Goal: Information Seeking & Learning: Learn about a topic

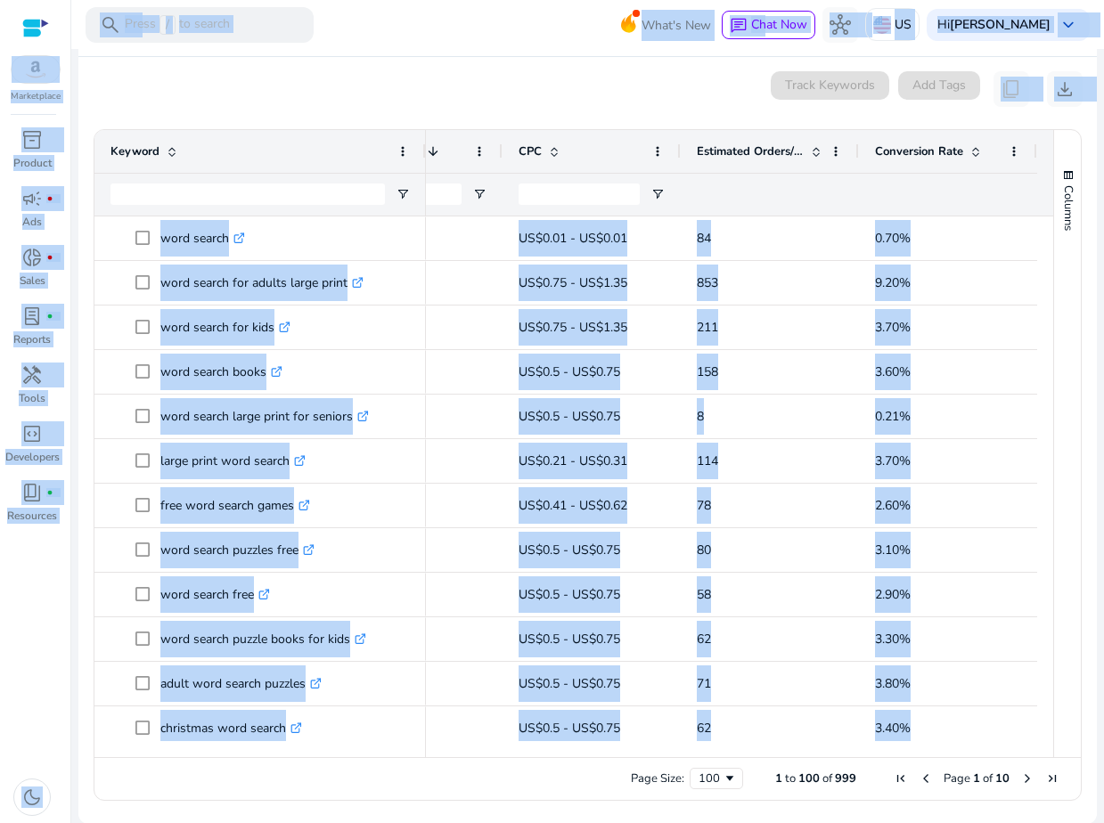
click at [602, 108] on mat-card "0 keyword(s) selected Track Keywords Add Tags content_copy download 1 to 100 of…" at bounding box center [587, 440] width 1018 height 767
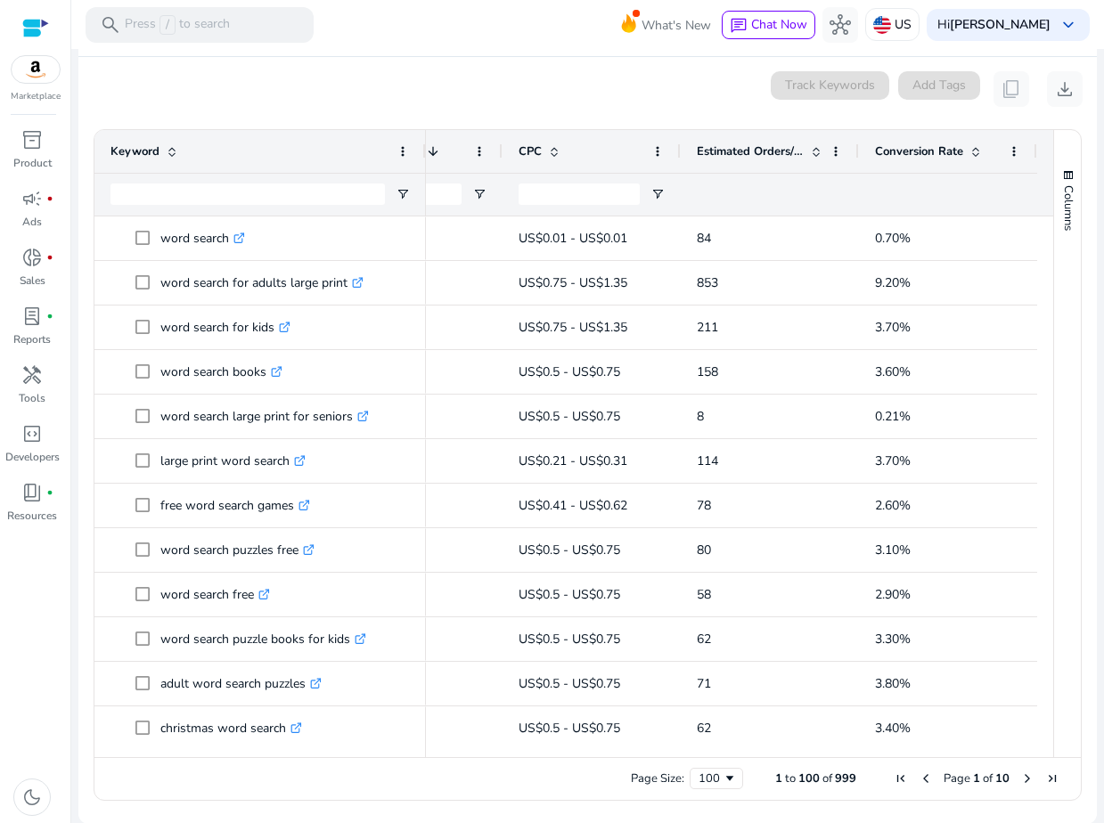
click at [890, 138] on div "Conversion Rate" at bounding box center [938, 152] width 126 height 34
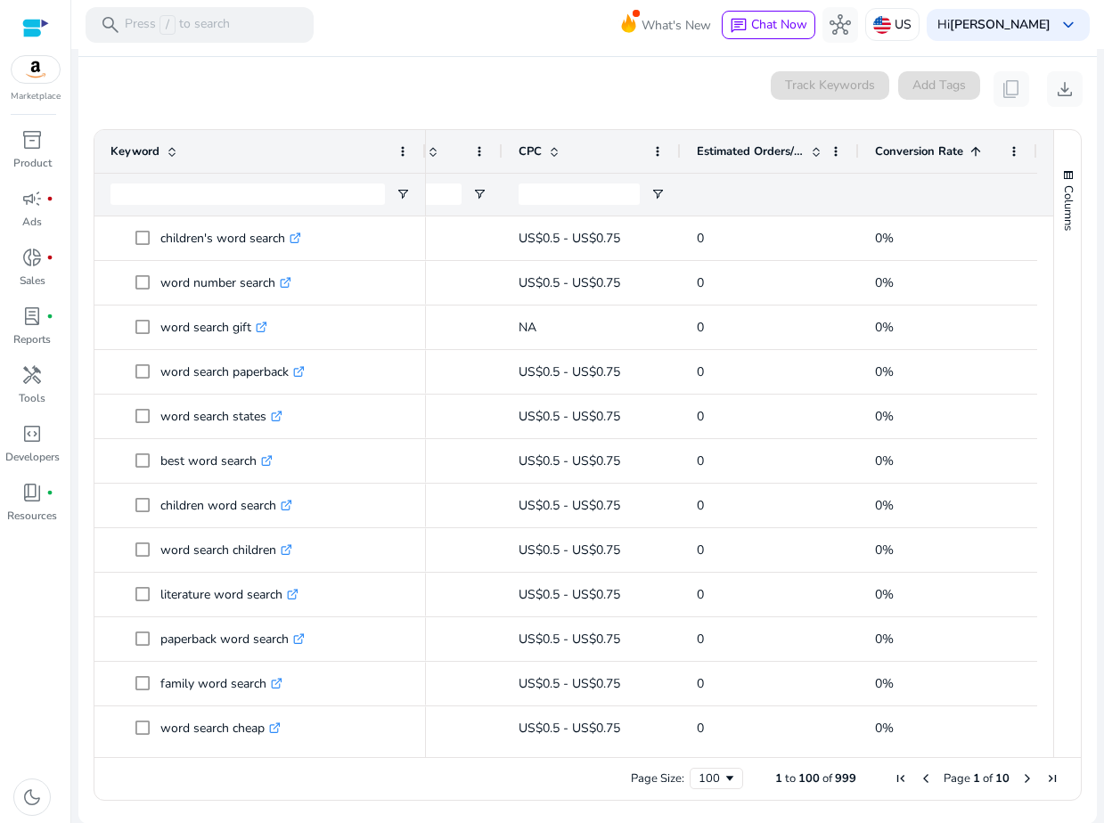
click at [902, 156] on span "Conversion Rate" at bounding box center [919, 151] width 88 height 16
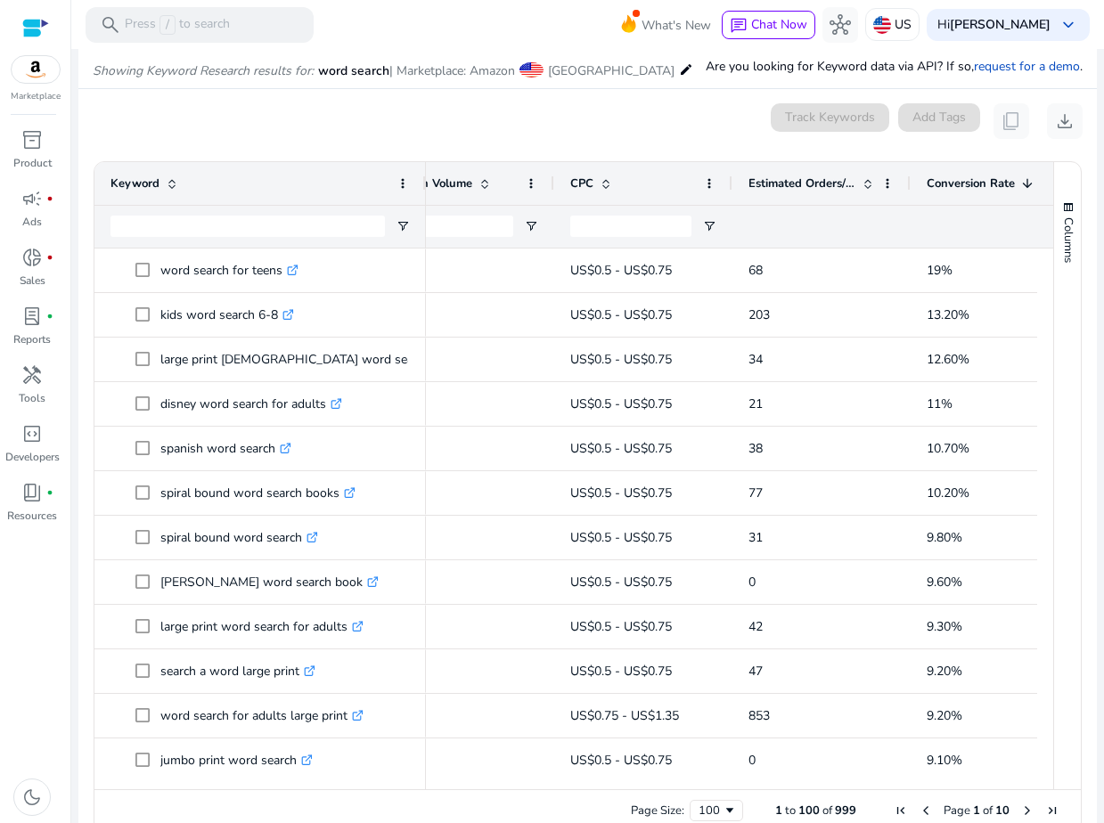
click at [815, 200] on div "Estimated Orders/Month" at bounding box center [821, 183] width 146 height 43
click at [796, 192] on div "Estimated Orders/Month" at bounding box center [811, 184] width 126 height 34
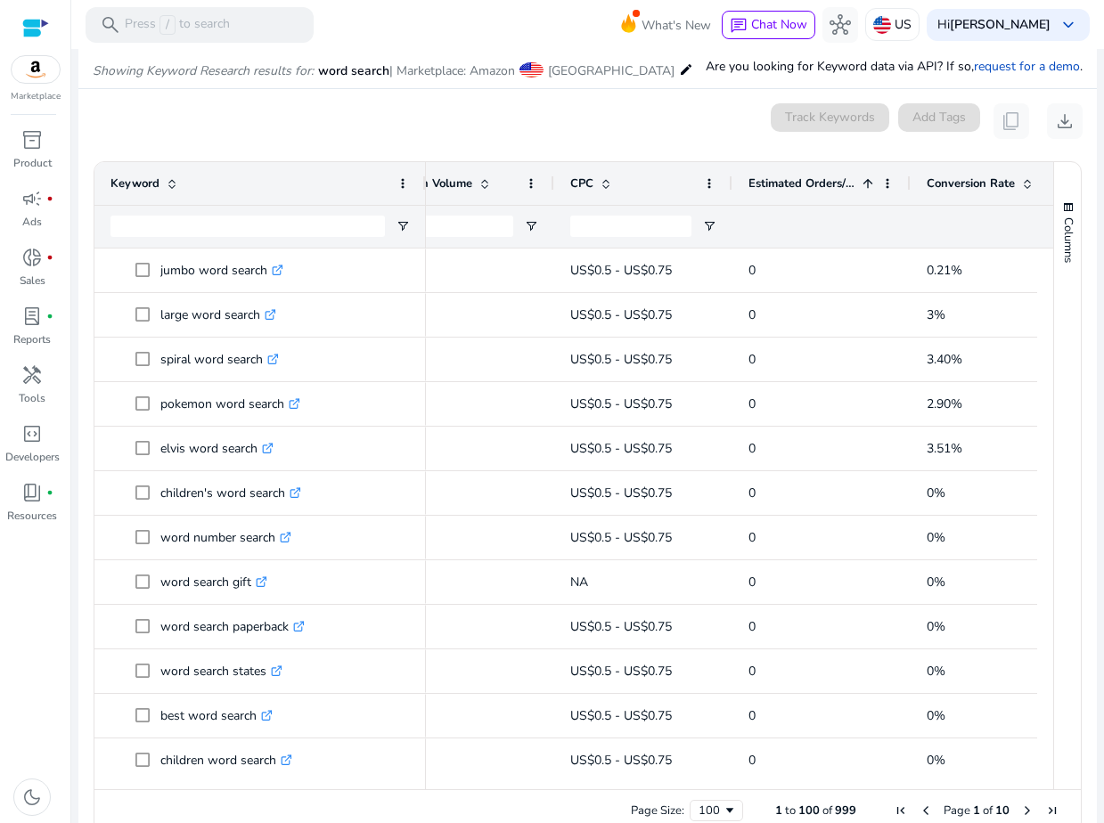
click at [796, 192] on div "Estimated Orders/Month 1" at bounding box center [811, 184] width 126 height 34
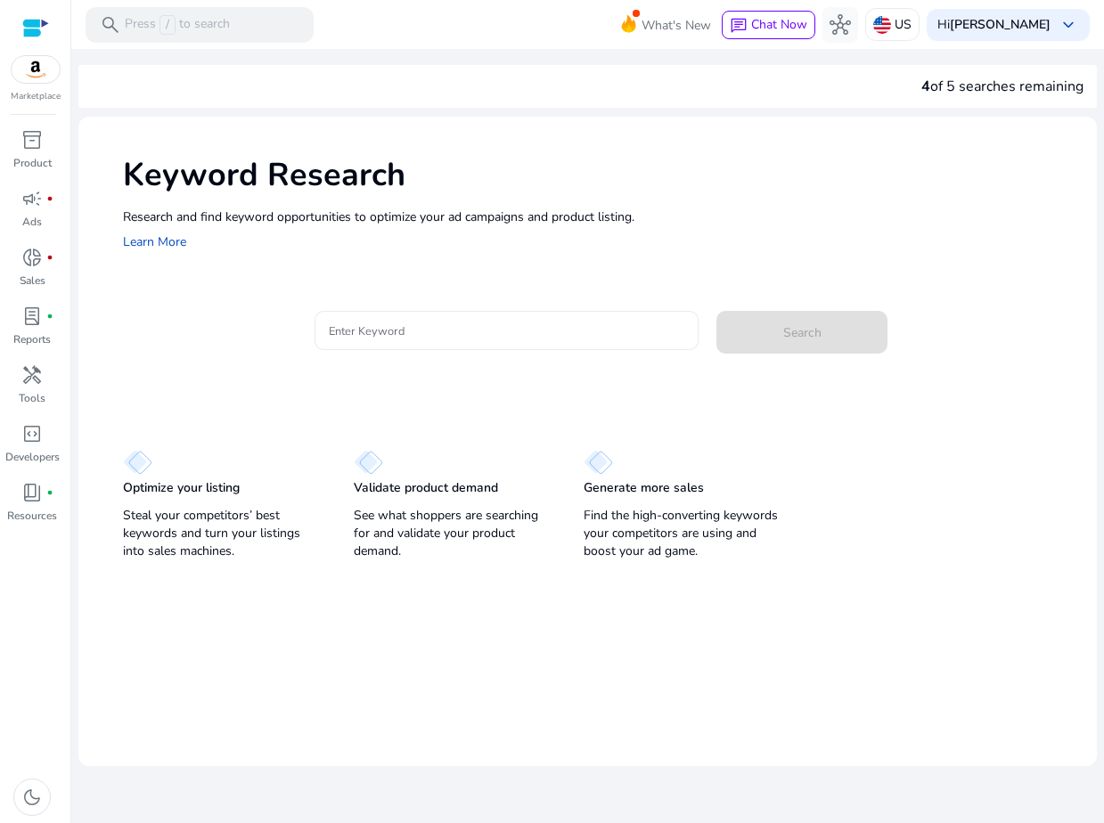
click at [369, 326] on input "Enter Keyword" at bounding box center [506, 331] width 355 height 20
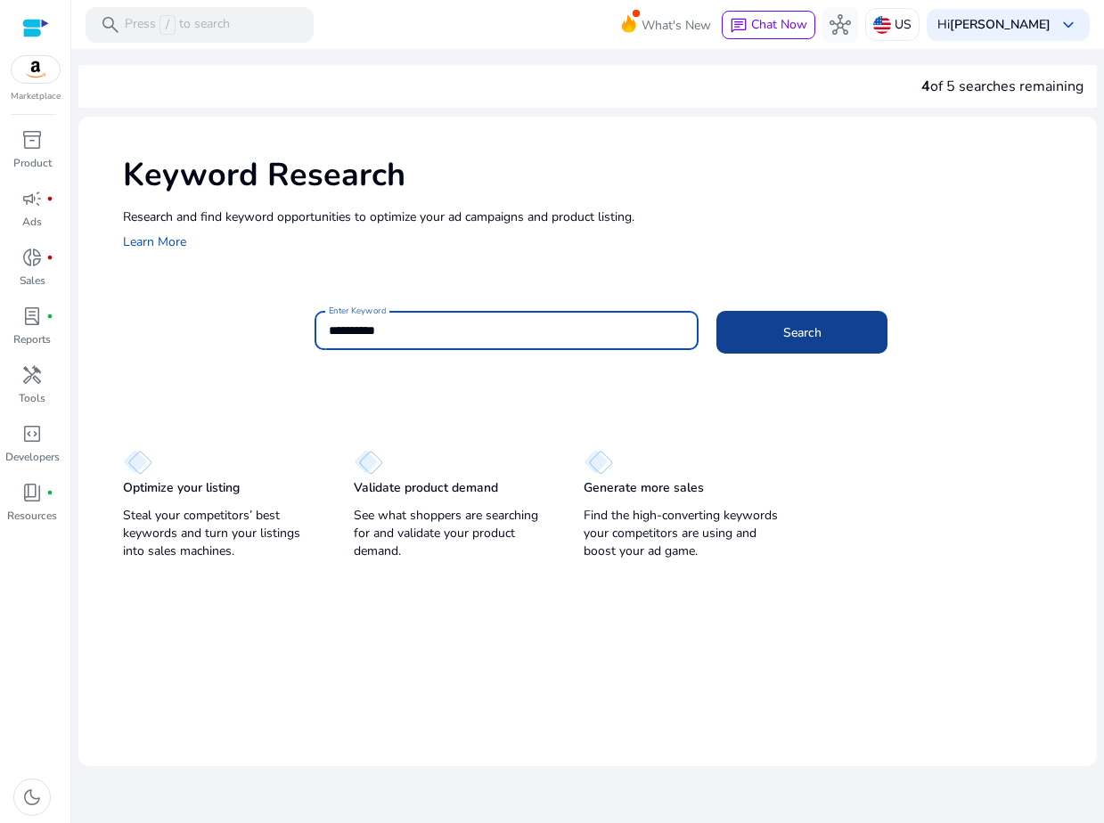
type input "**********"
click at [741, 330] on span at bounding box center [801, 332] width 171 height 43
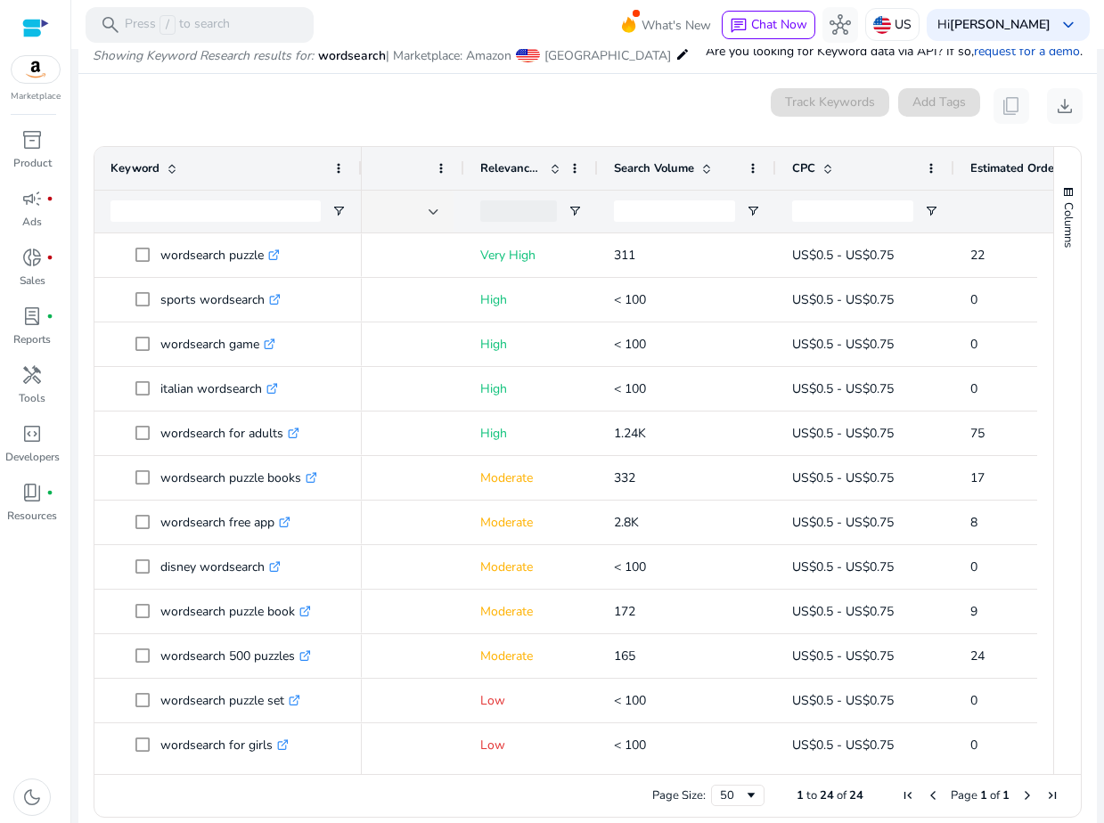
click at [688, 172] on span "Search Volume" at bounding box center [654, 168] width 80 height 16
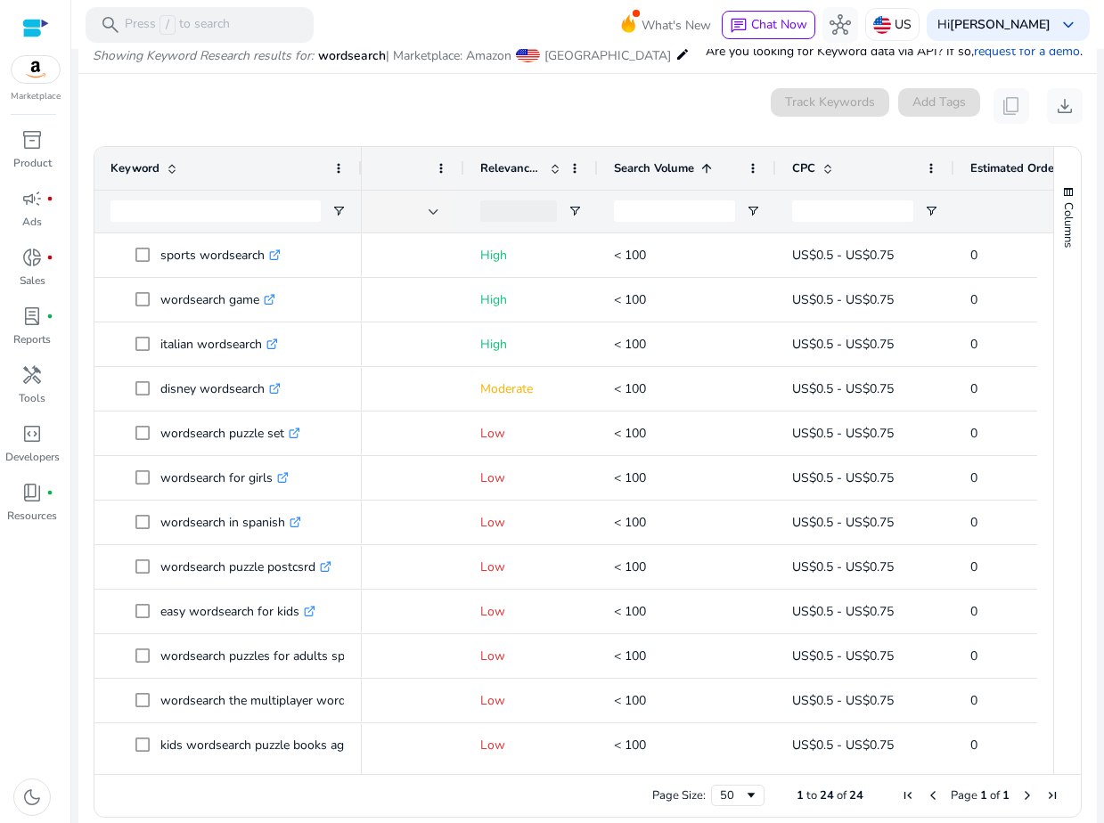
click at [688, 172] on span "Search Volume" at bounding box center [654, 168] width 80 height 16
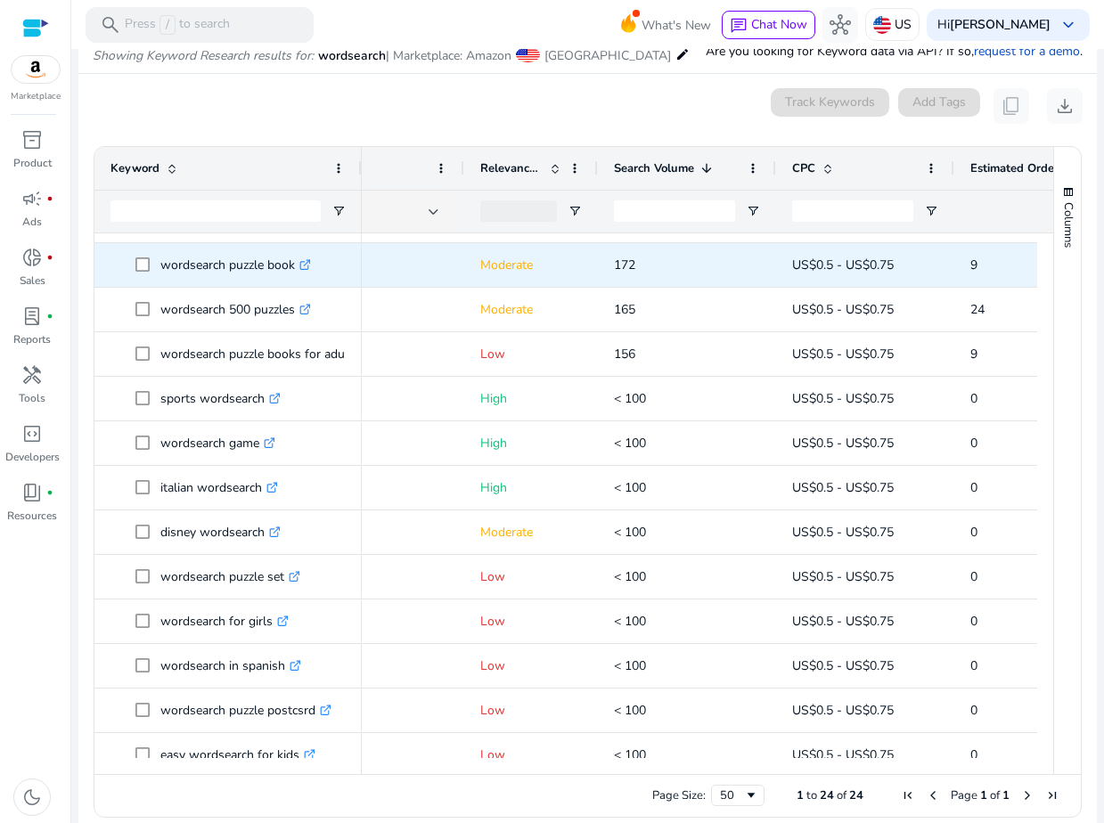
scroll to position [362, 0]
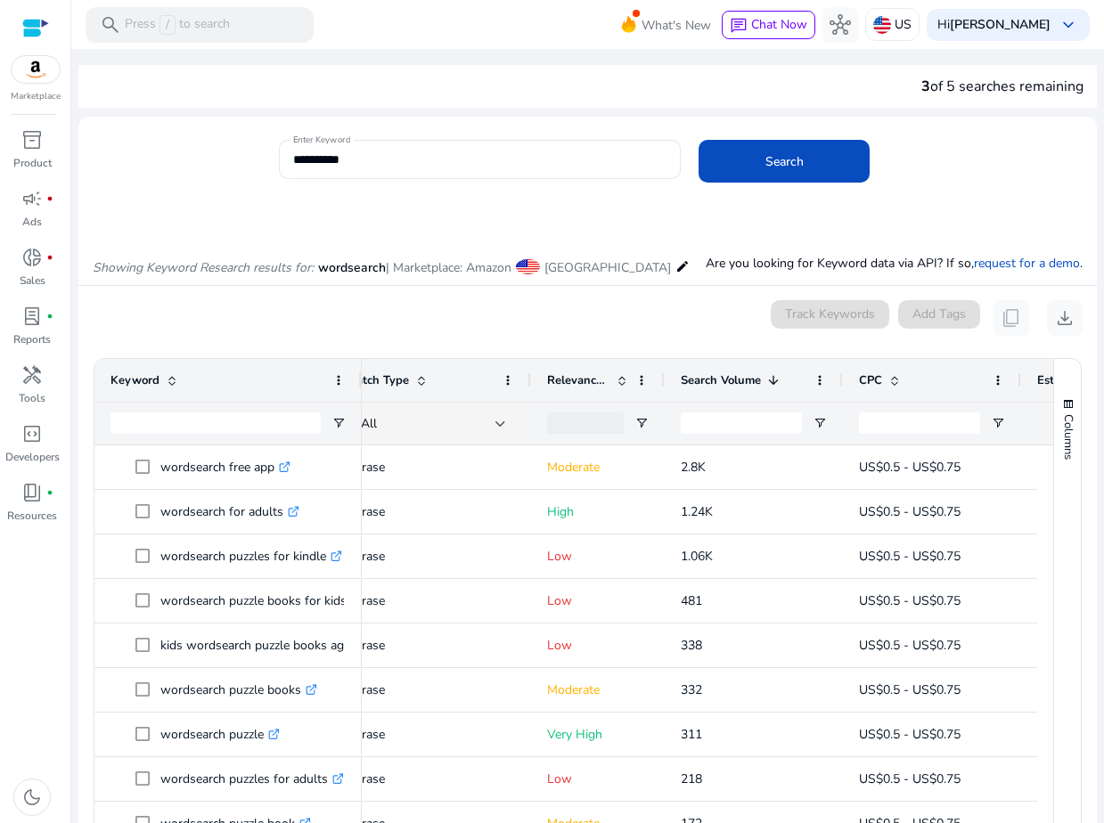
drag, startPoint x: 914, startPoint y: 86, endPoint x: 1094, endPoint y: 83, distance: 180.0
click at [1094, 83] on mat-sidenav-content "**********" at bounding box center [587, 411] width 1032 height 823
click at [1024, 86] on div "3 of 5 searches remaining" at bounding box center [1002, 86] width 162 height 21
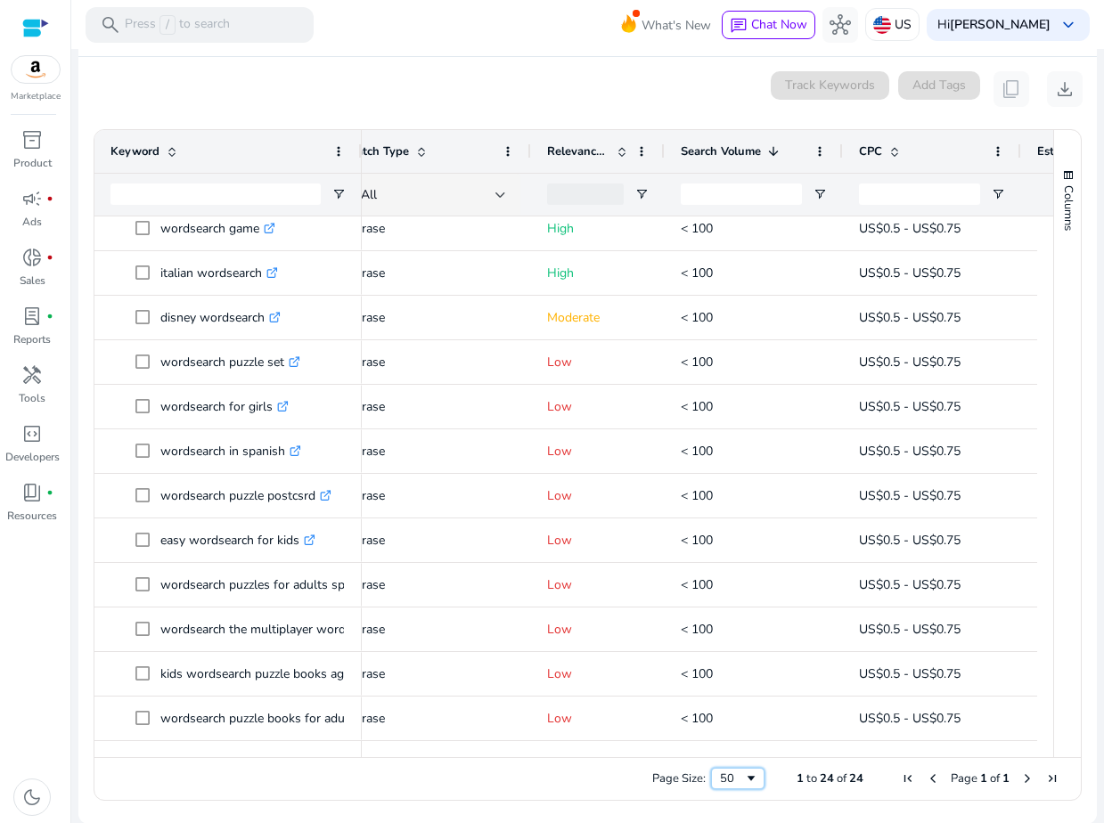
click at [722, 774] on div "50" at bounding box center [732, 779] width 24 height 16
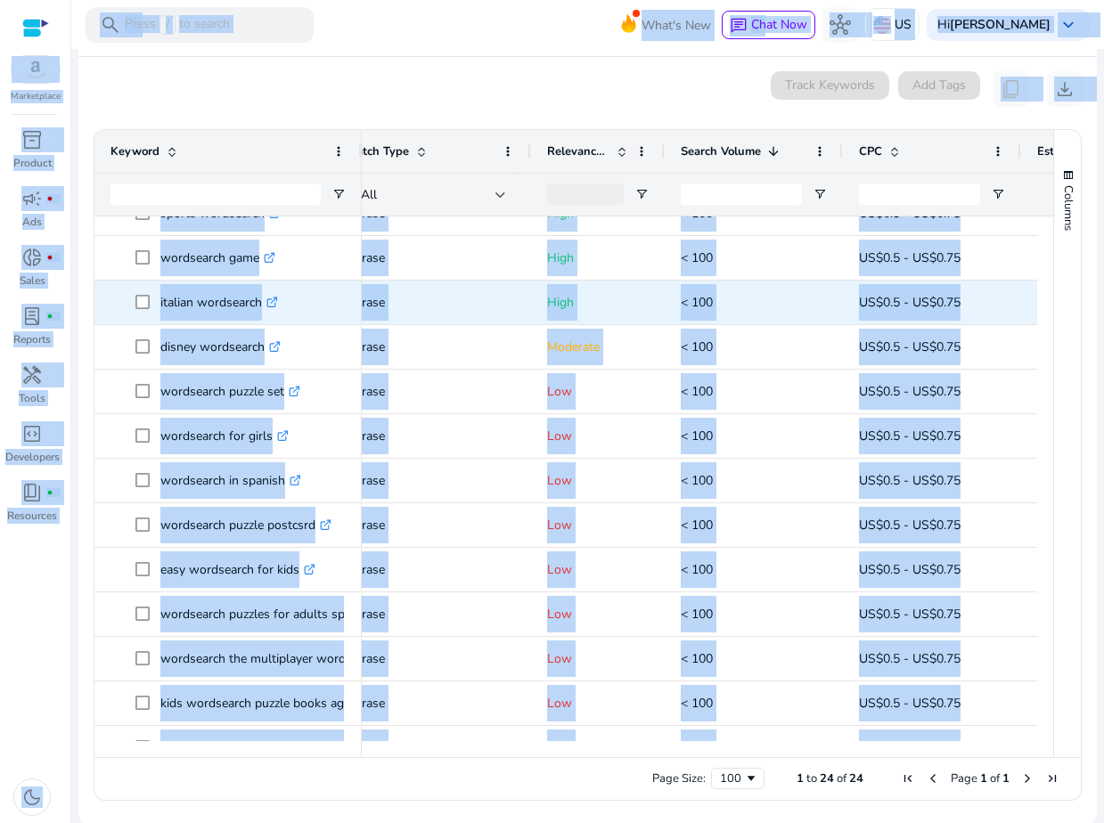
click at [375, 320] on span "Phrase" at bounding box center [431, 302] width 168 height 48
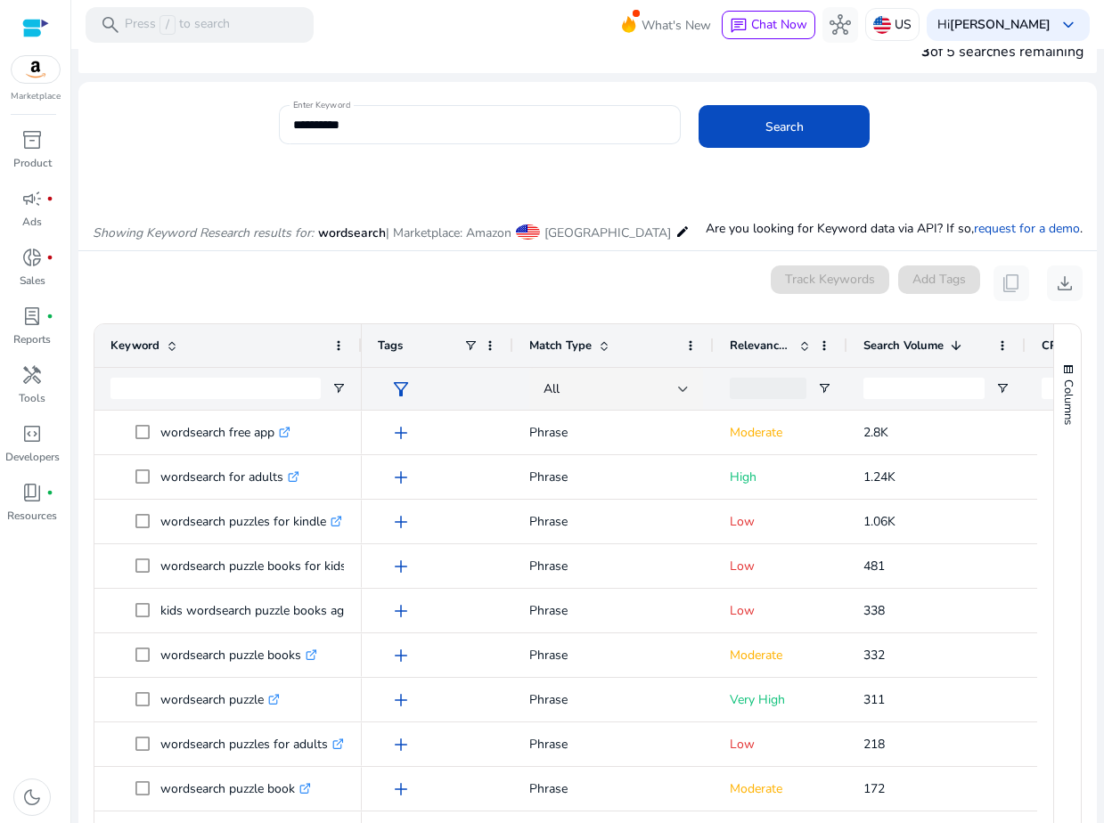
scroll to position [0, 0]
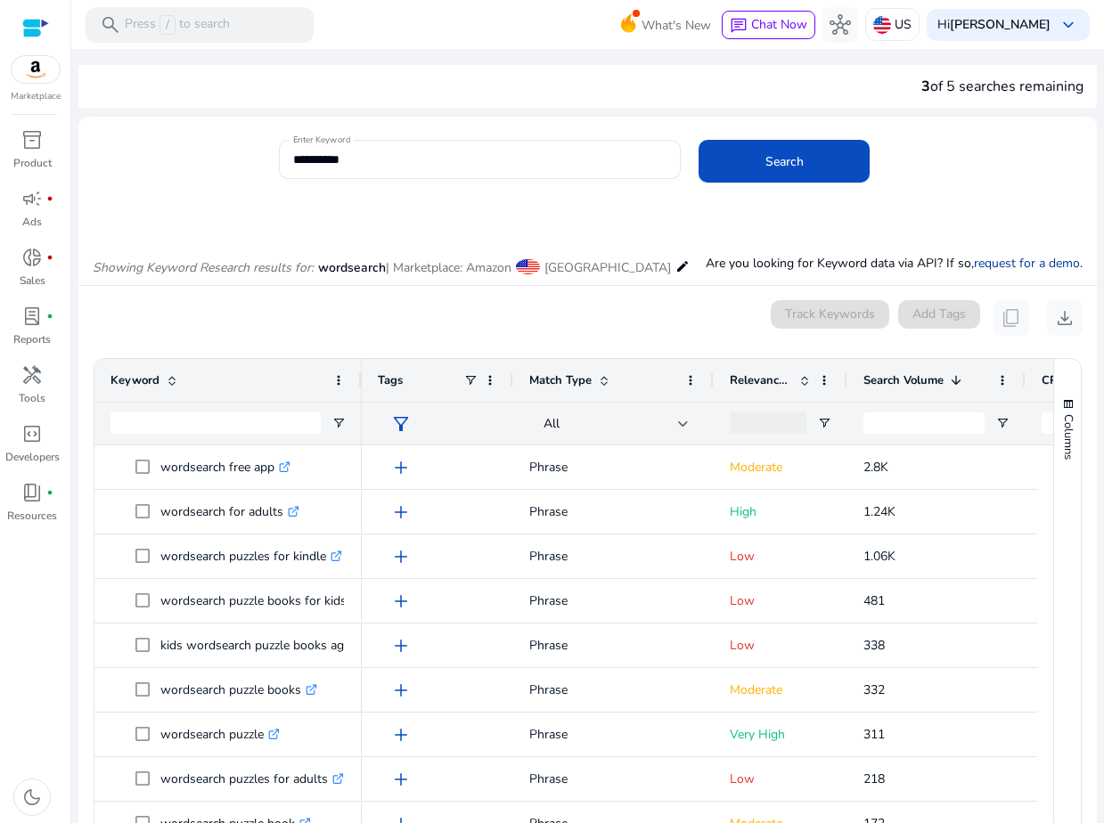
click at [1010, 262] on link "request for a demo" at bounding box center [1027, 263] width 106 height 17
click at [184, 265] on icon "Showing Keyword Research results for:" at bounding box center [203, 267] width 221 height 17
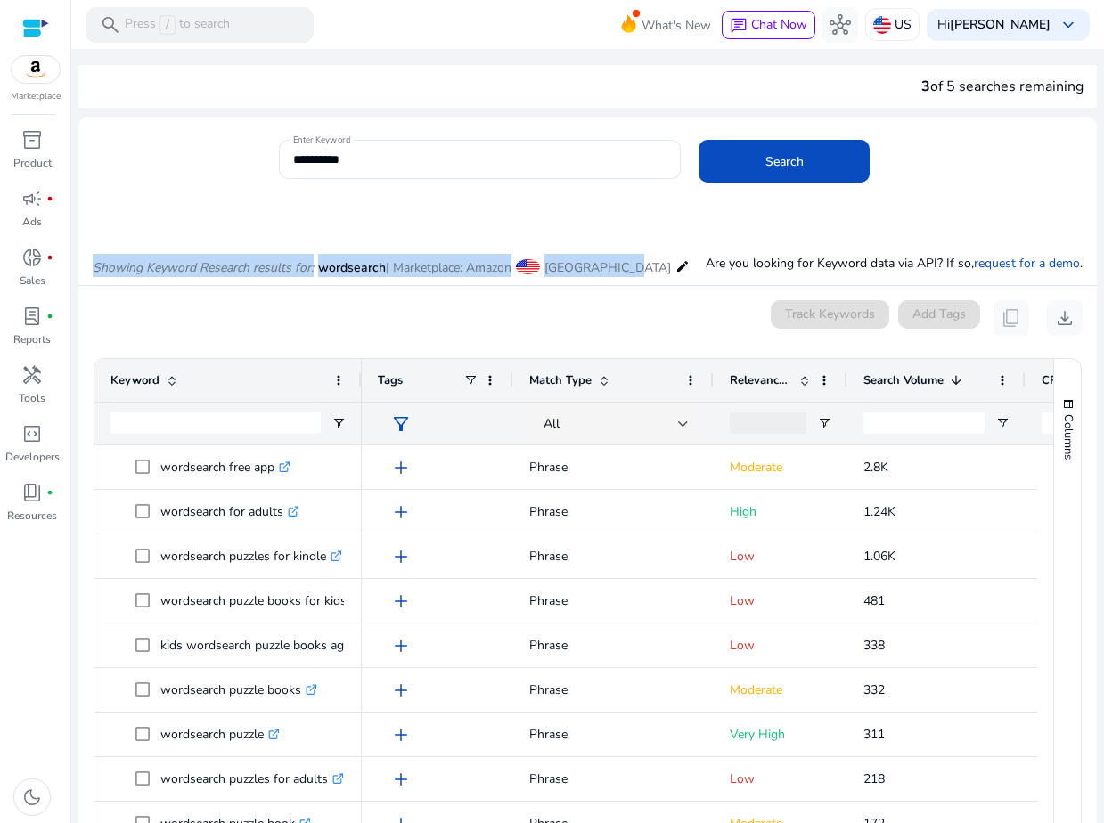
click at [236, 269] on icon "Showing Keyword Research results for:" at bounding box center [203, 267] width 221 height 17
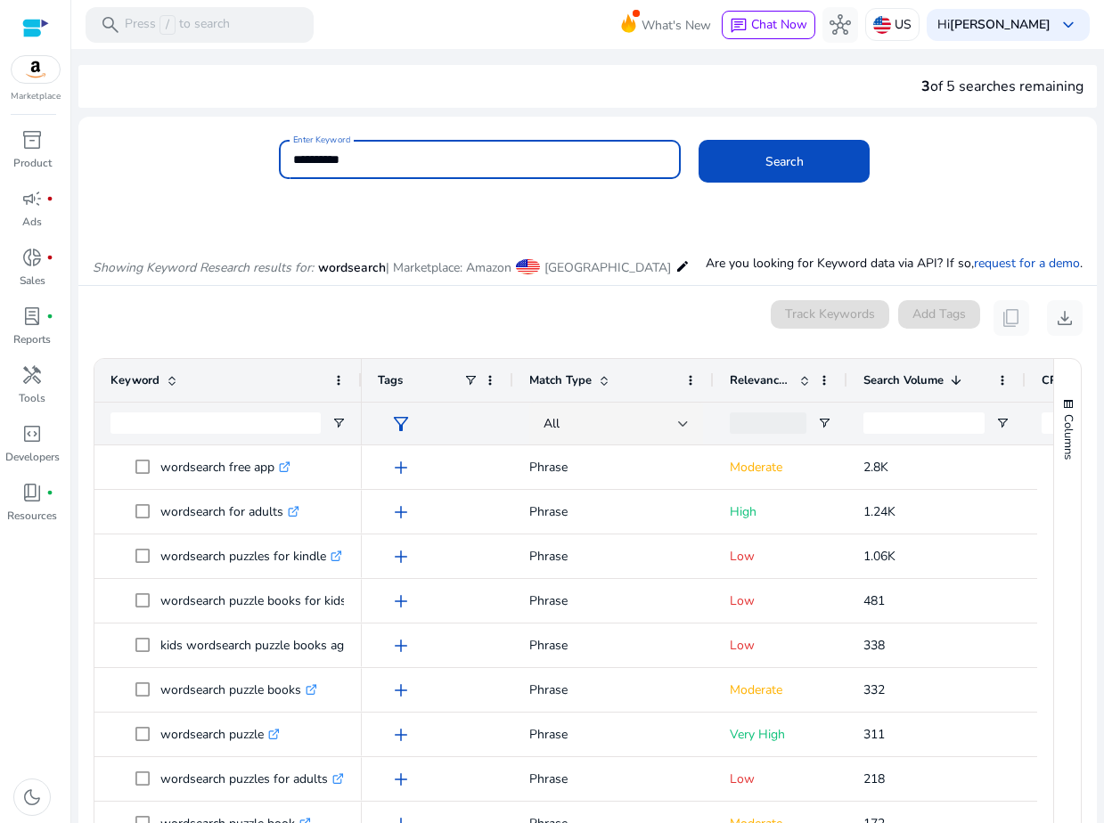
click at [322, 158] on input "**********" at bounding box center [479, 160] width 373 height 20
click at [1057, 315] on span "download" at bounding box center [1064, 317] width 21 height 21
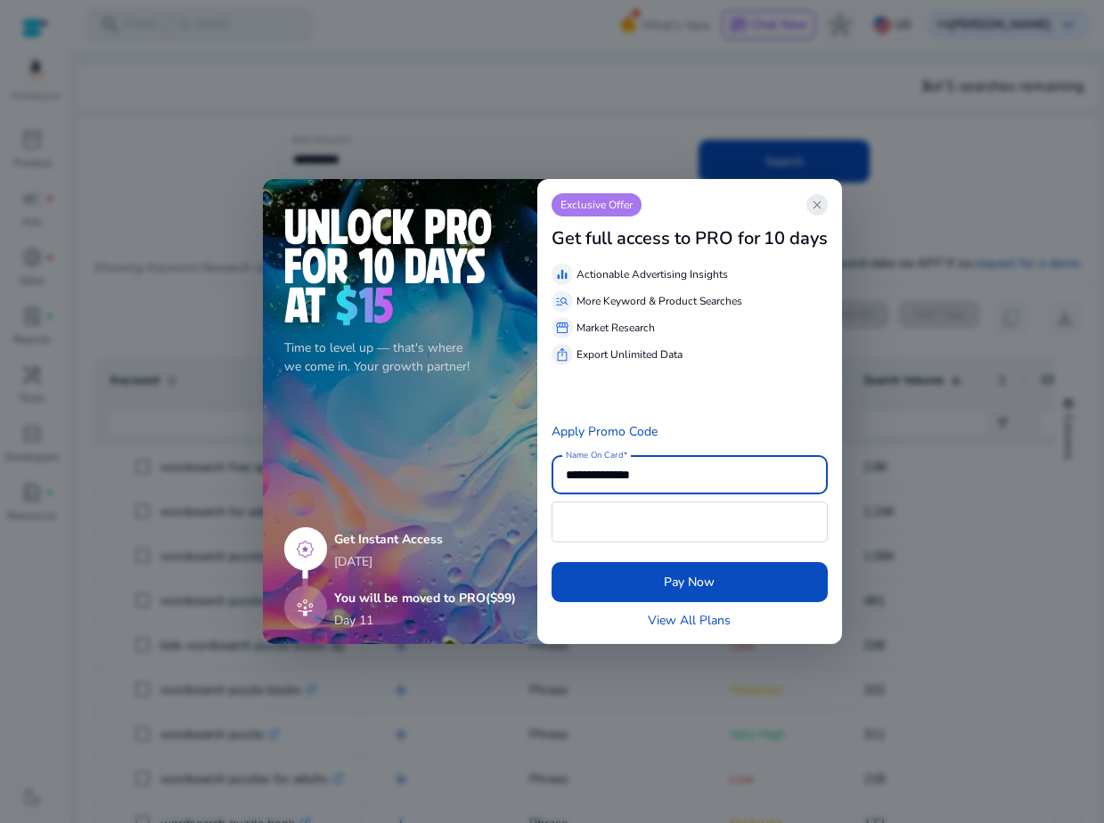
click at [819, 198] on span "close" at bounding box center [817, 205] width 14 height 14
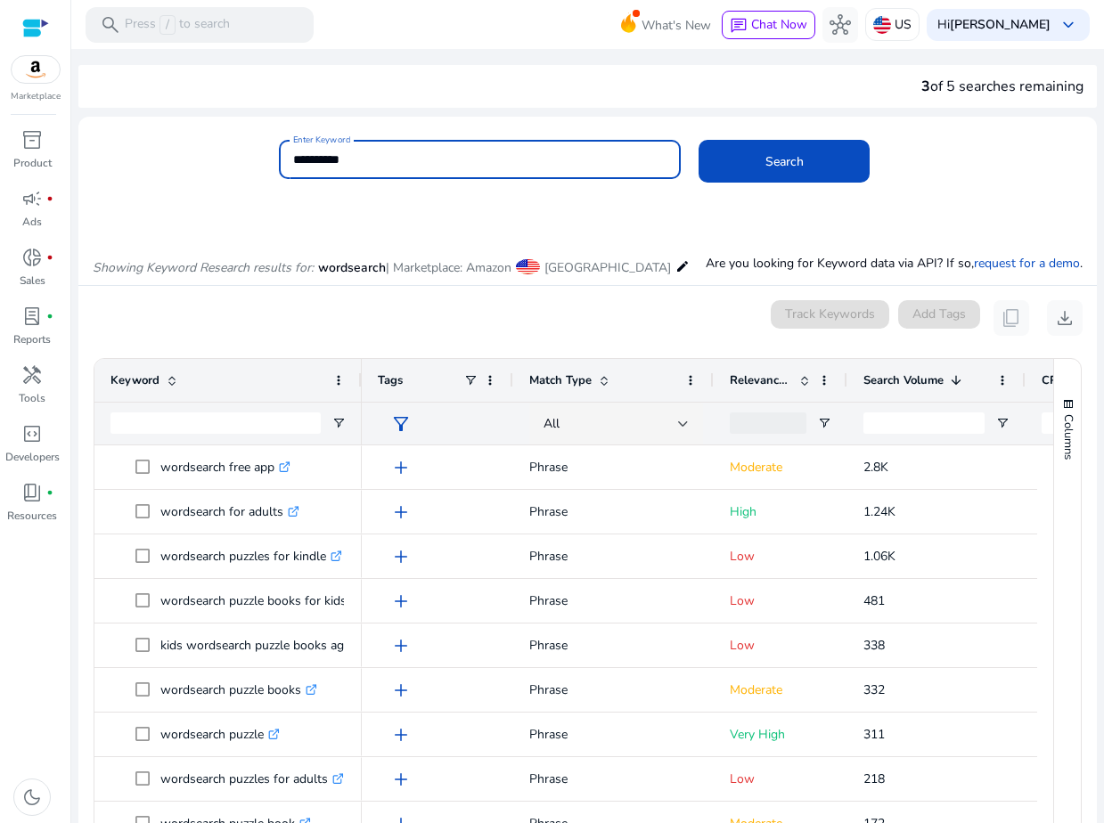
drag, startPoint x: 388, startPoint y: 156, endPoint x: 133, endPoint y: 159, distance: 255.7
click at [152, 159] on div "**********" at bounding box center [580, 169] width 1004 height 58
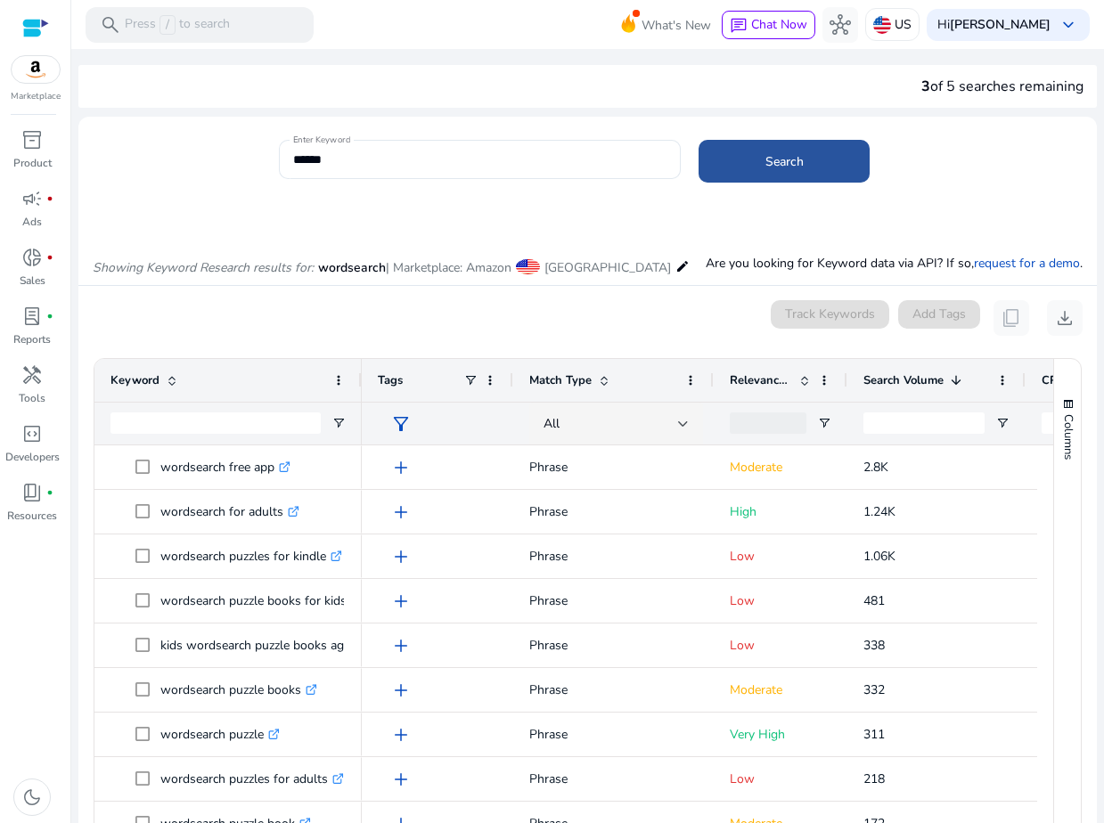
click at [716, 151] on span at bounding box center [783, 161] width 171 height 43
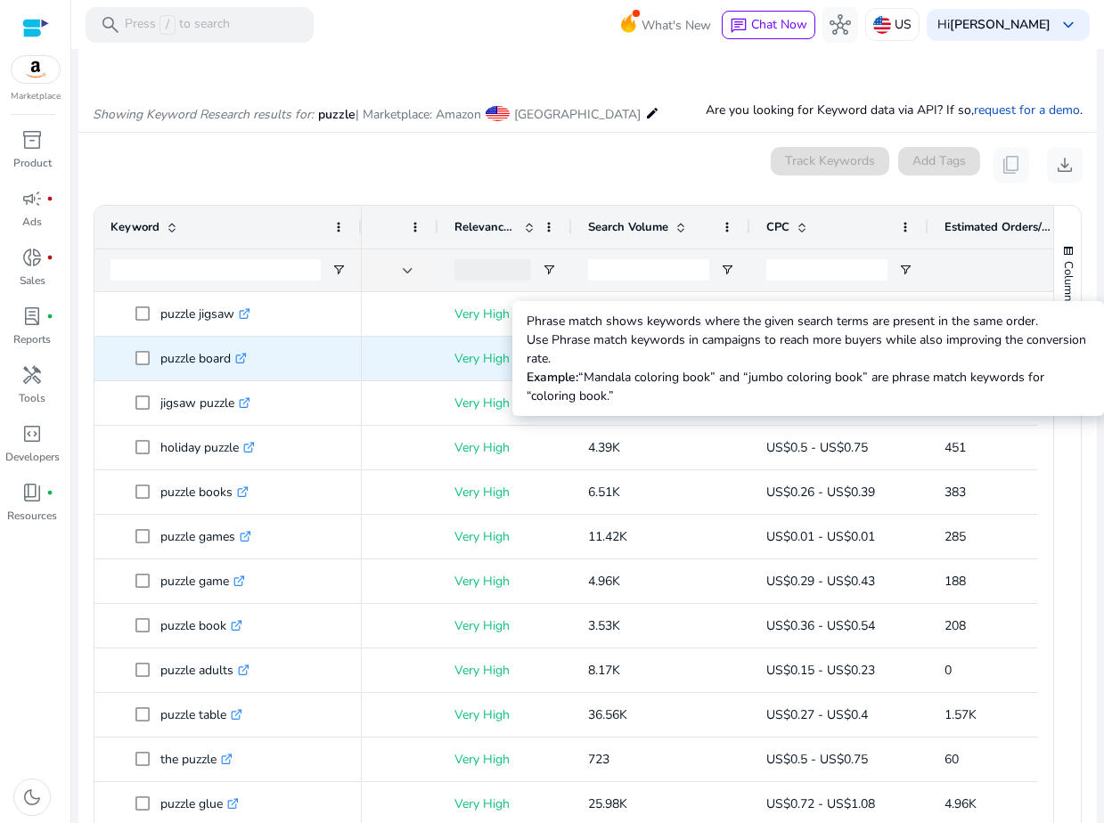
scroll to position [0, 371]
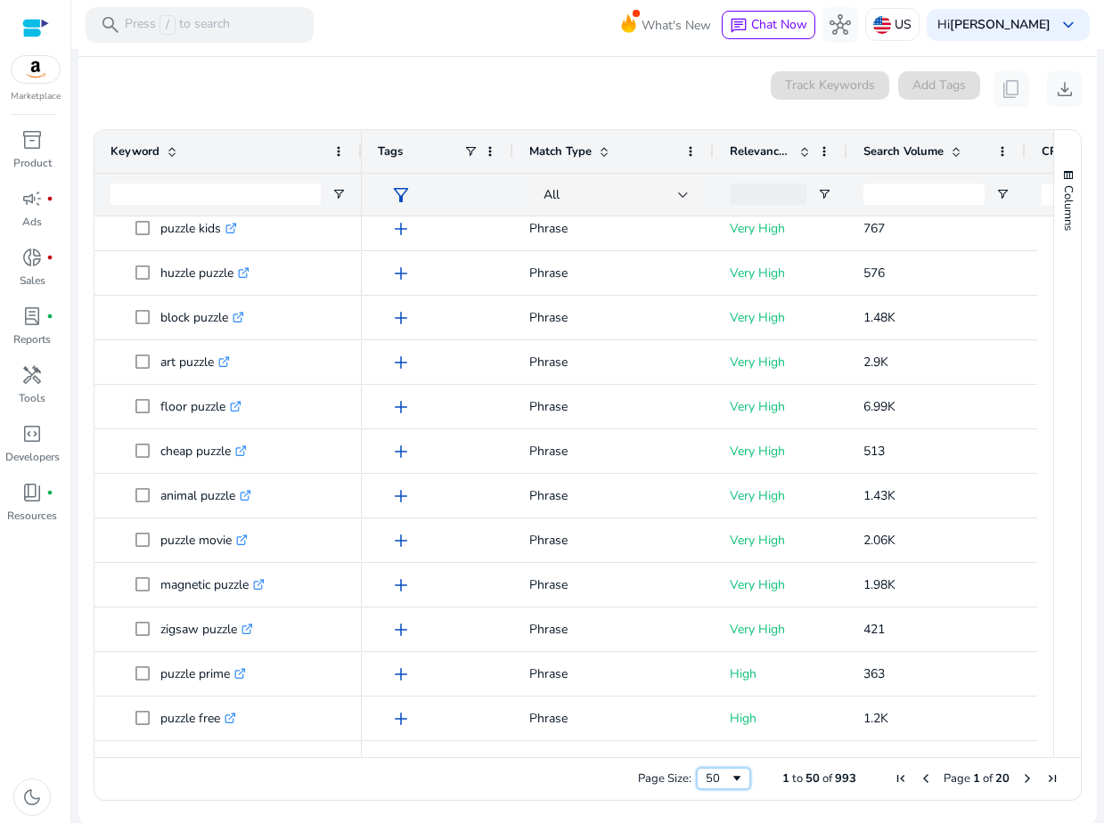
click at [709, 777] on div "50" at bounding box center [718, 779] width 24 height 16
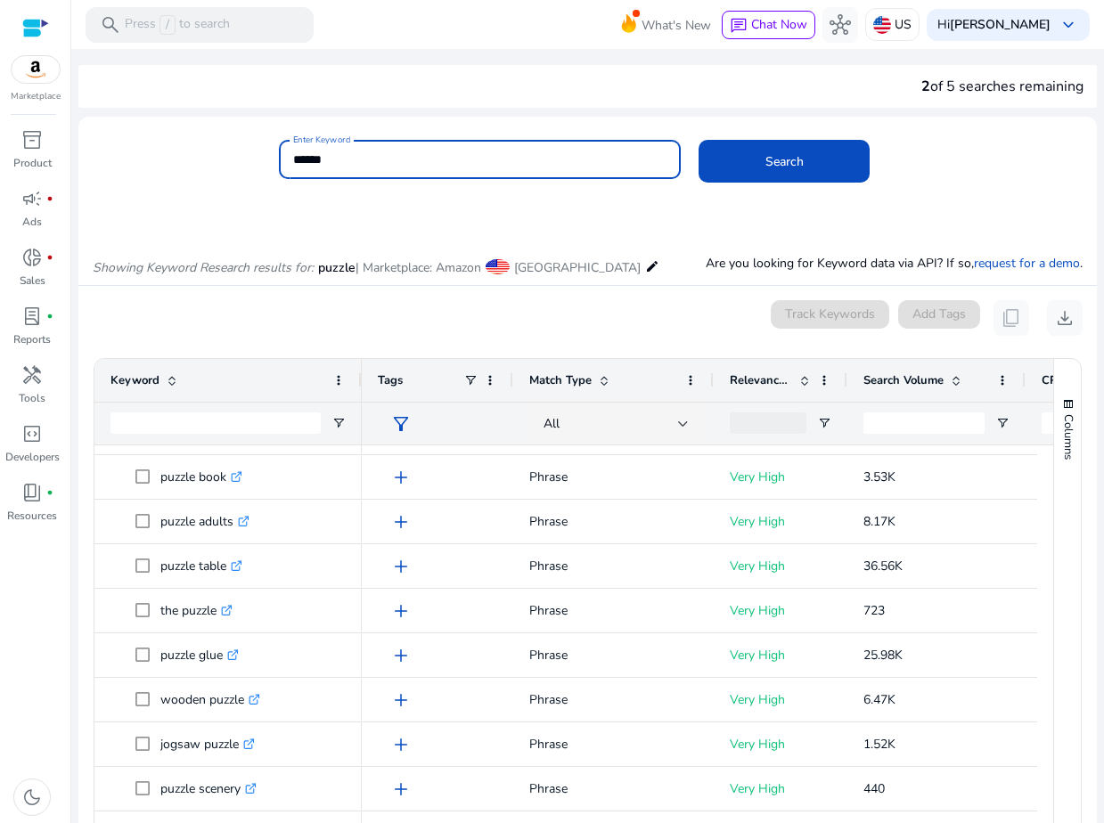
drag, startPoint x: 420, startPoint y: 159, endPoint x: 202, endPoint y: 159, distance: 218.3
click at [207, 159] on div "Enter Keyword ****** Search" at bounding box center [580, 169] width 1004 height 58
type input "**********"
click at [798, 158] on span "Search" at bounding box center [784, 161] width 38 height 19
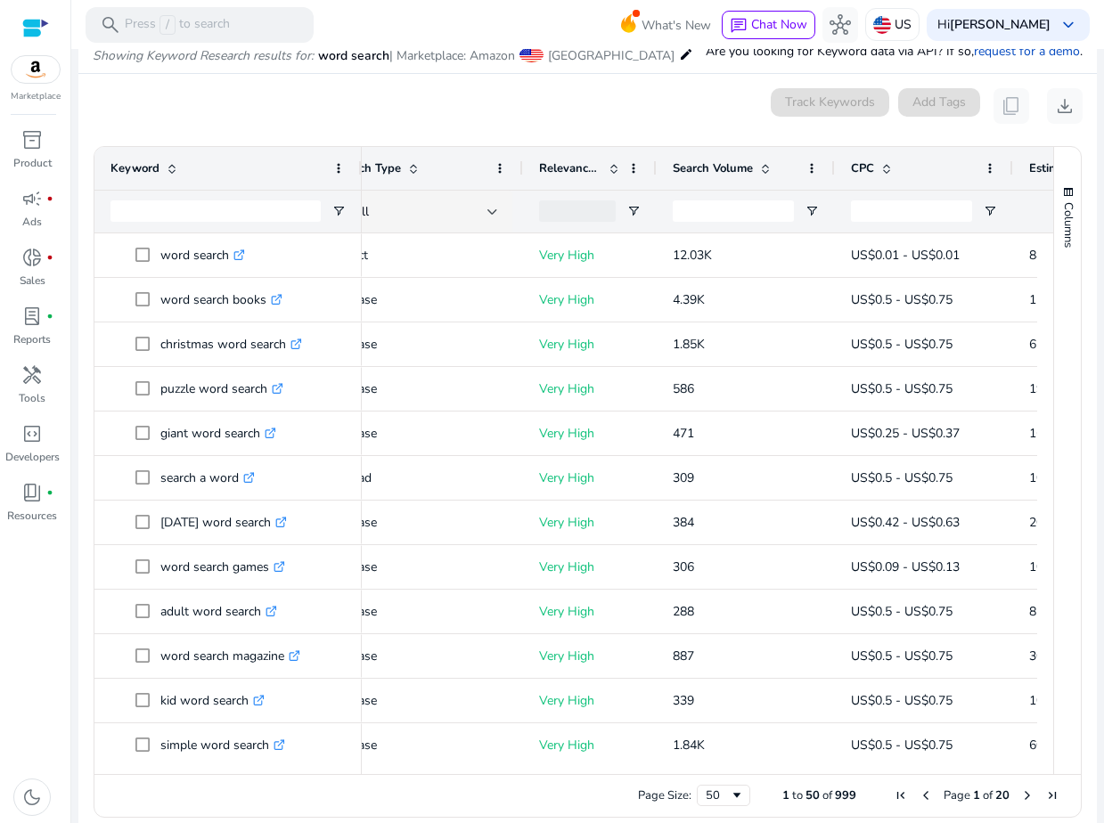
click at [732, 173] on span "Search Volume" at bounding box center [713, 168] width 80 height 16
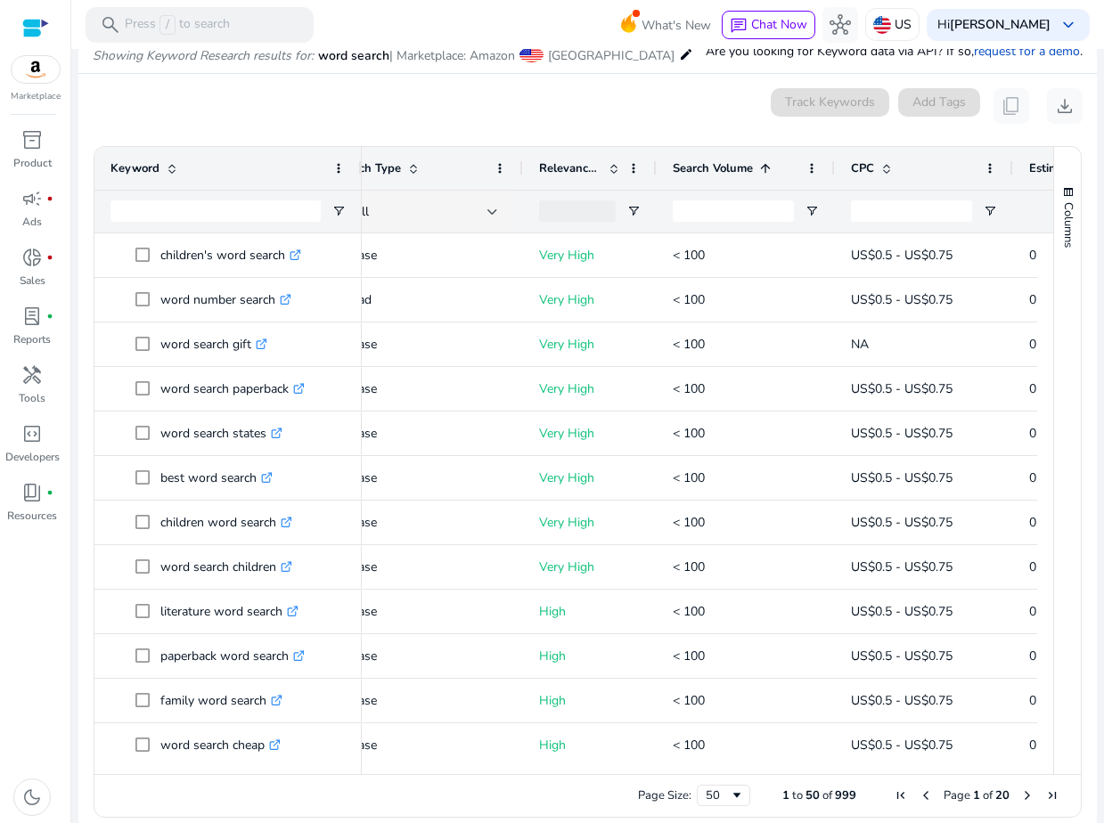
click at [735, 178] on div "Search Volume 1" at bounding box center [736, 168] width 126 height 34
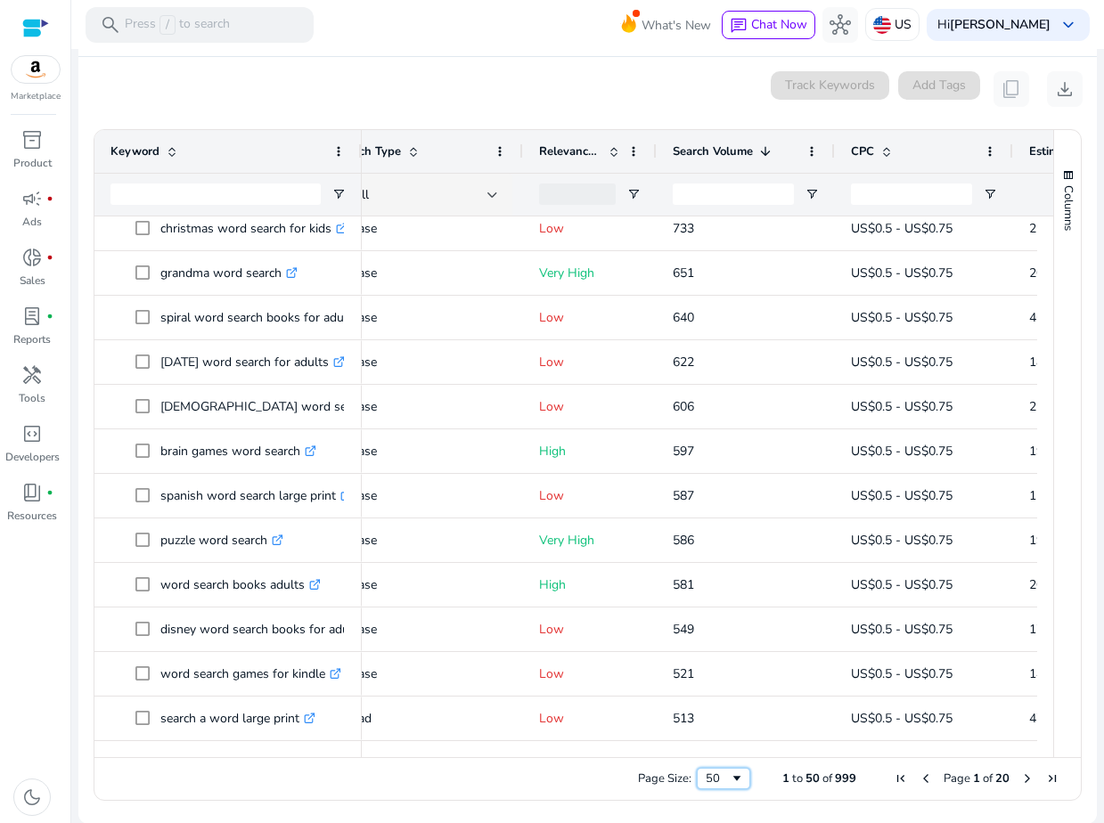
click at [721, 779] on div "50" at bounding box center [718, 779] width 24 height 16
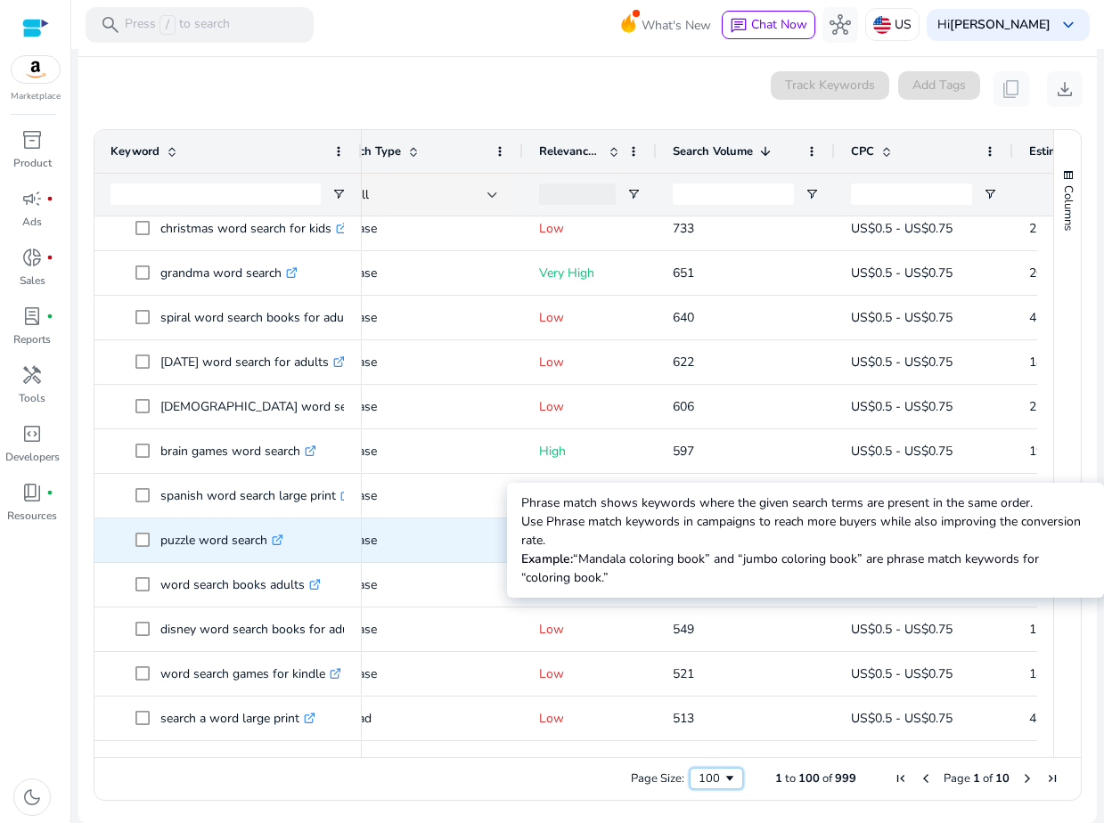
copy body "Marketplace inventory_2 Product campaign fiber_manual_record Ads donut_small fi…"
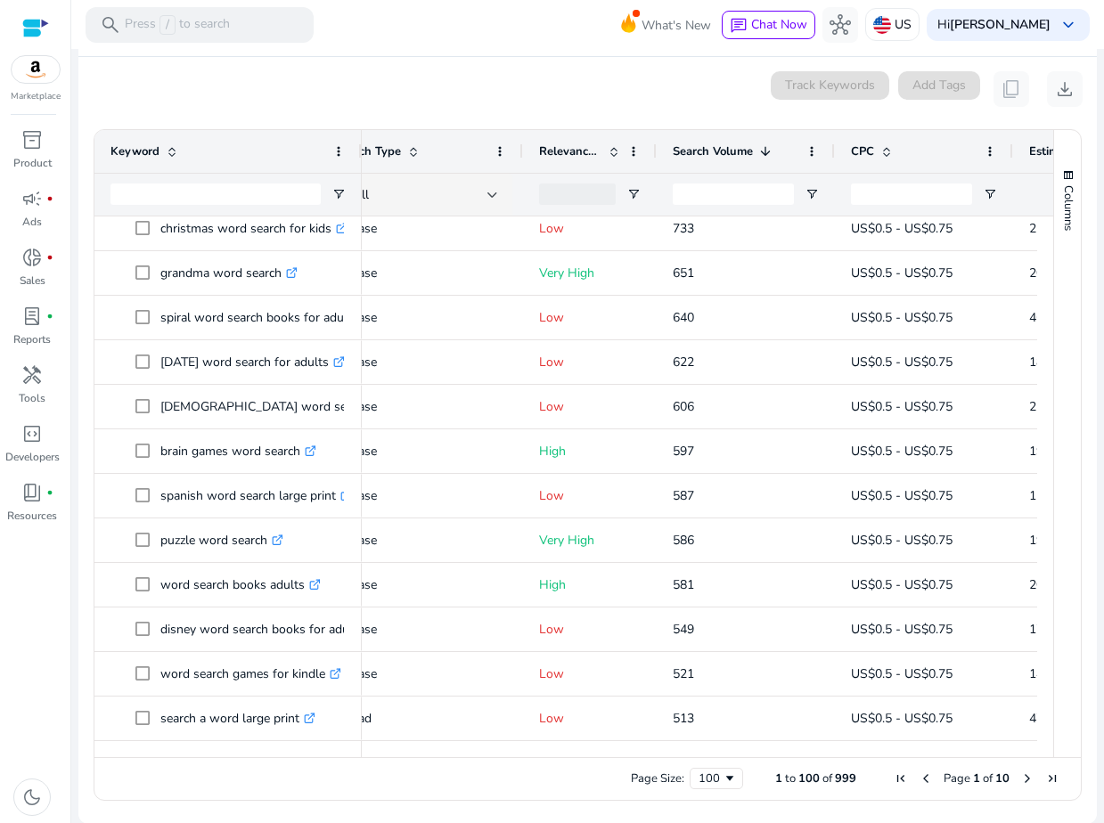
click at [1024, 779] on span "Next Page" at bounding box center [1027, 778] width 14 height 14
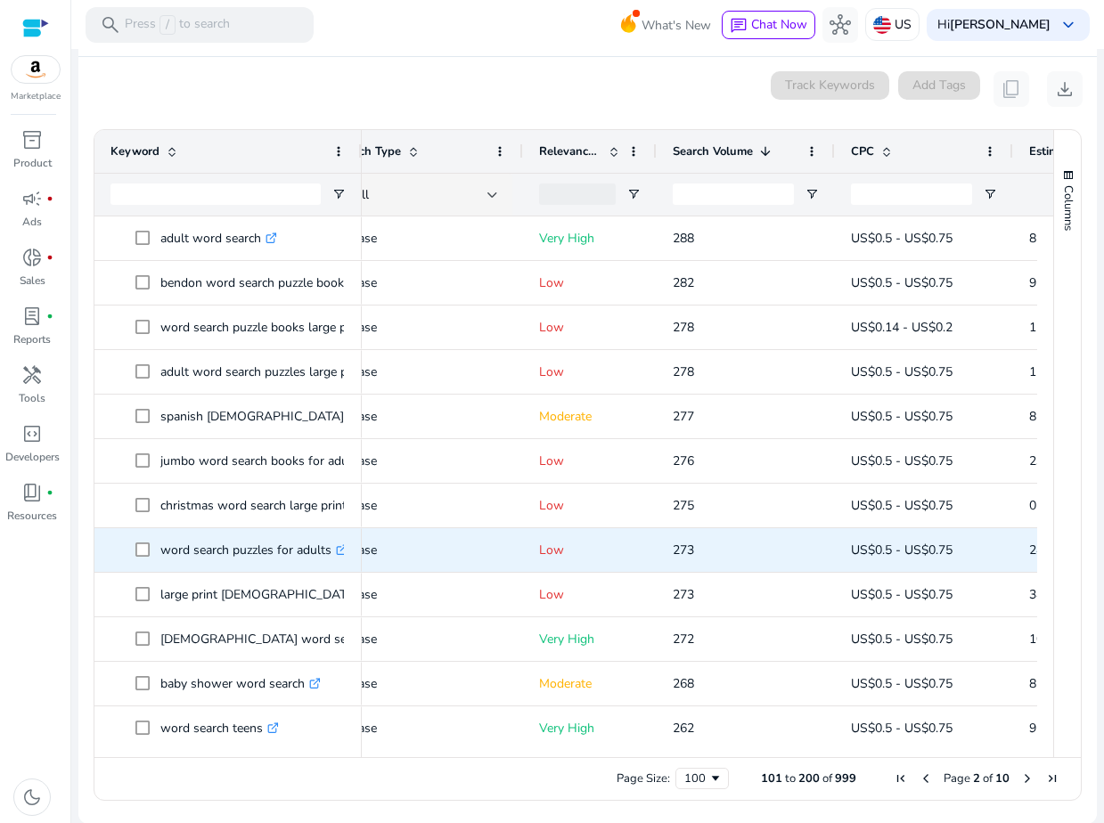
copy body "Marketplace inventory_2 Product campaign fiber_manual_record Ads donut_small fi…"
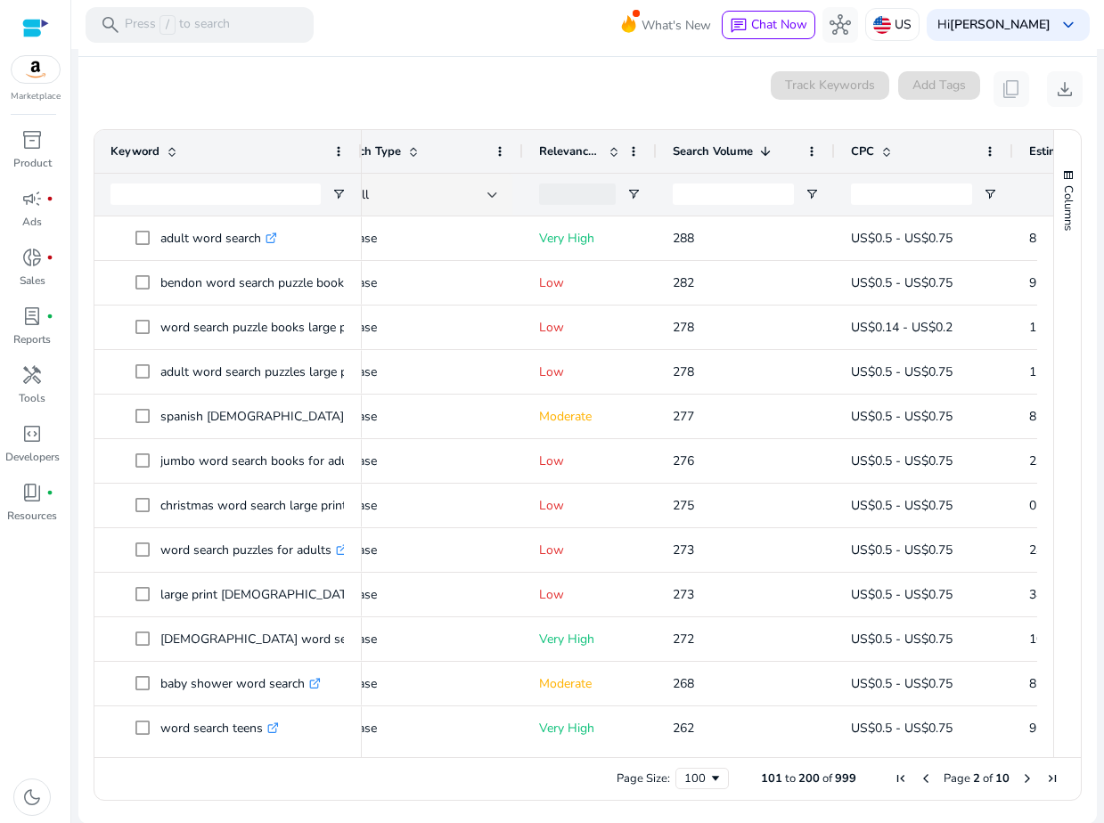
click at [1023, 781] on span "Next Page" at bounding box center [1027, 778] width 14 height 14
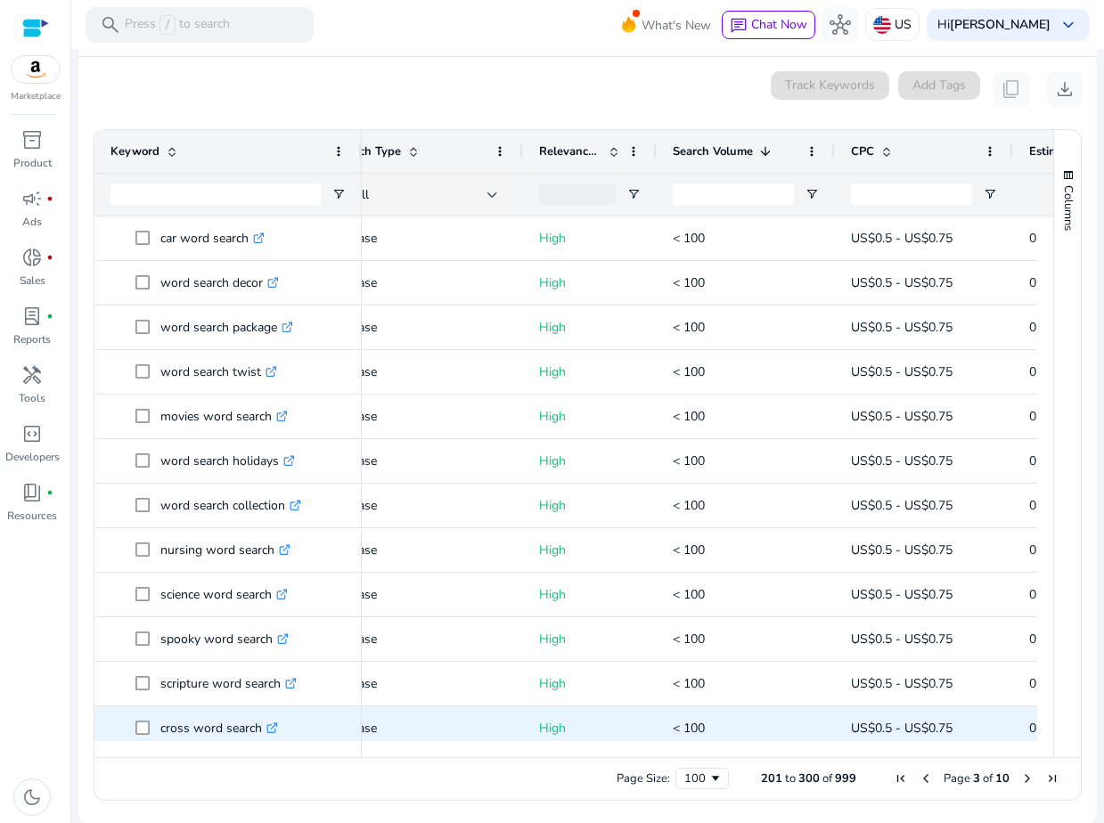
copy body "Marketplace inventory_2 Product campaign fiber_manual_record Ads donut_small fi…"
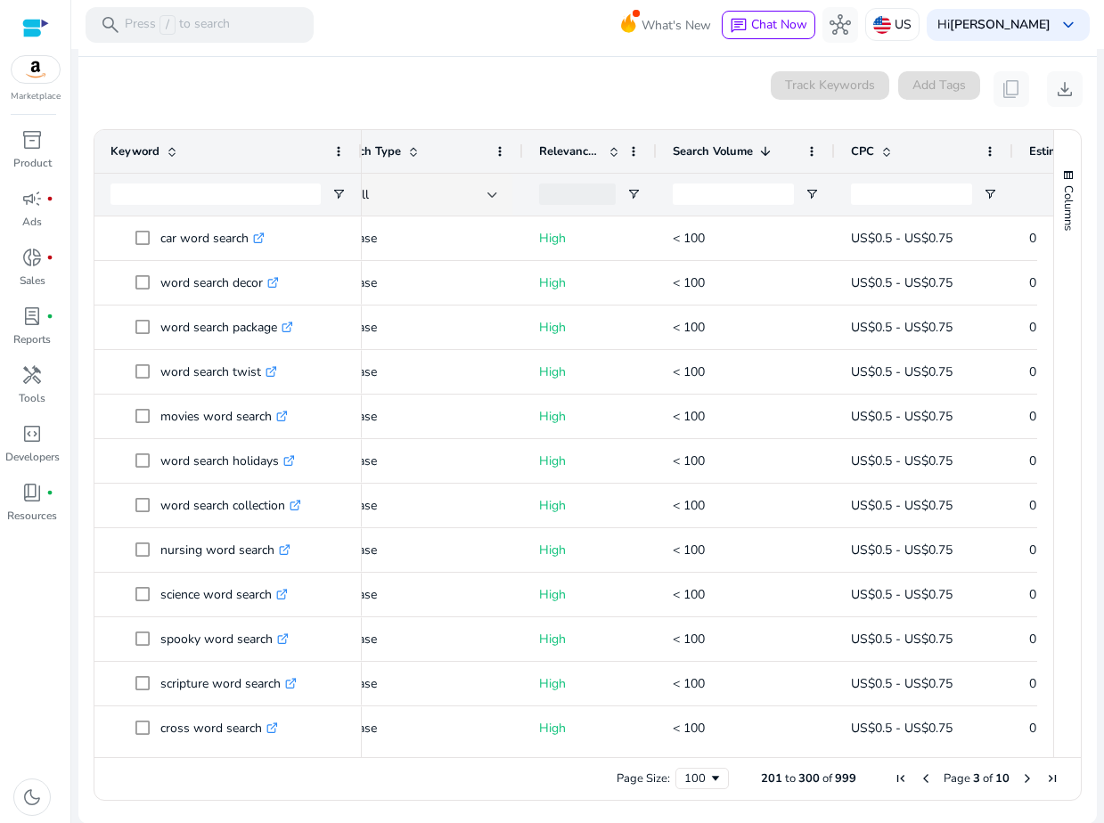
click at [1025, 776] on span "Next Page" at bounding box center [1027, 778] width 14 height 14
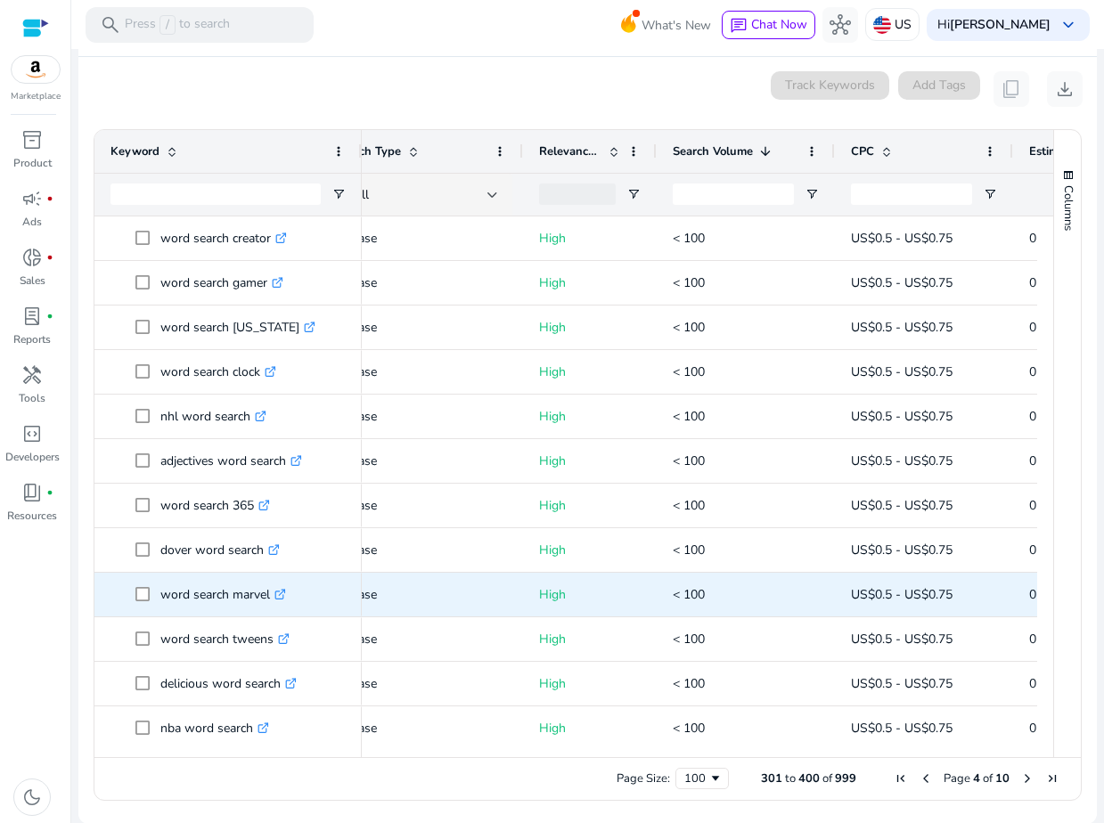
copy body "Marketplace inventory_2 Product campaign fiber_manual_record Ads donut_small fi…"
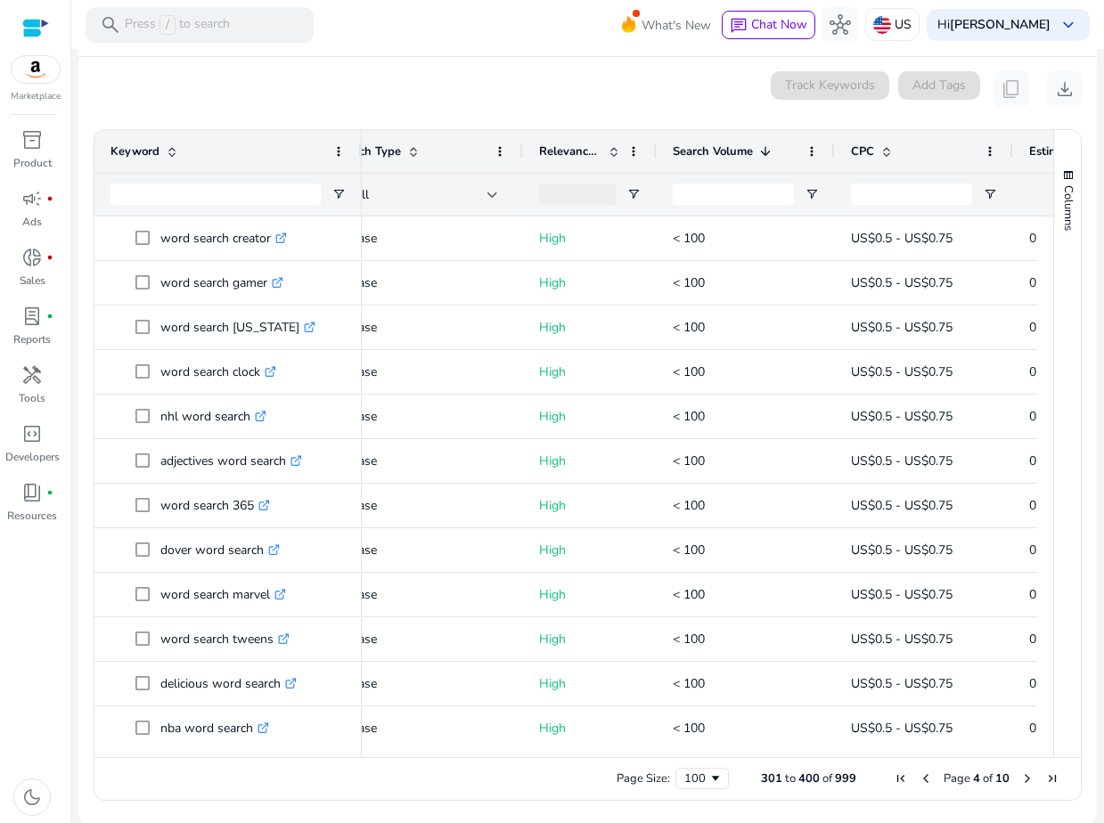
click at [1020, 774] on span "Next Page" at bounding box center [1027, 778] width 14 height 14
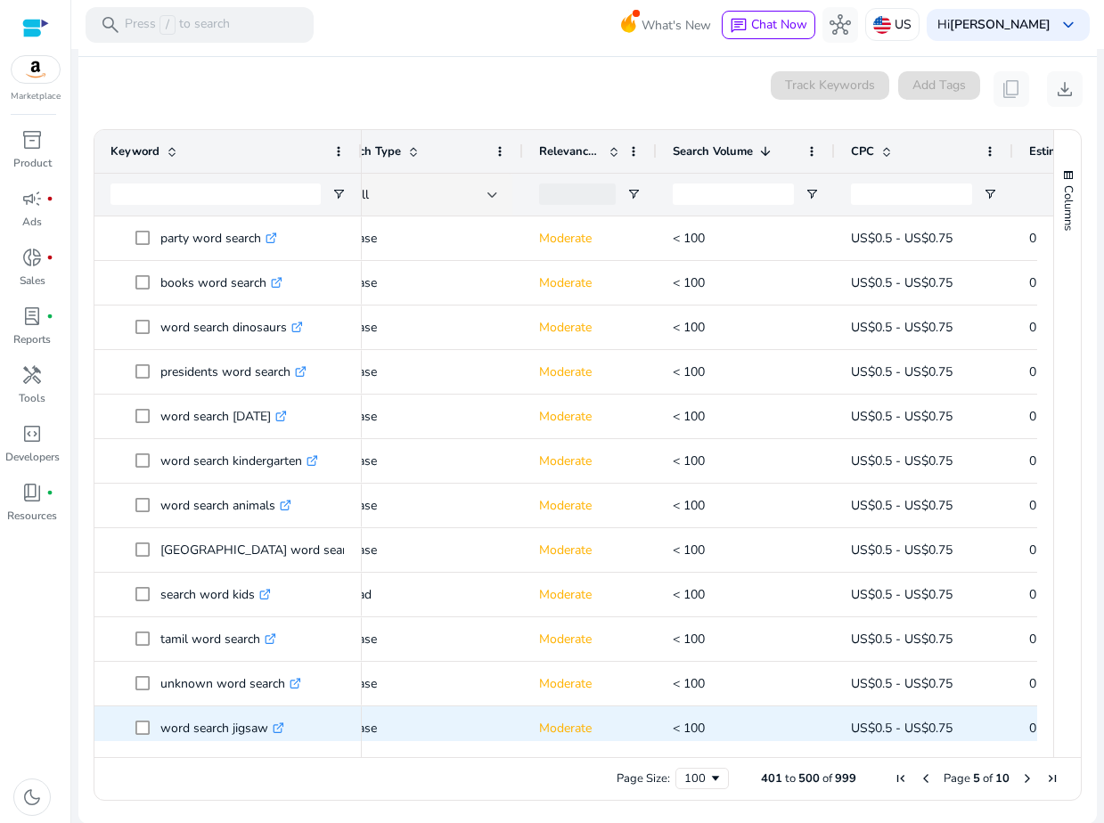
copy body "Marketplace inventory_2 Product campaign fiber_manual_record Ads donut_small fi…"
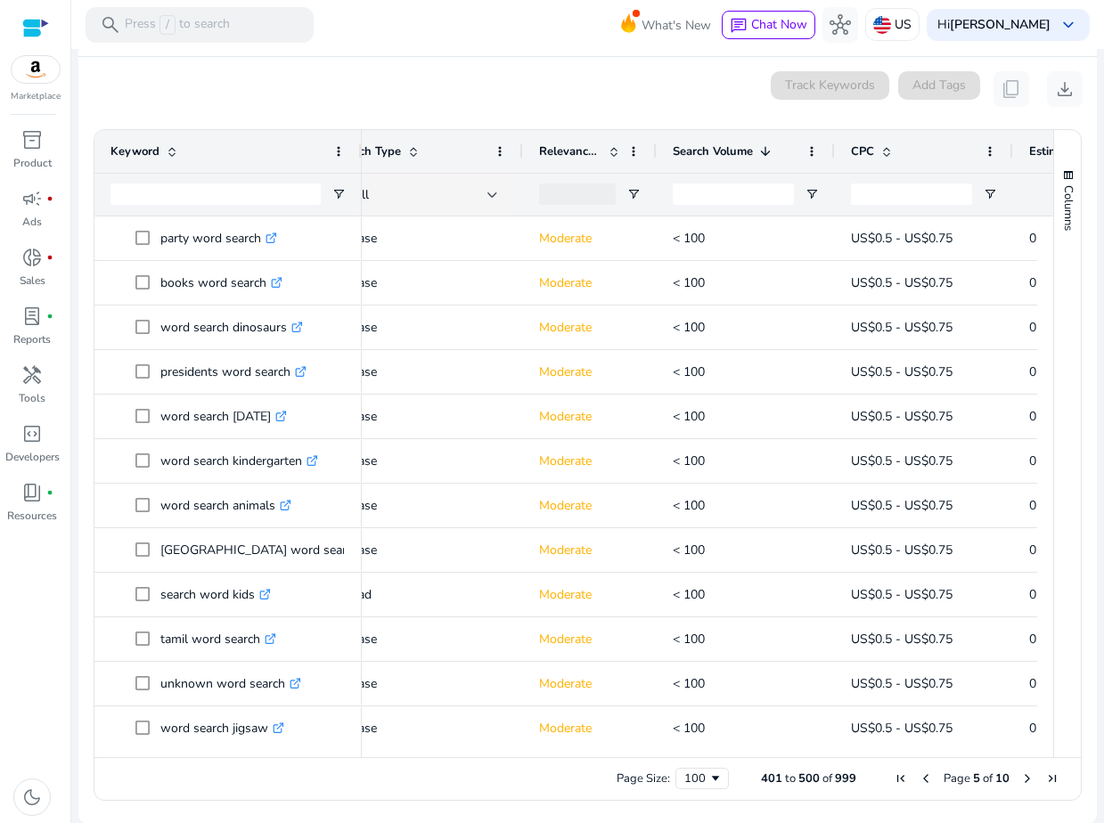
click at [1024, 779] on span "Next Page" at bounding box center [1027, 778] width 14 height 14
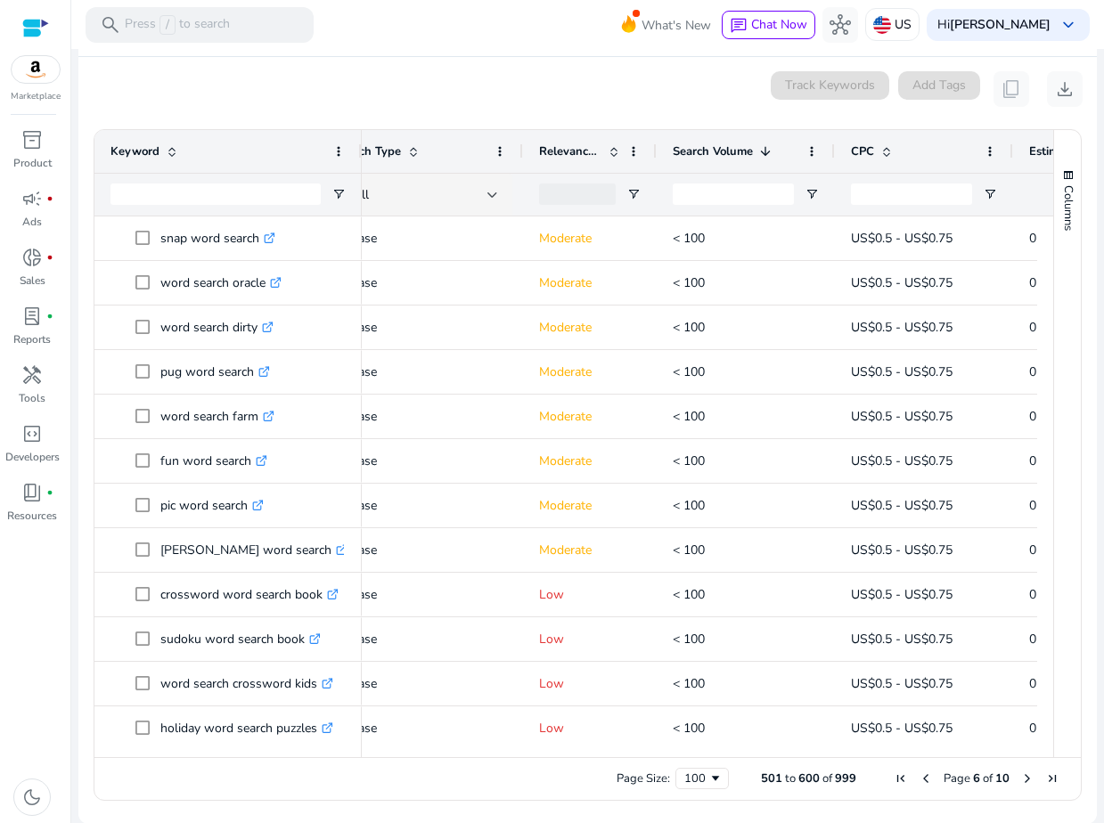
copy body "Marketplace inventory_2 Product campaign fiber_manual_record Ads donut_small fi…"
click at [1024, 782] on span "Next Page" at bounding box center [1027, 778] width 14 height 14
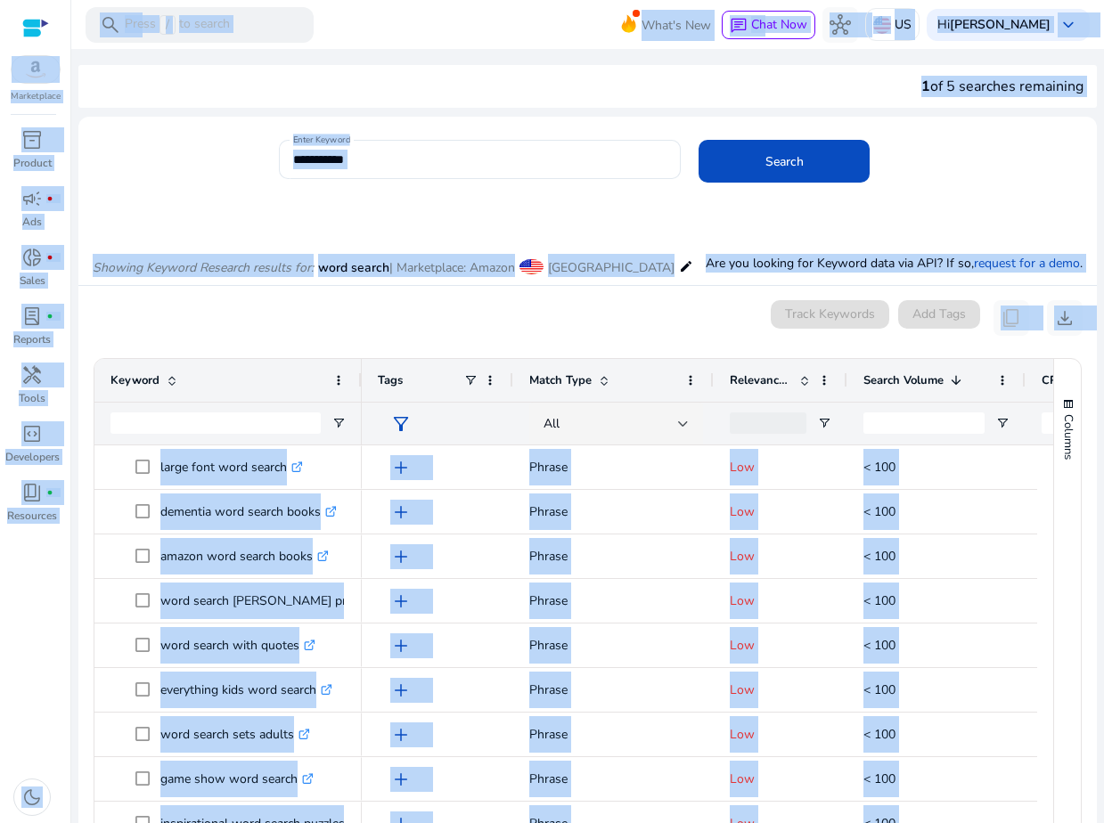
scroll to position [0, 191]
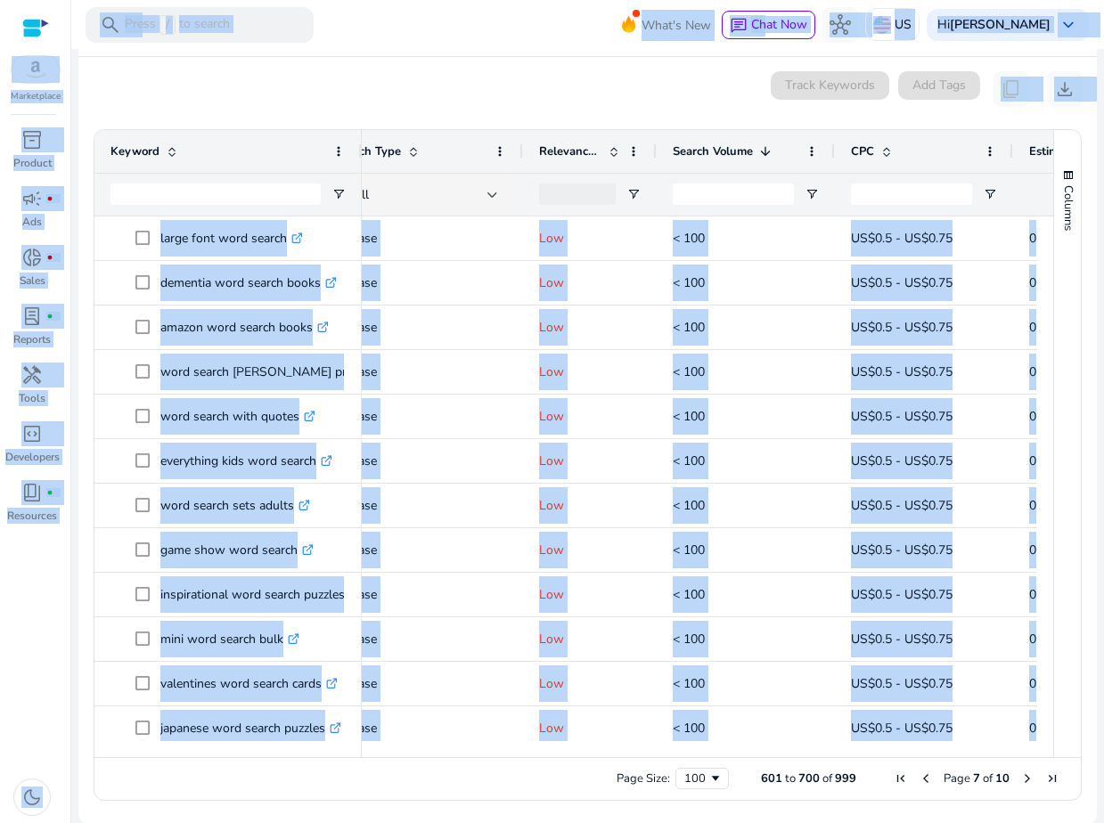
click at [1021, 779] on span "Next Page" at bounding box center [1027, 778] width 14 height 14
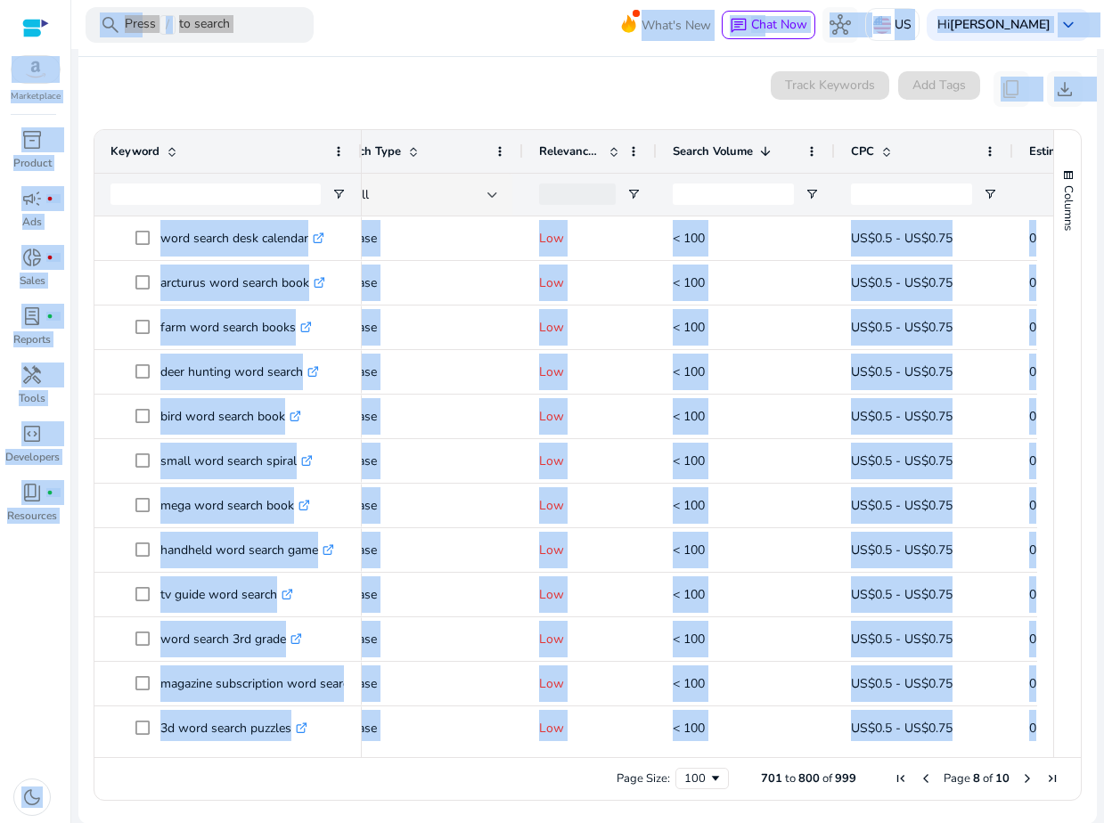
click at [1020, 779] on span "Next Page" at bounding box center [1027, 778] width 14 height 14
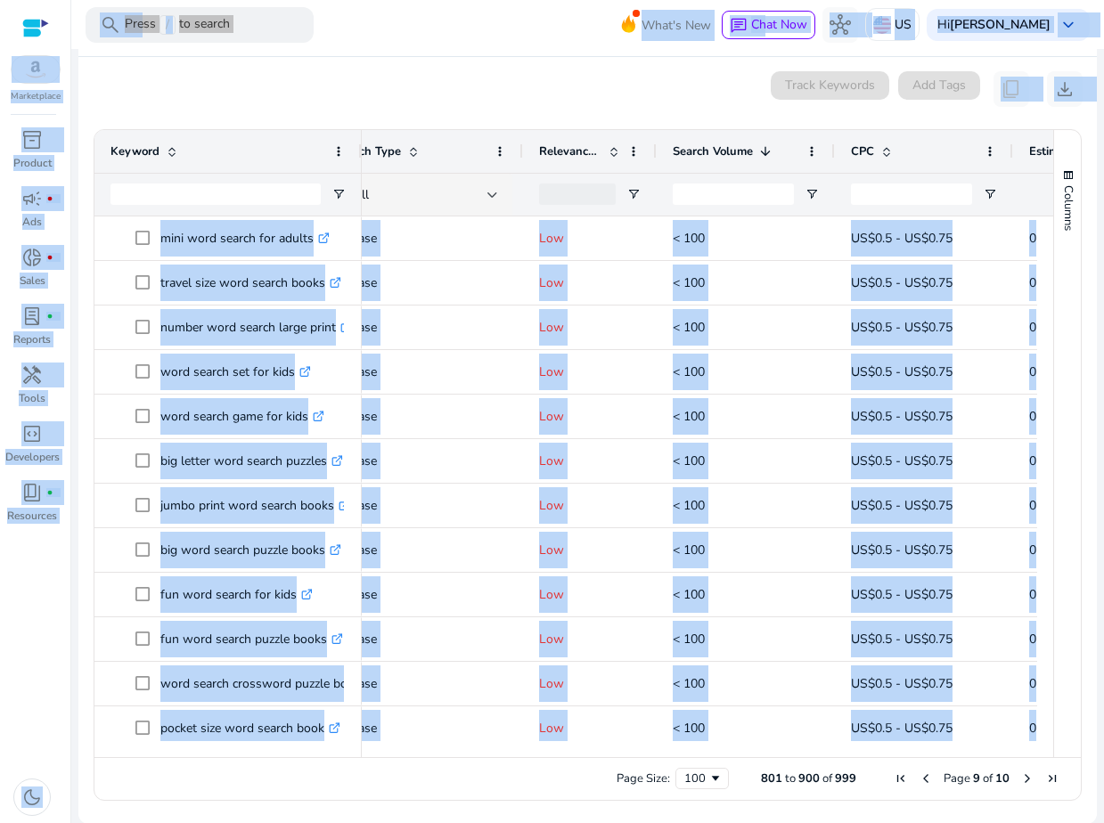
click at [1023, 779] on span "Next Page" at bounding box center [1027, 778] width 14 height 14
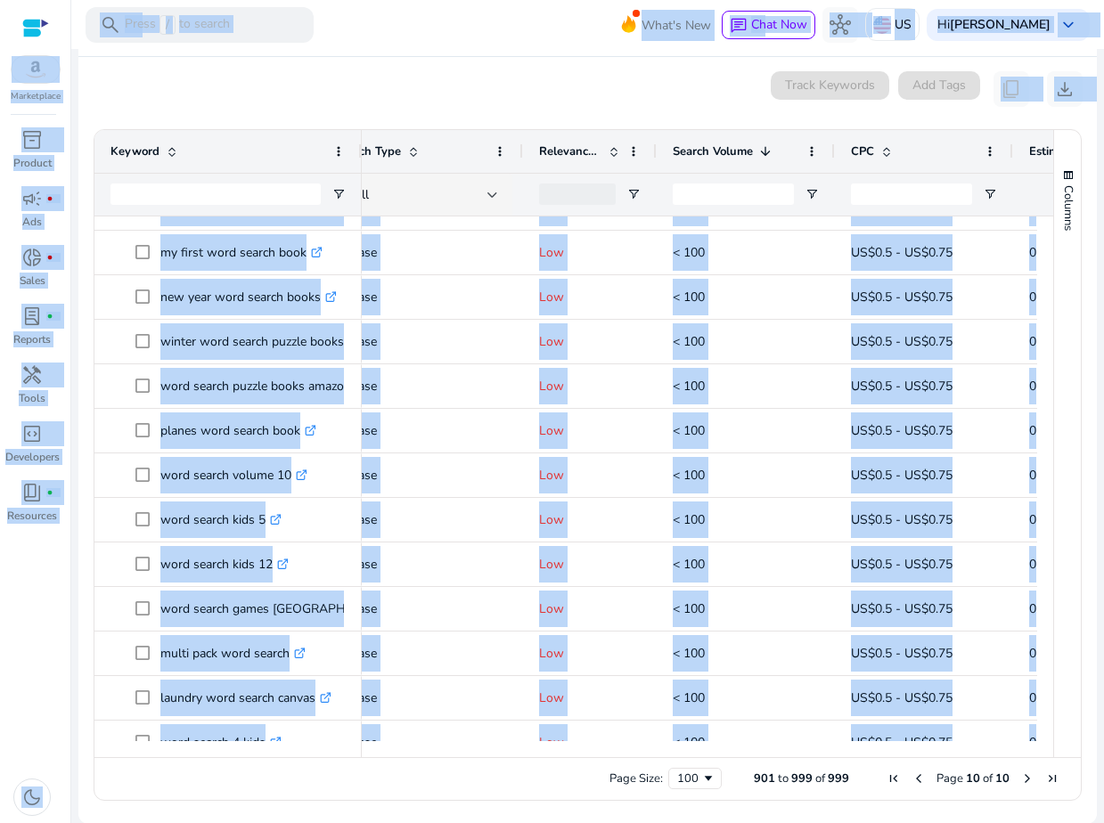
scroll to position [0, 0]
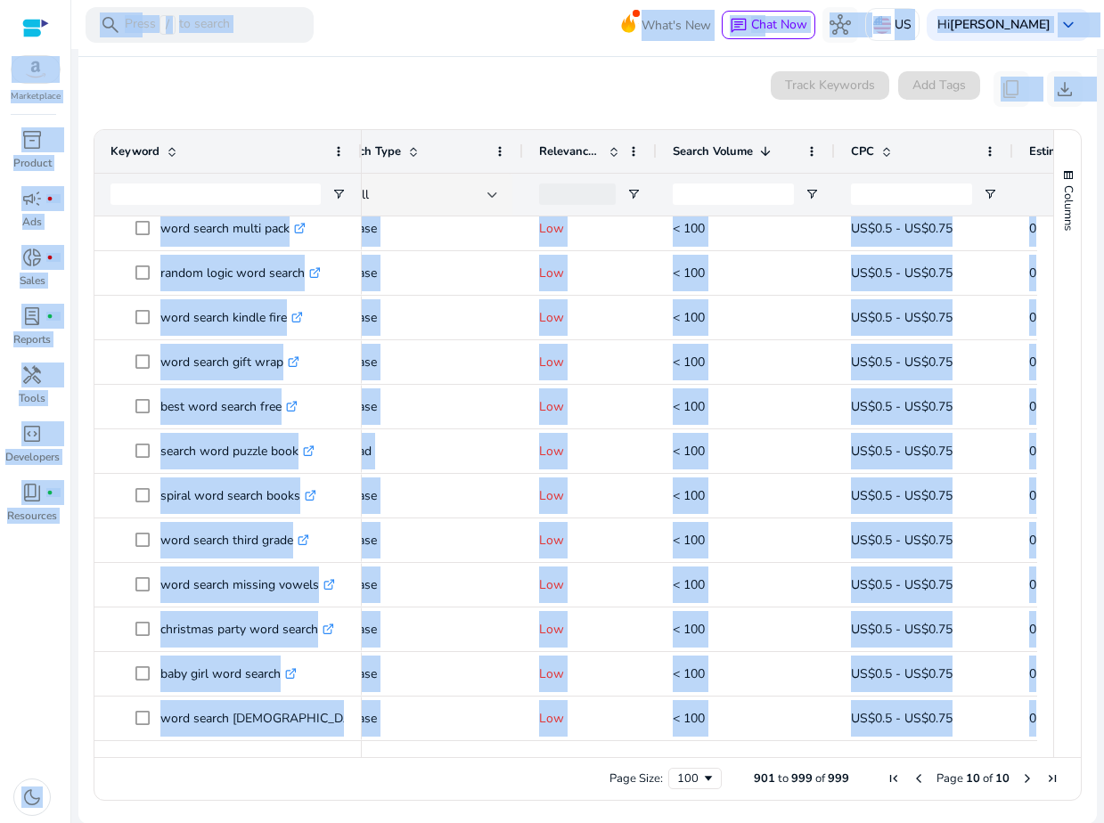
click at [916, 775] on span "Previous Page" at bounding box center [918, 778] width 14 height 14
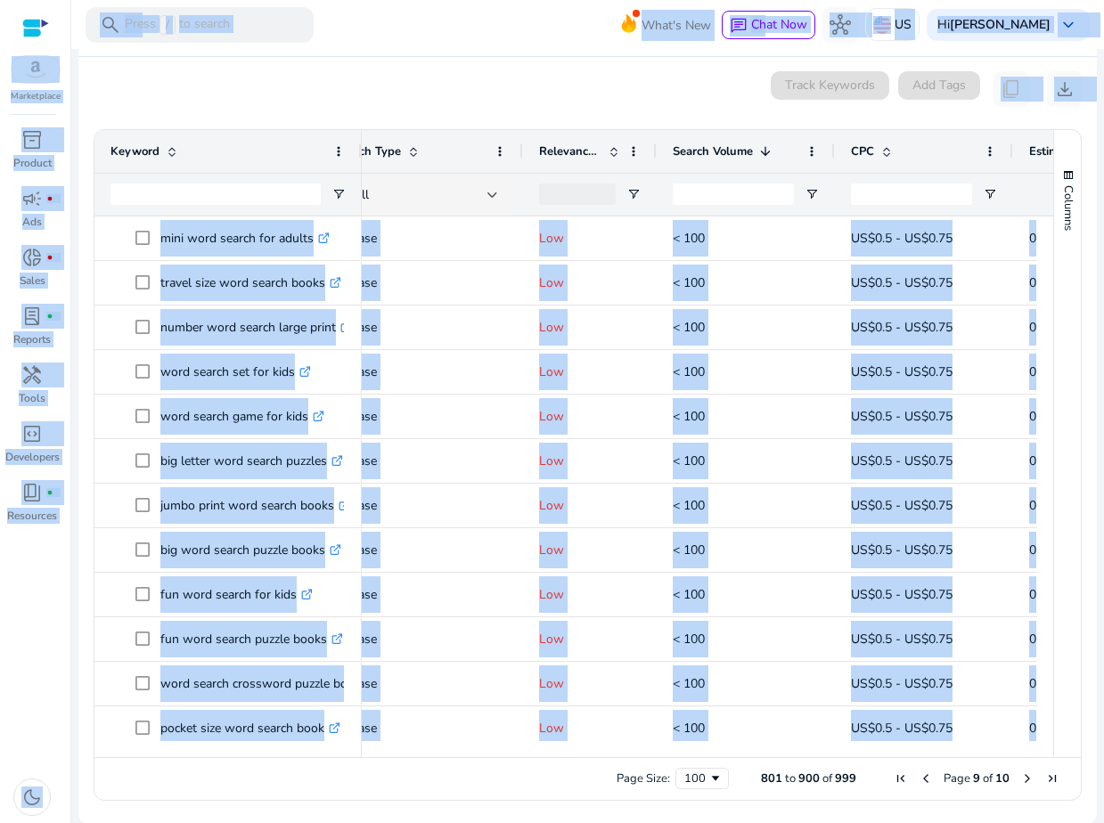
click at [918, 775] on span "Previous Page" at bounding box center [925, 778] width 14 height 14
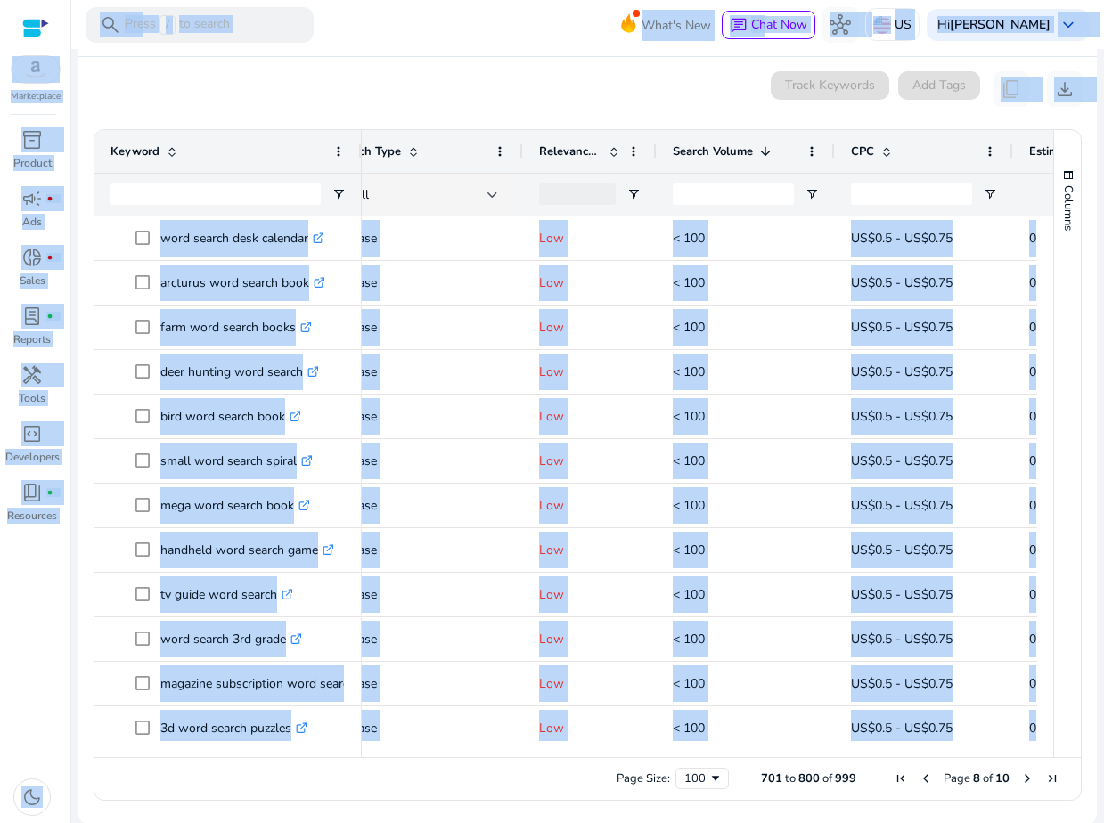
click at [918, 775] on span "Previous Page" at bounding box center [925, 778] width 14 height 14
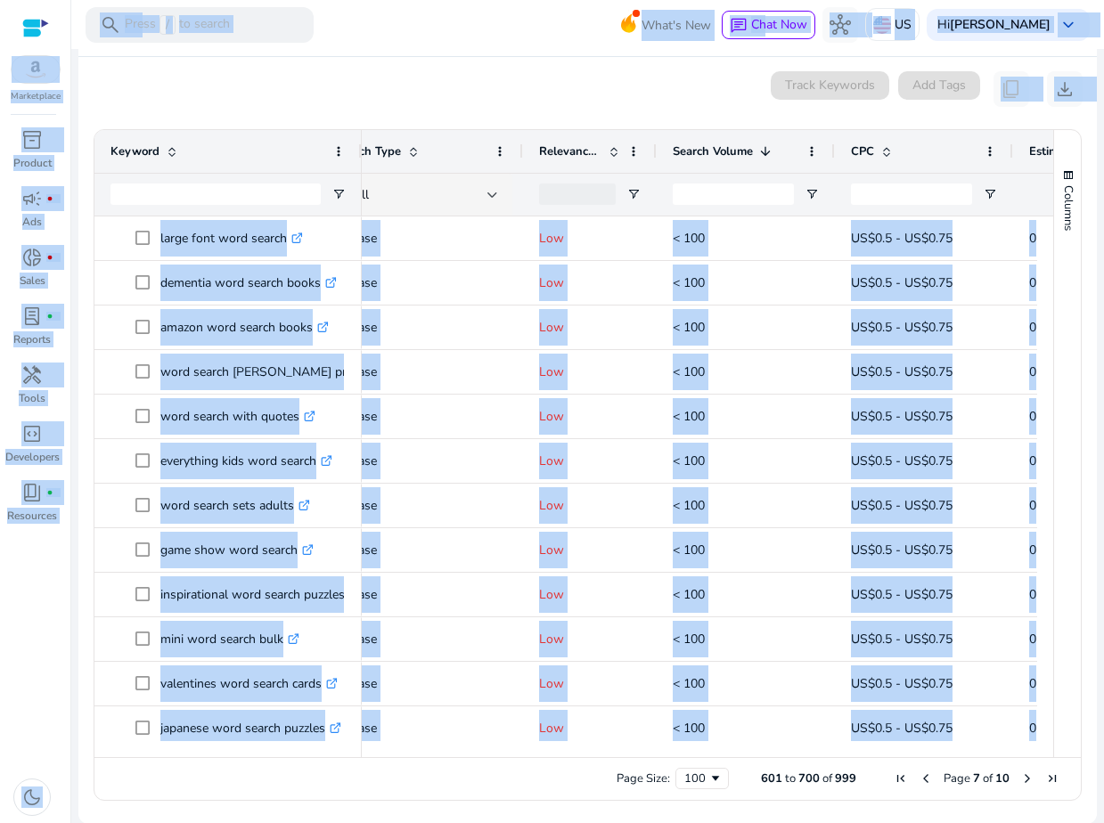
click at [918, 775] on span "Previous Page" at bounding box center [925, 778] width 14 height 14
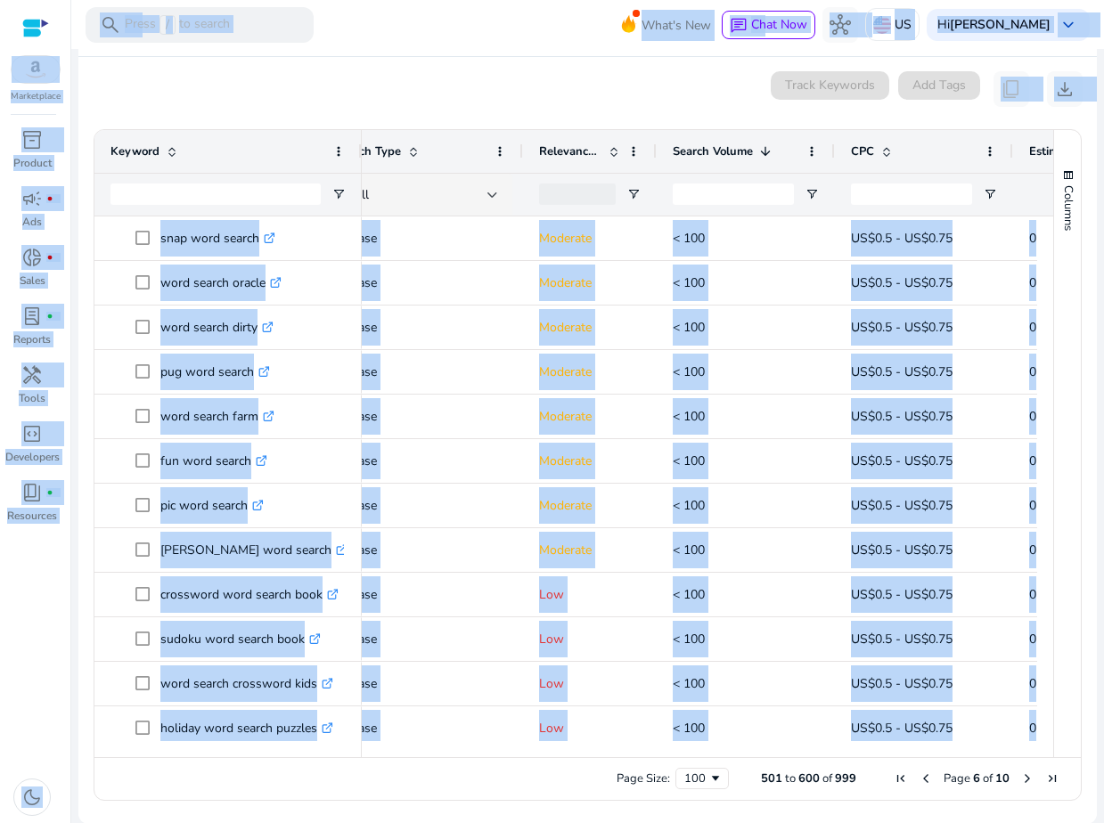
click at [918, 775] on span "Previous Page" at bounding box center [925, 778] width 14 height 14
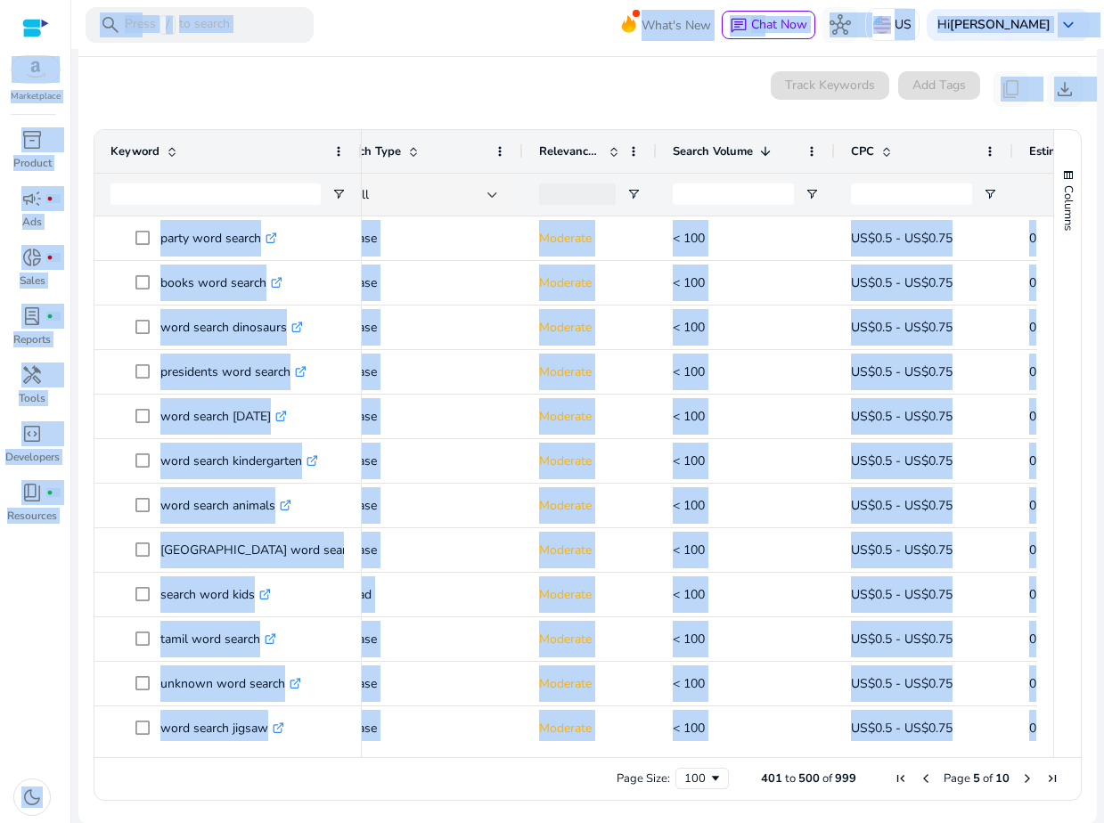
click at [918, 775] on span "Previous Page" at bounding box center [925, 778] width 14 height 14
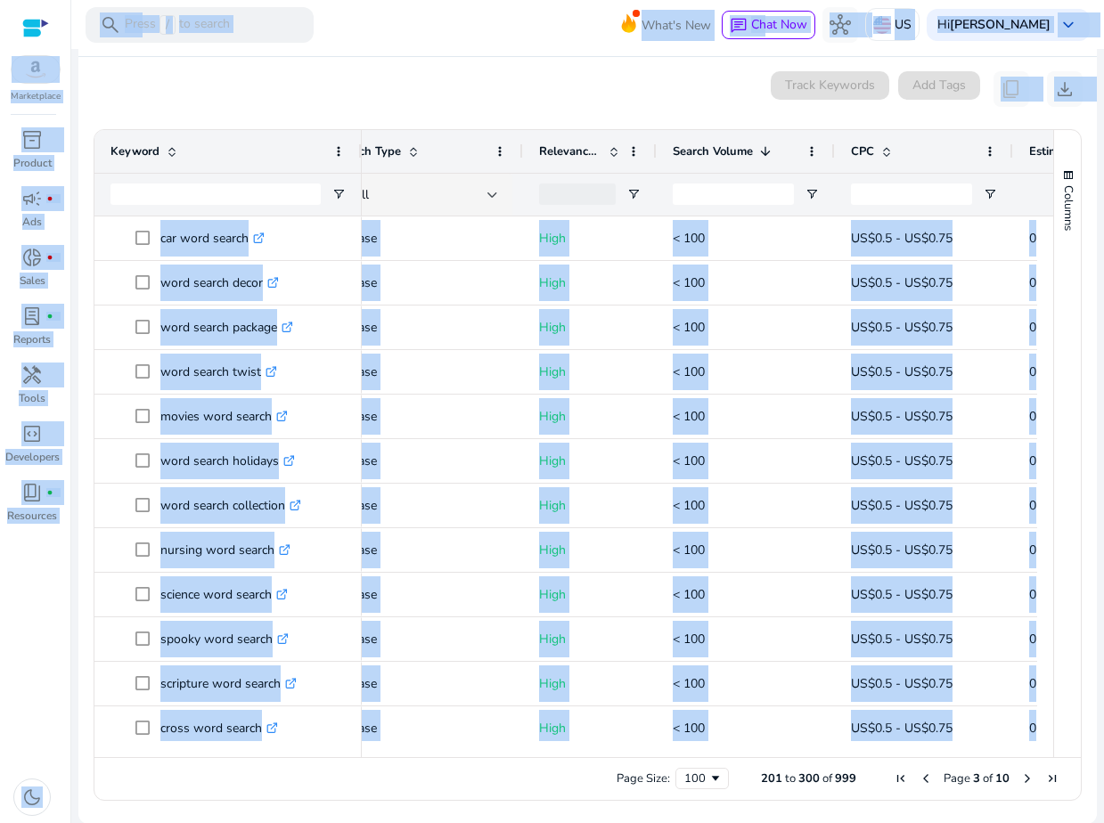
click at [918, 775] on span "Previous Page" at bounding box center [925, 778] width 14 height 14
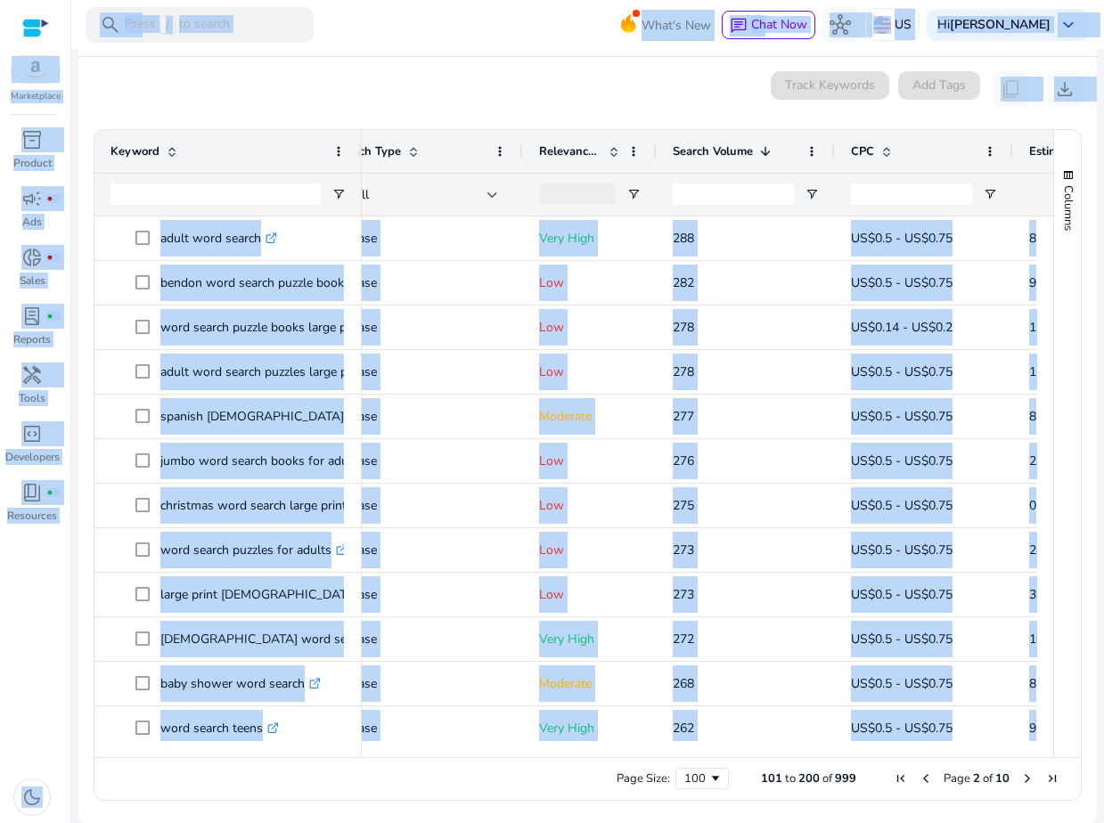
click at [918, 775] on span "Previous Page" at bounding box center [925, 778] width 14 height 14
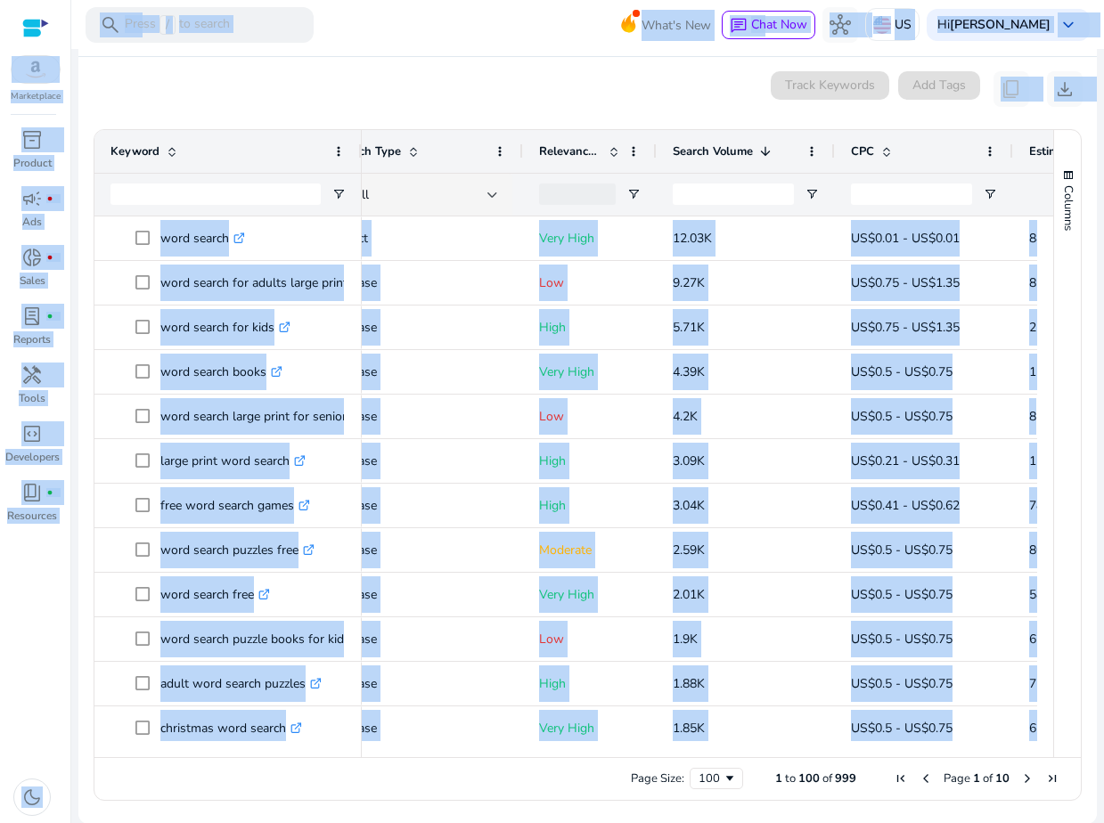
click at [918, 775] on span "Previous Page" at bounding box center [925, 778] width 14 height 14
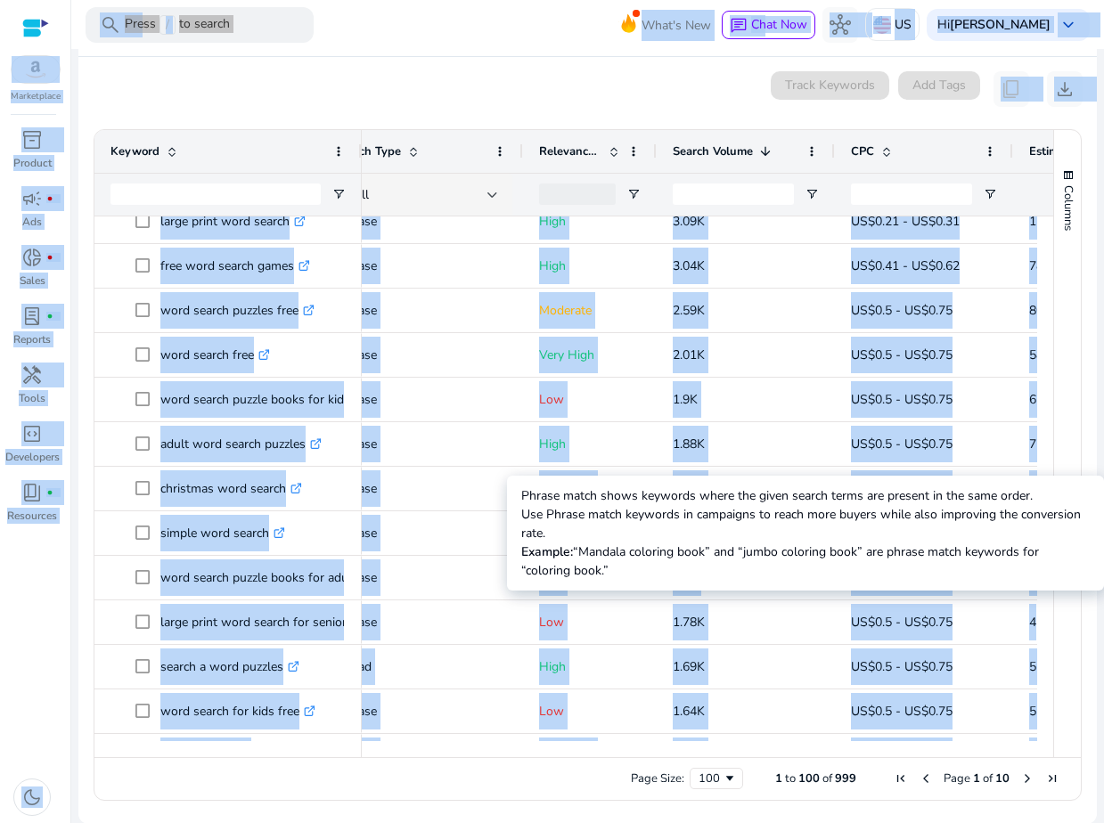
scroll to position [2396, 0]
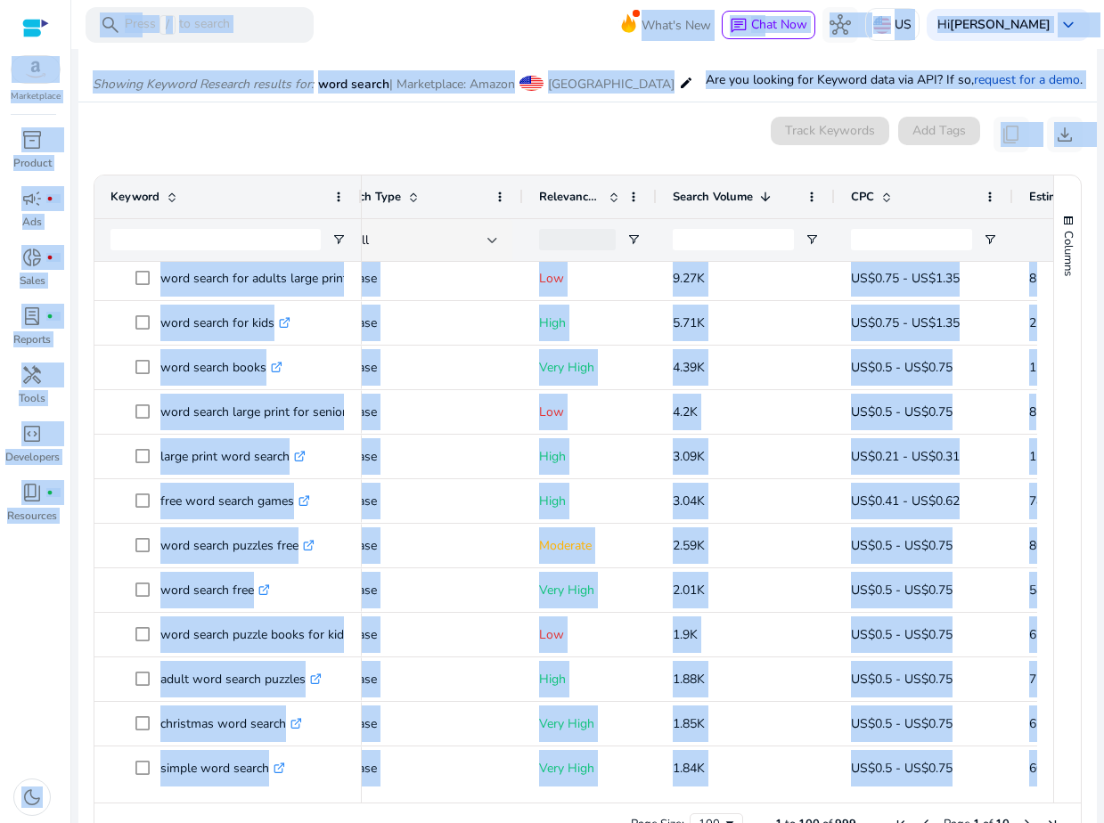
click at [260, 136] on div "0 keyword(s) selected Track Keywords Add Tags content_copy download" at bounding box center [588, 135] width 990 height 36
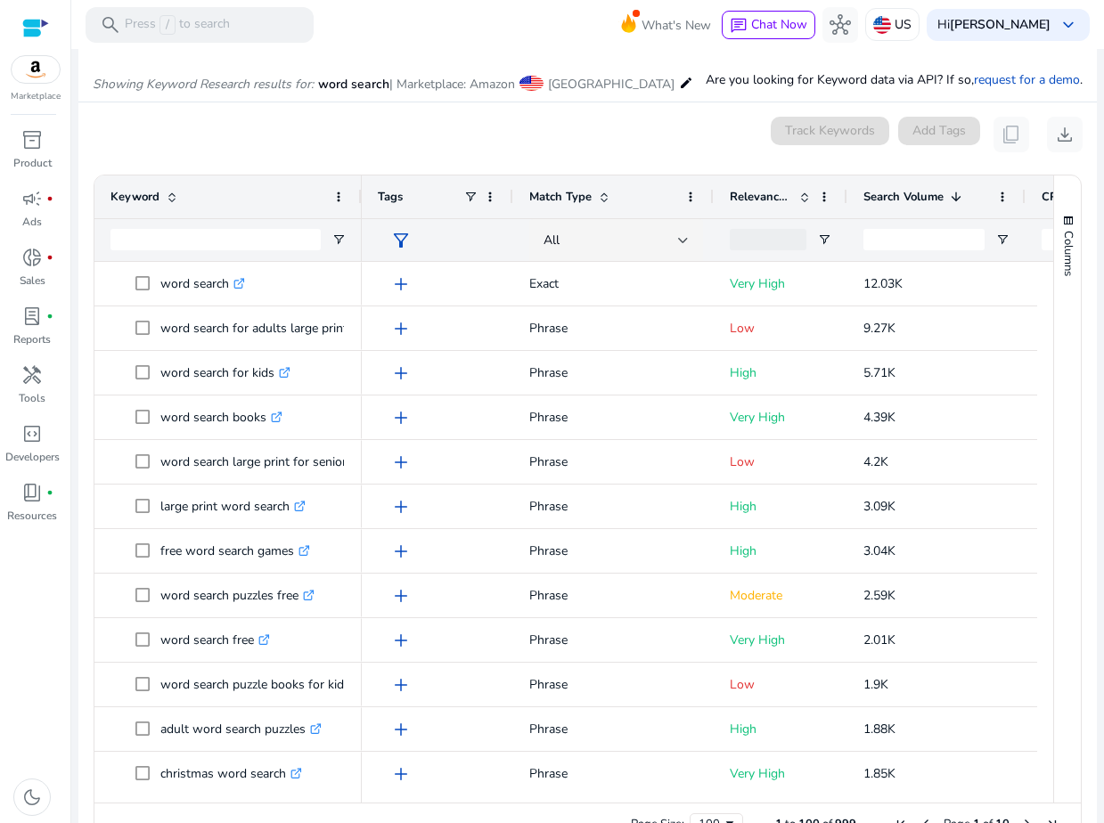
click at [256, 156] on mat-card "0 keyword(s) selected Track Keywords Add Tags content_copy download Press SPACE…" at bounding box center [587, 485] width 1018 height 767
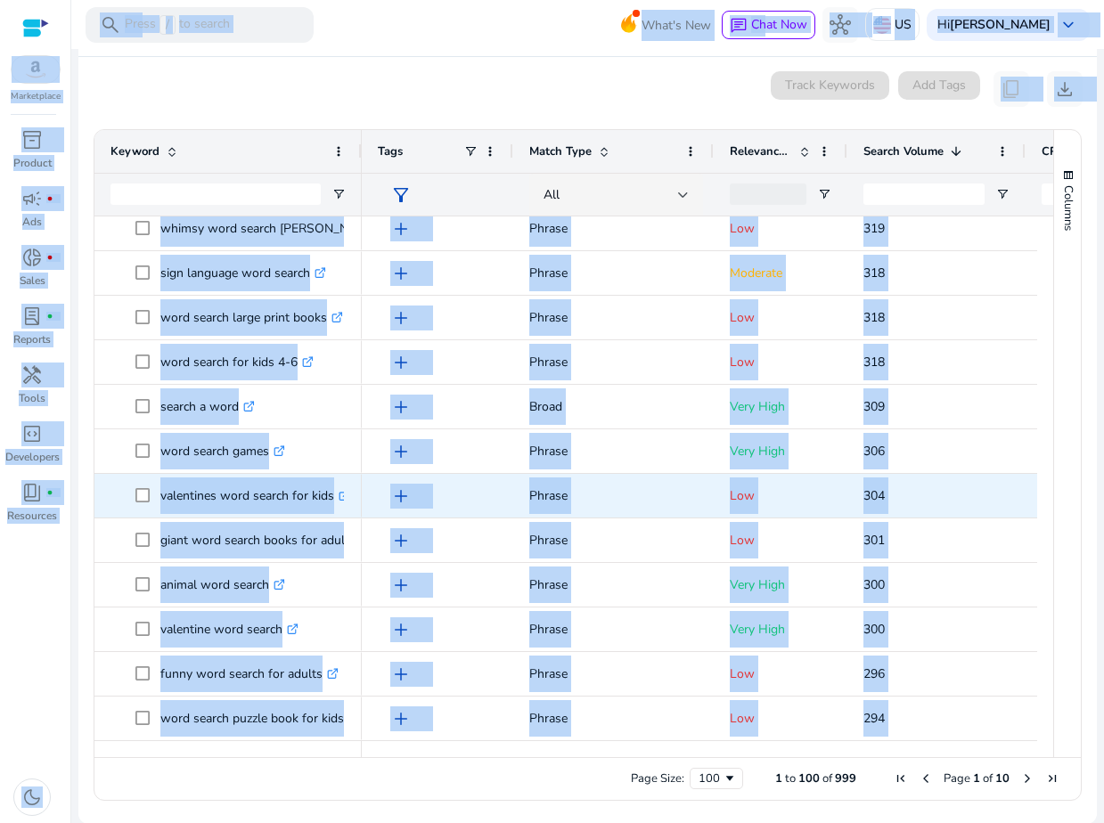
copy body "Marketplace inventory_2 Product campaign fiber_manual_record Ads donut_small fi…"
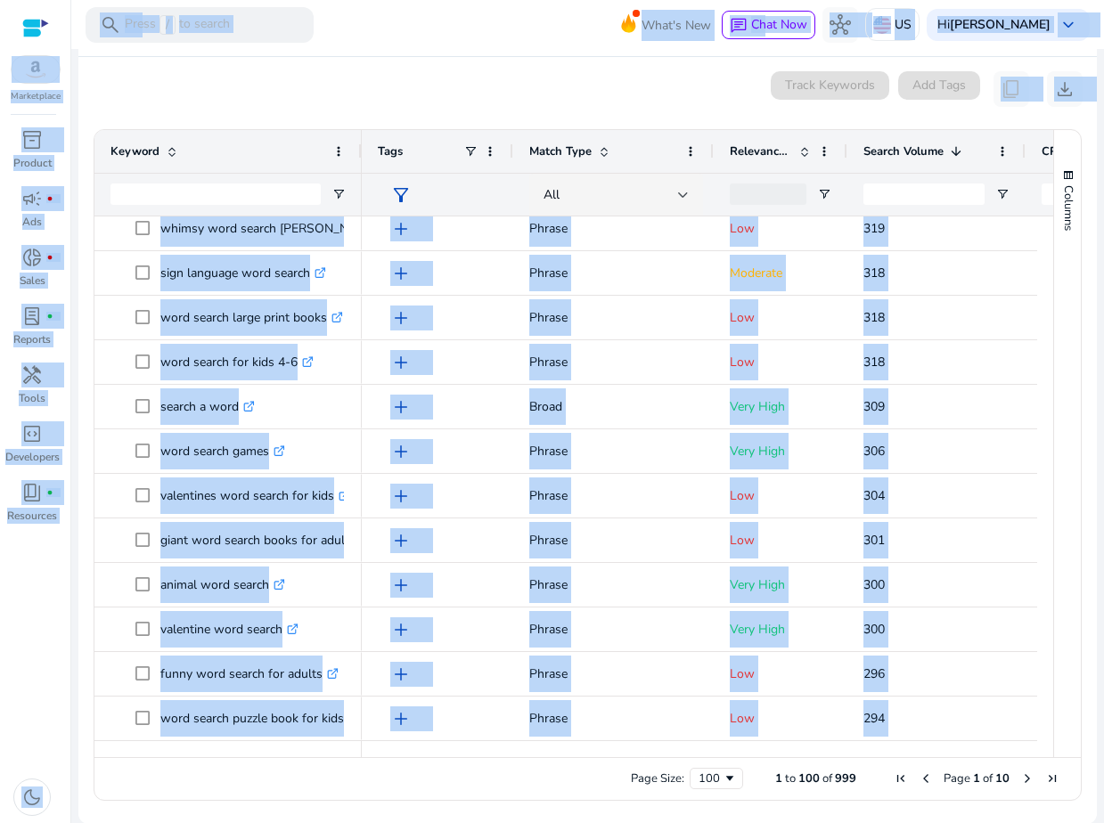
click at [1024, 780] on span "Next Page" at bounding box center [1027, 778] width 14 height 14
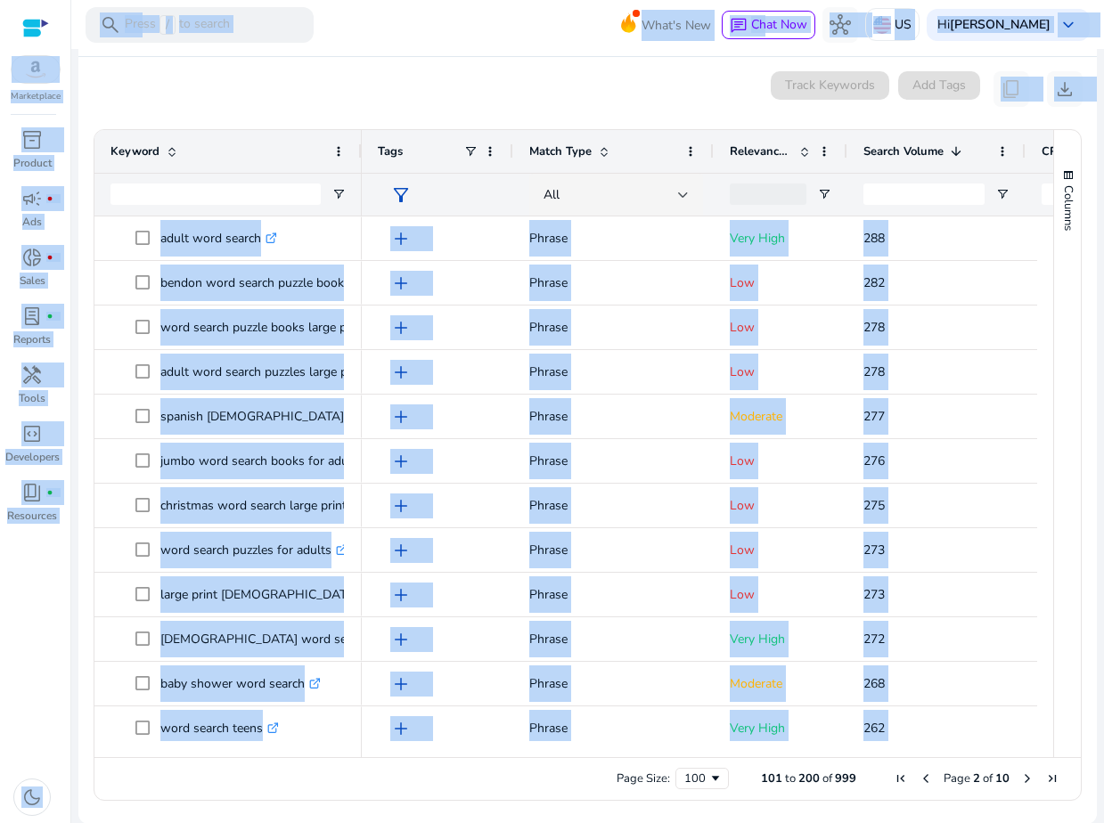
click at [273, 84] on div "0 keyword(s) selected Track Keywords Add Tags content_copy download" at bounding box center [588, 89] width 990 height 36
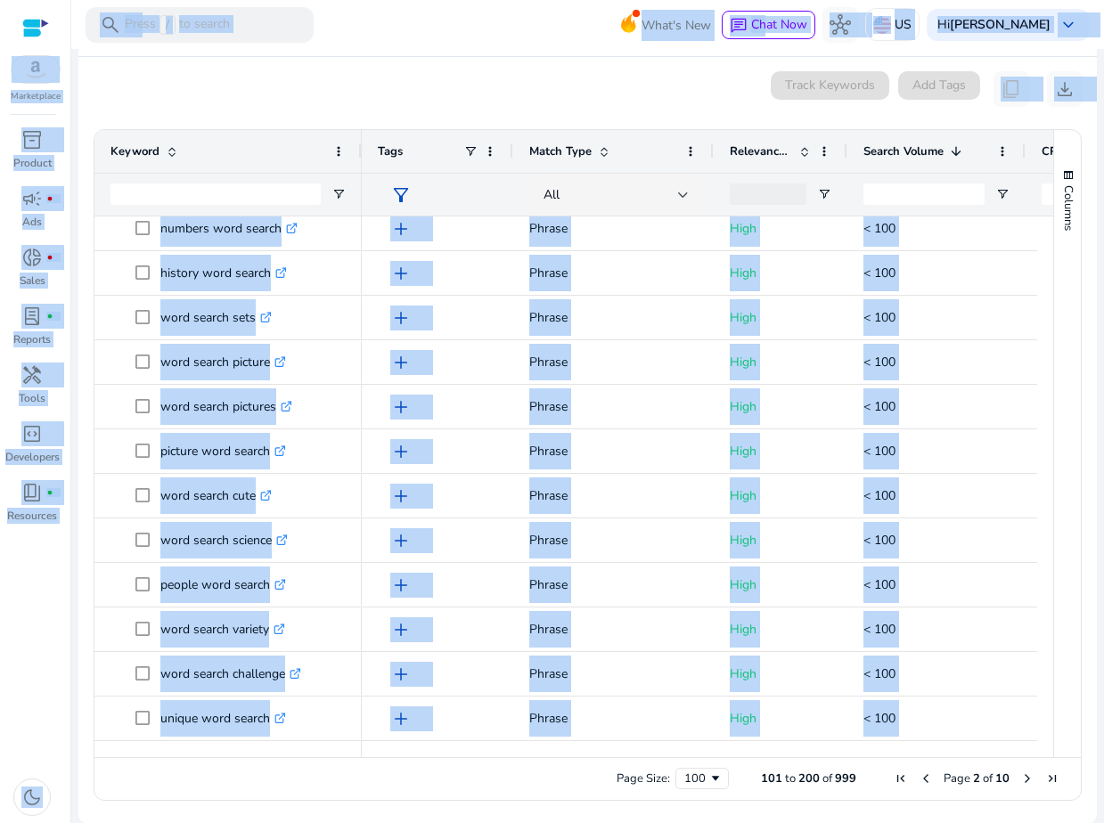
click at [1024, 782] on span "Next Page" at bounding box center [1027, 778] width 14 height 14
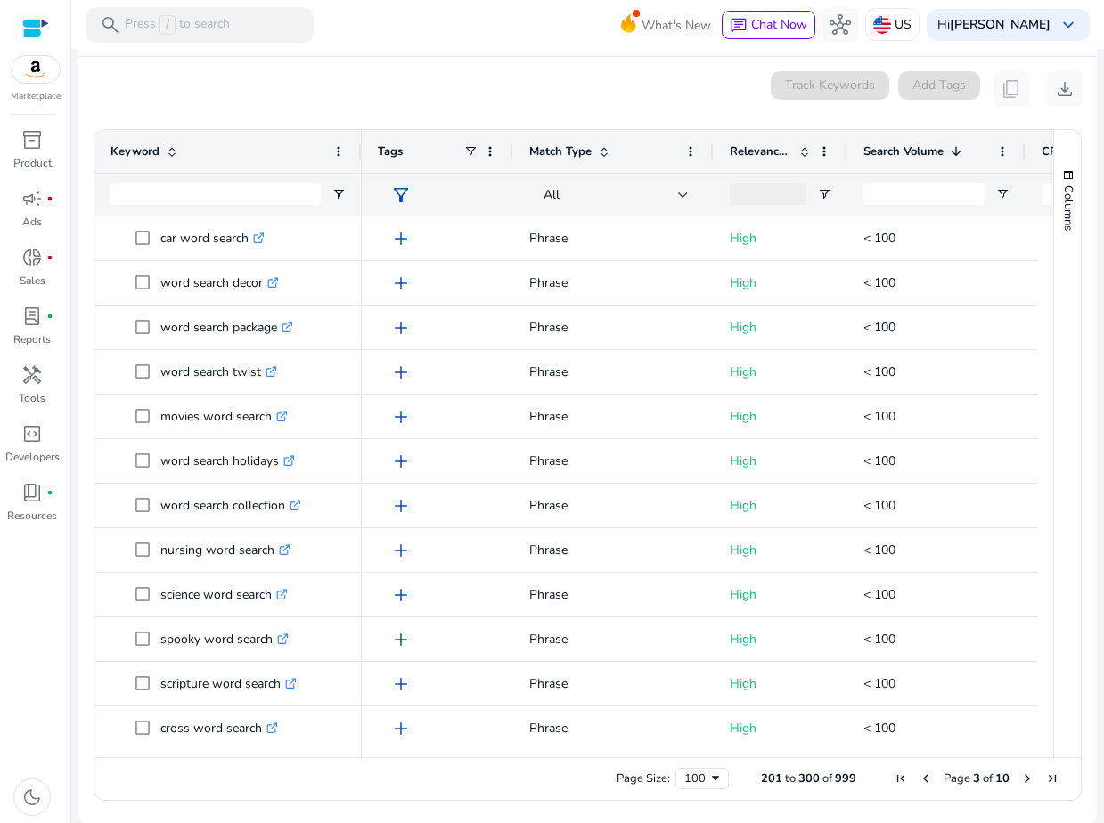
click at [486, 804] on ag-grid-angular "201 to 300 of 999. Page 3 of 10 Drag here to set row groups Drag here to set co…" at bounding box center [587, 465] width 1016 height 690
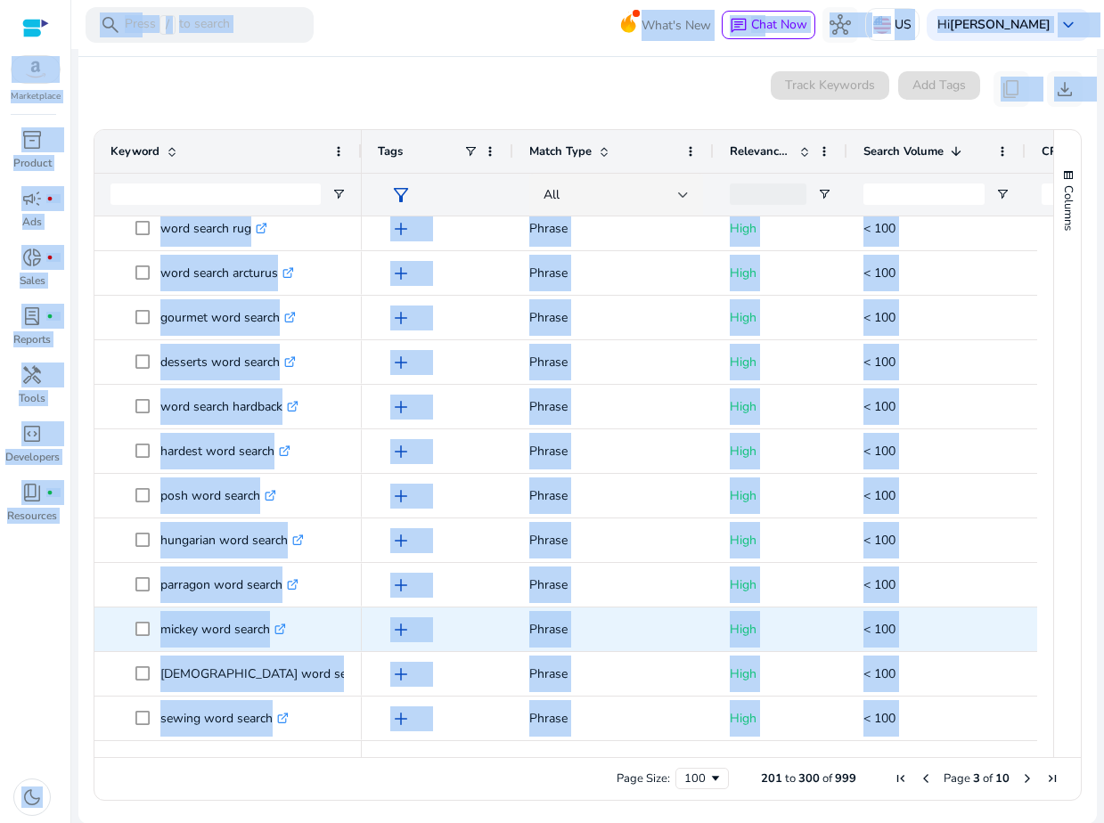
copy body "Marketplace inventory_2 Product campaign fiber_manual_record Ads donut_small fi…"
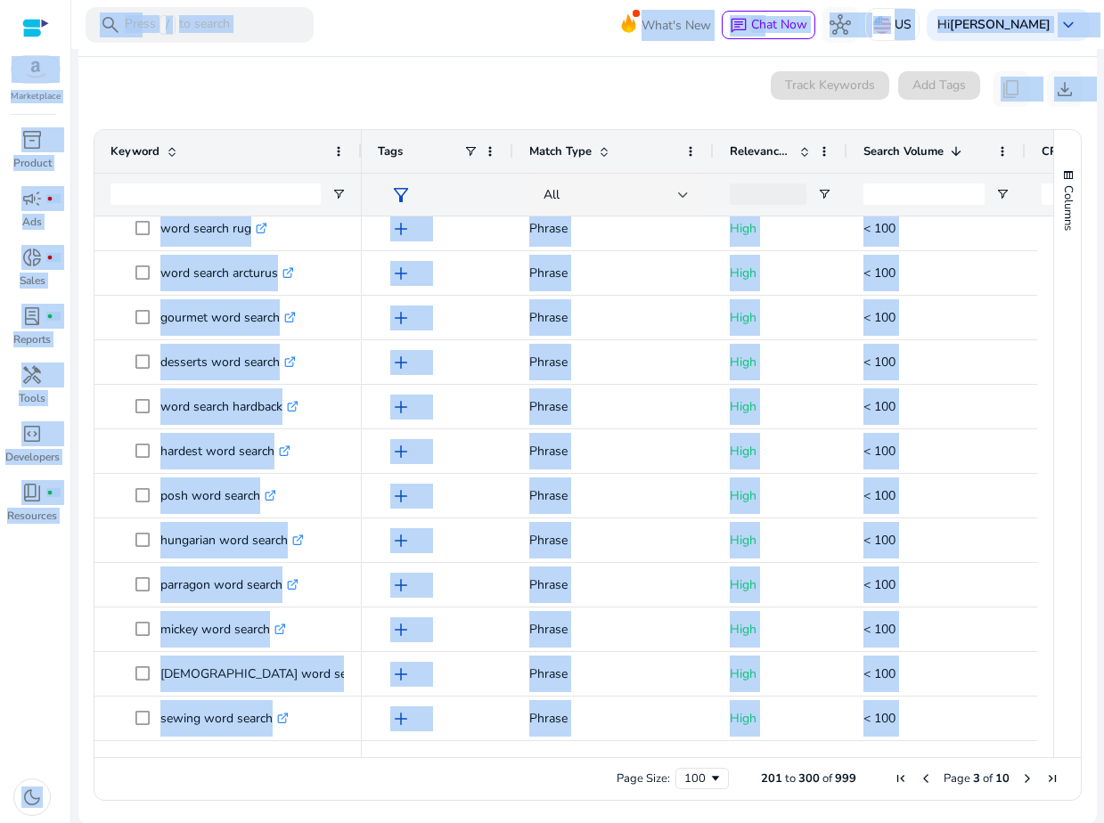
click at [1020, 779] on span "Next Page" at bounding box center [1027, 778] width 14 height 14
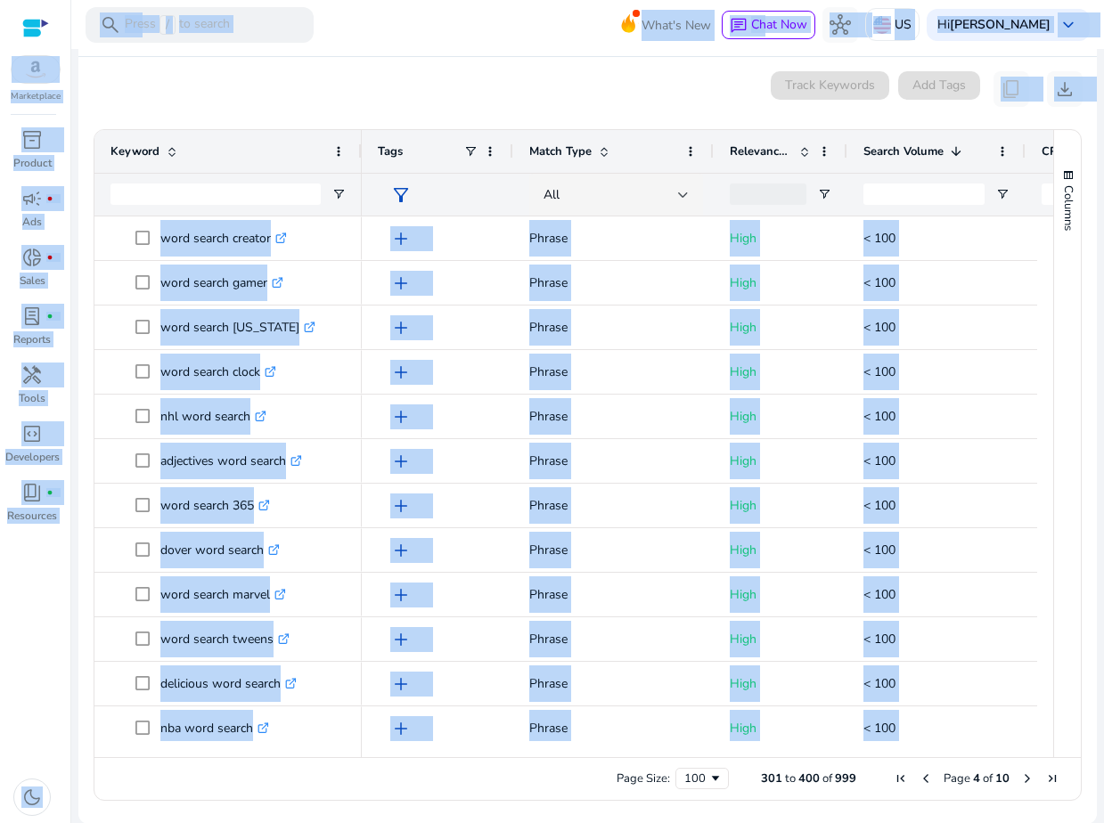
click at [286, 95] on div "0 keyword(s) selected Track Keywords Add Tags content_copy download" at bounding box center [588, 89] width 990 height 36
click at [921, 783] on span "Previous Page" at bounding box center [925, 778] width 14 height 14
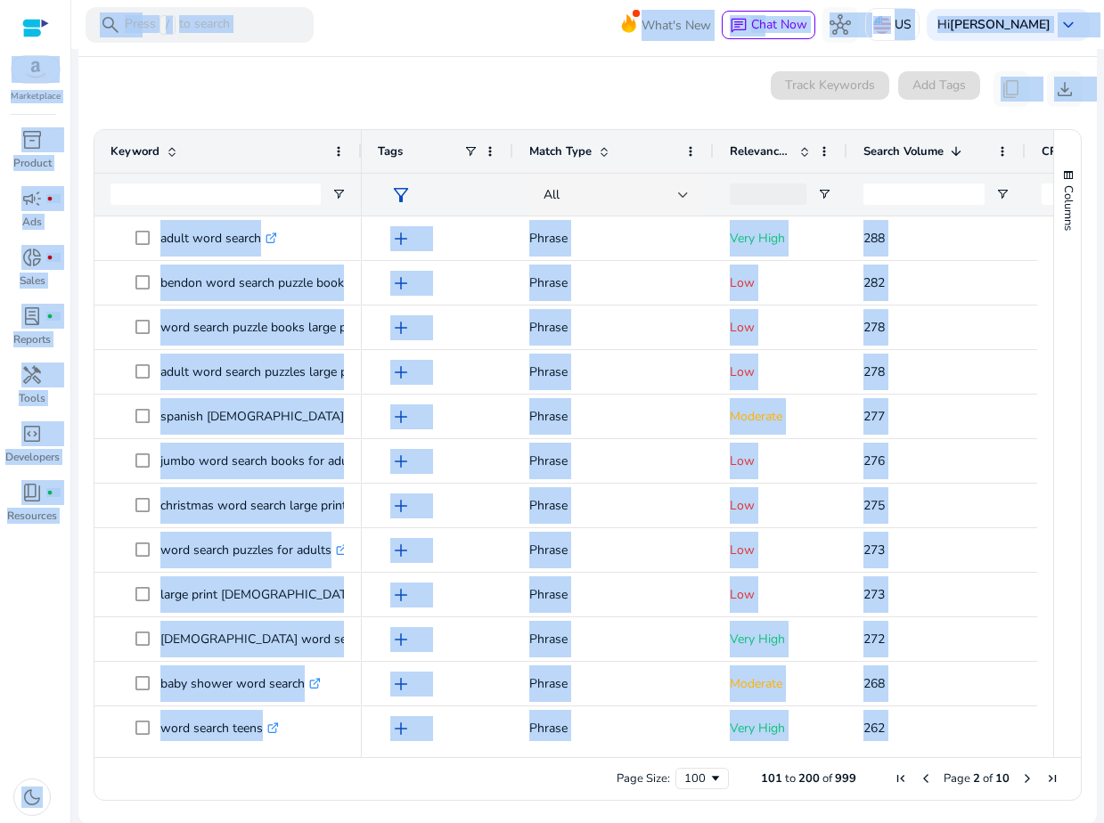
click at [921, 783] on span "Previous Page" at bounding box center [925, 778] width 14 height 14
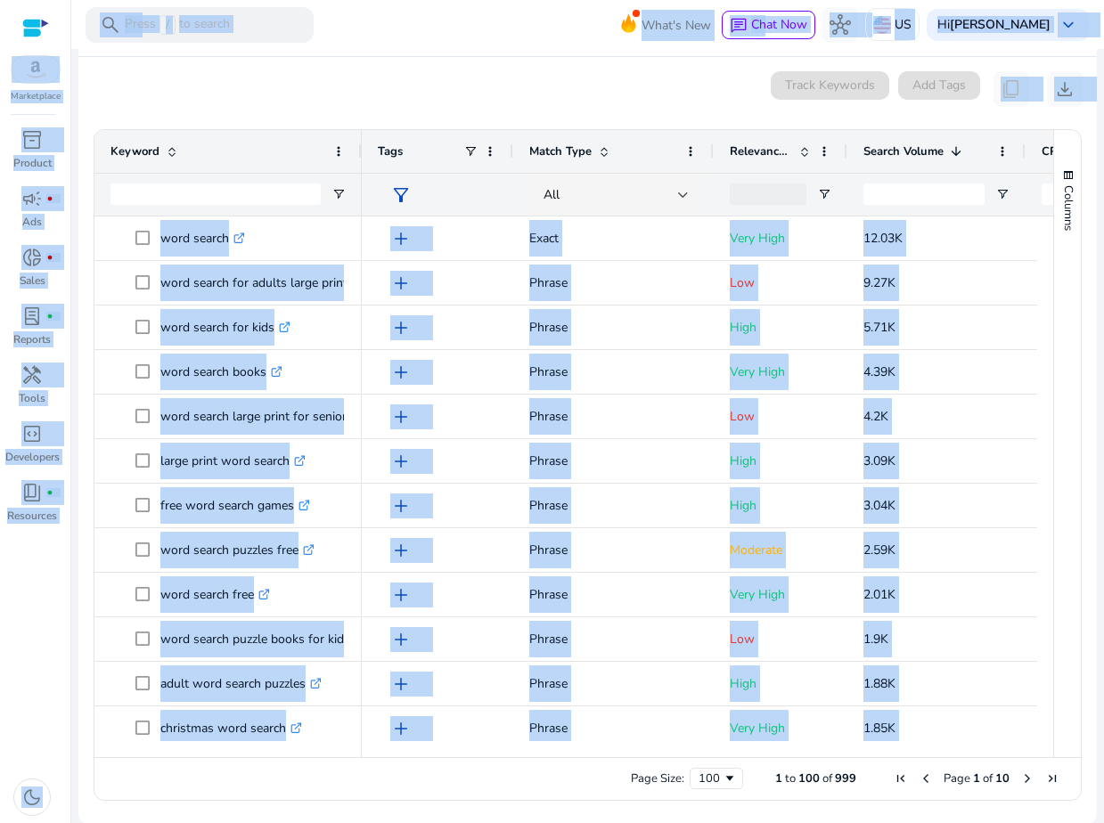
click at [921, 783] on span "Previous Page" at bounding box center [925, 778] width 14 height 14
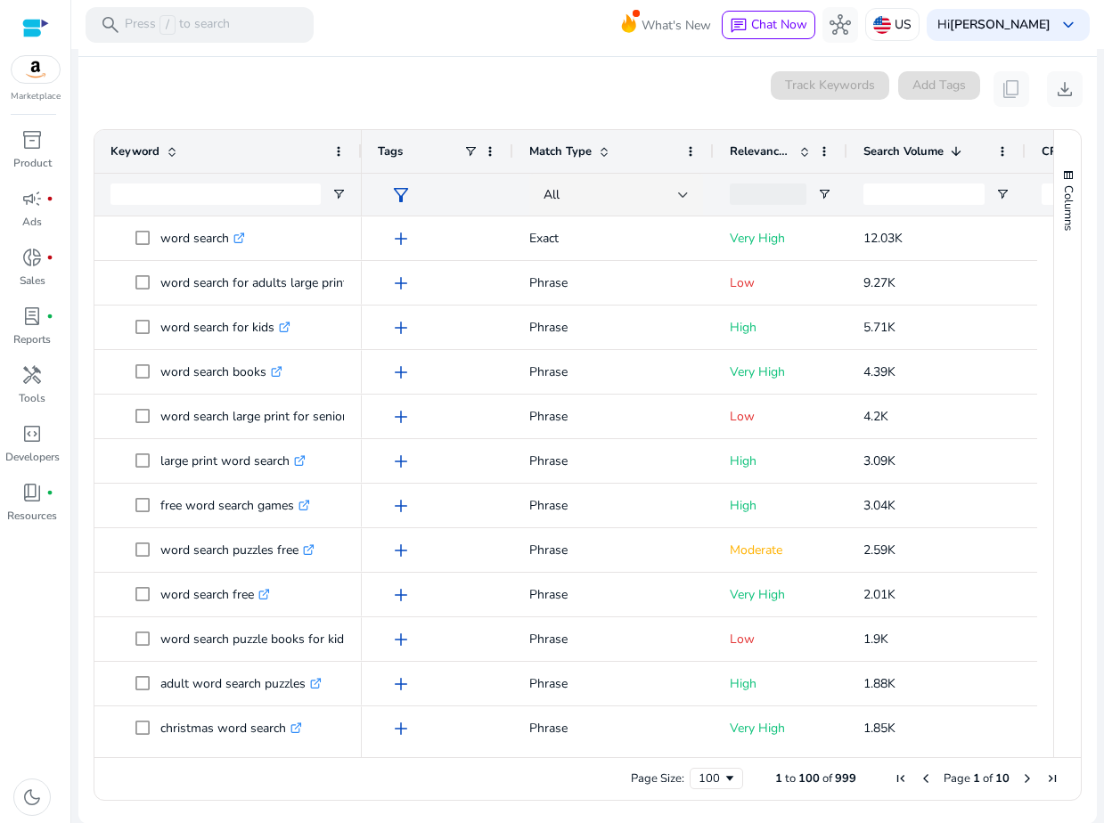
click at [435, 57] on mat-card "0 keyword(s) selected Track Keywords Add Tags content_copy download 1 to 100 of…" at bounding box center [587, 440] width 1018 height 767
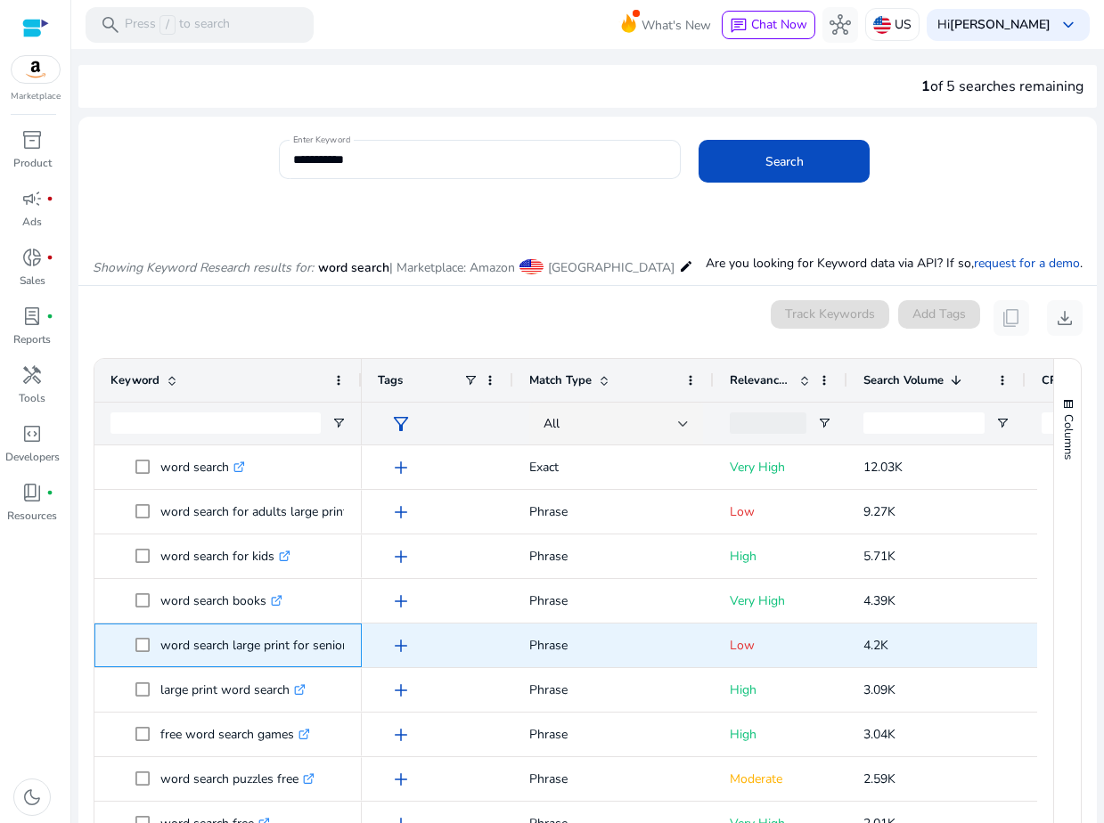
click at [200, 644] on p "word search large print for seniors .st0{fill:#2c8af8}" at bounding box center [264, 645] width 208 height 37
copy p "word search large print for seniors"
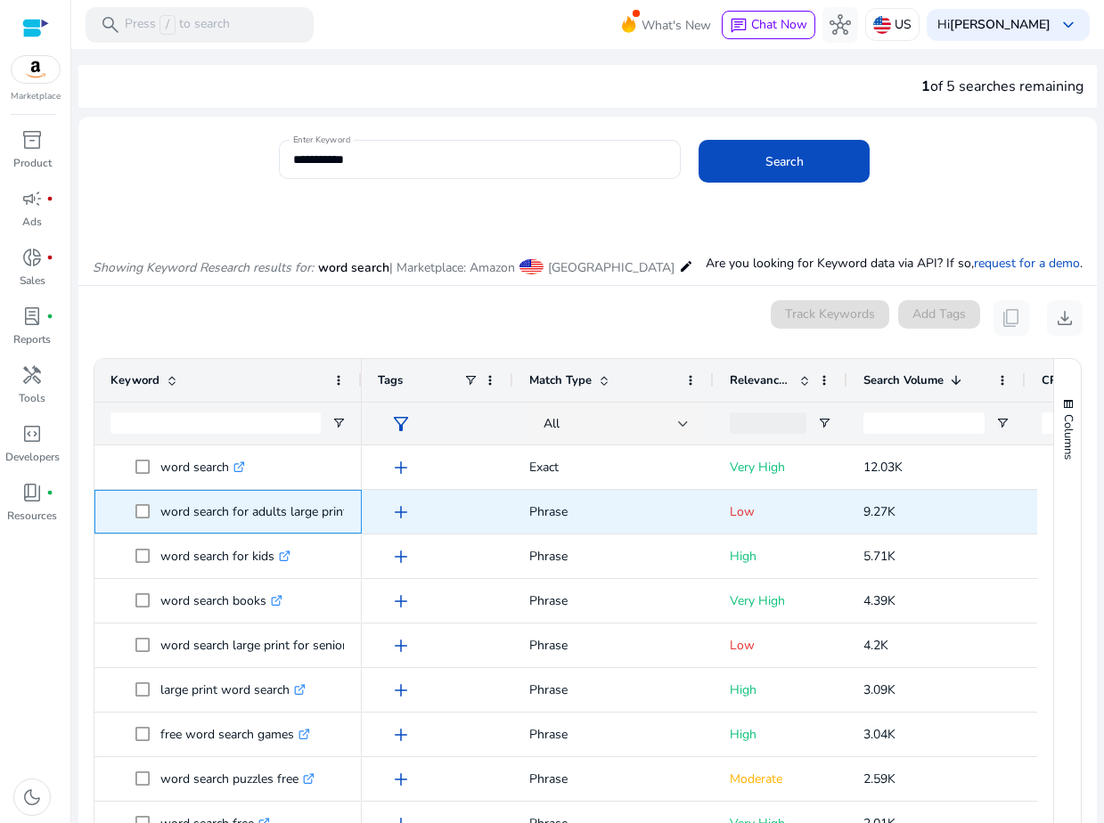
click at [216, 518] on p "word search for adults large print .st0{fill:#2c8af8}" at bounding box center [261, 512] width 203 height 37
click at [208, 518] on p "word search for adults large print .st0{fill:#2c8af8}" at bounding box center [261, 512] width 203 height 37
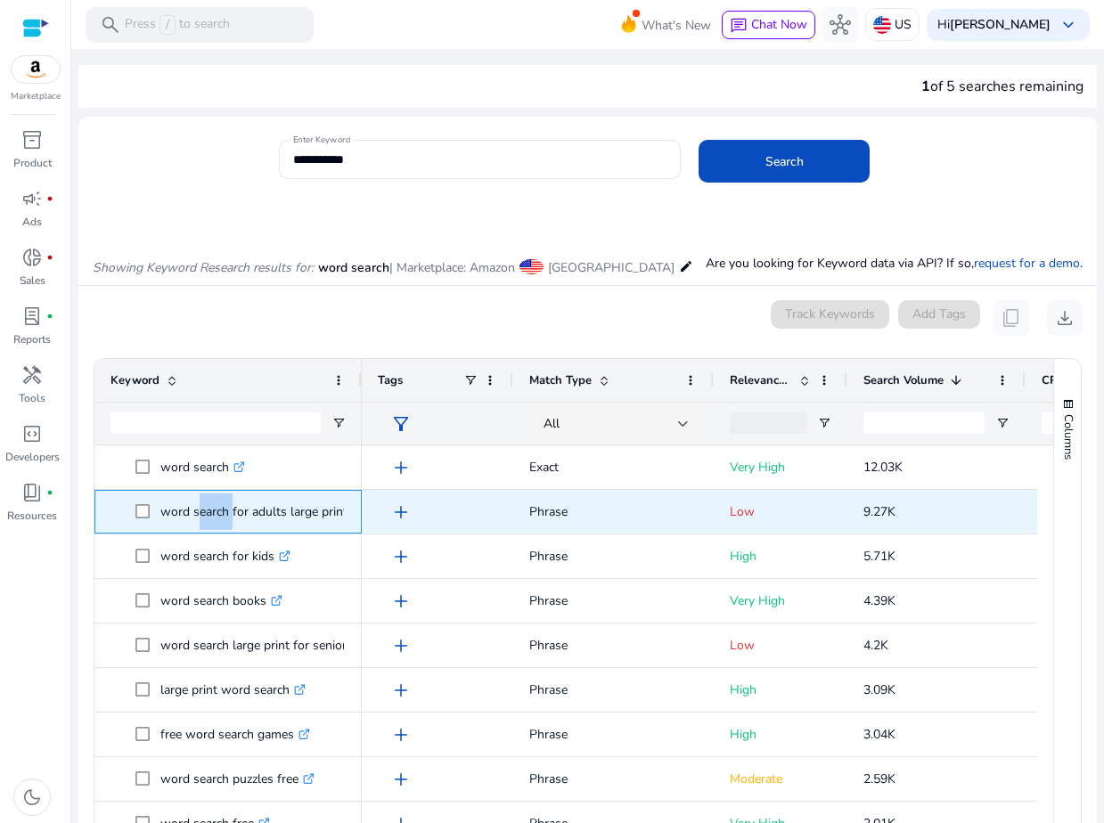
copy p "word search for adults large print"
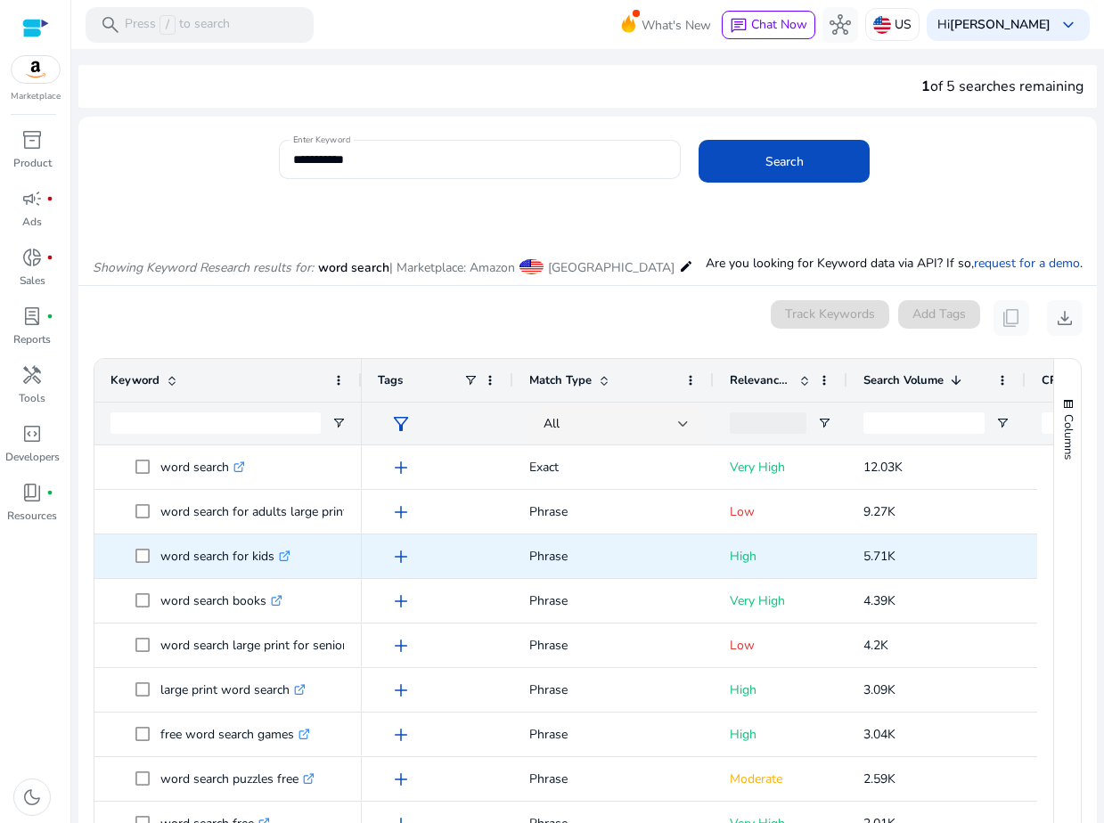
click at [208, 552] on p "word search for kids .st0{fill:#2c8af8}" at bounding box center [225, 556] width 130 height 37
copy p "word search for kids"
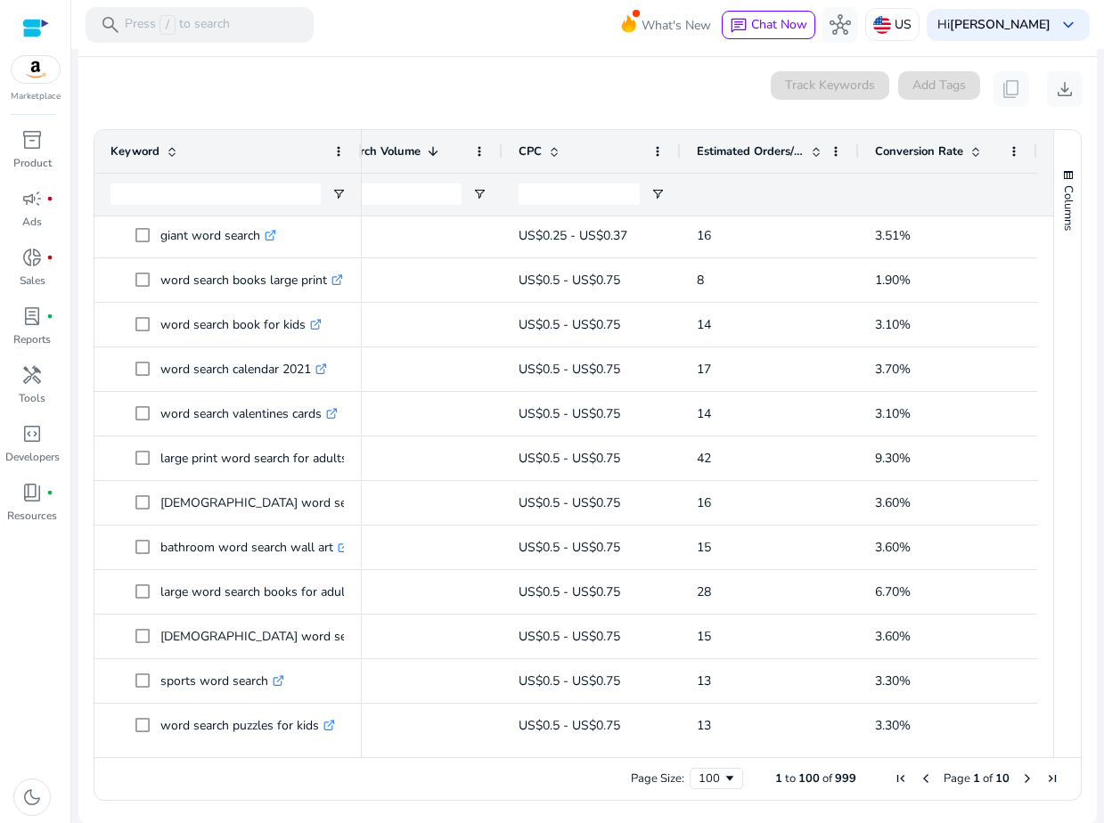
click at [931, 151] on span "Conversion Rate" at bounding box center [919, 151] width 88 height 16
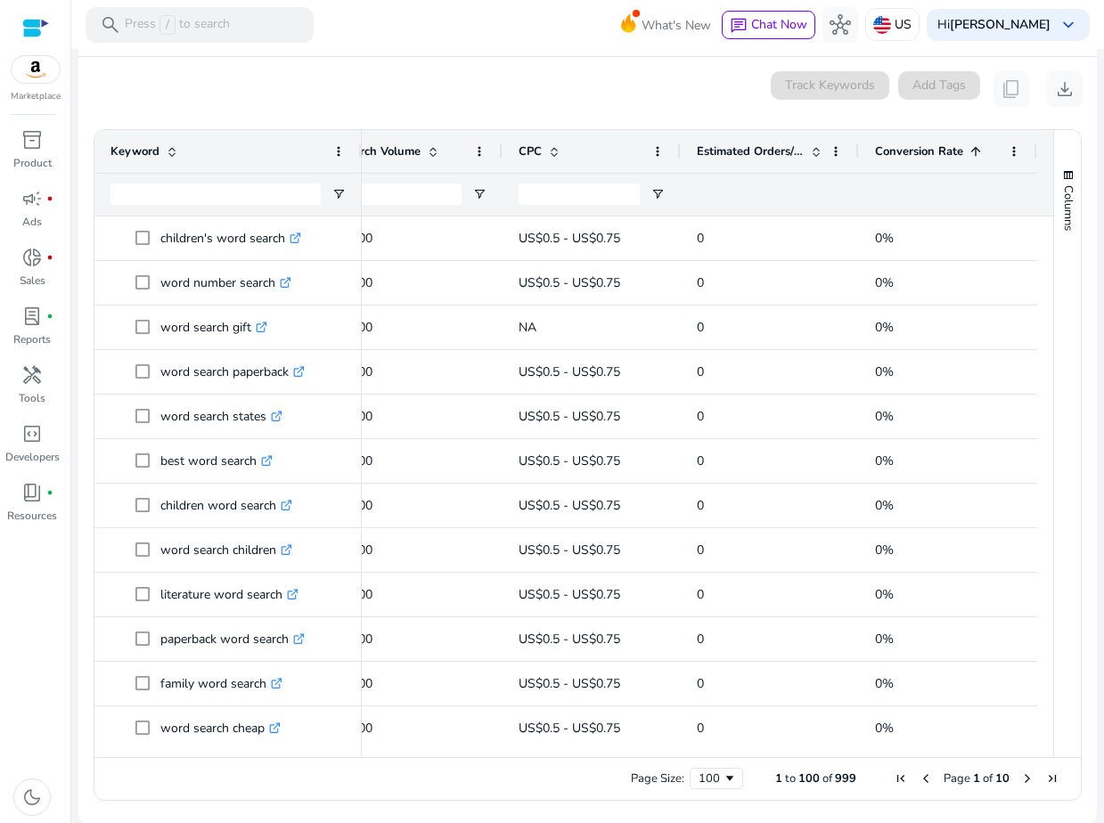
click at [922, 158] on div "Conversion Rate 1" at bounding box center [938, 152] width 126 height 34
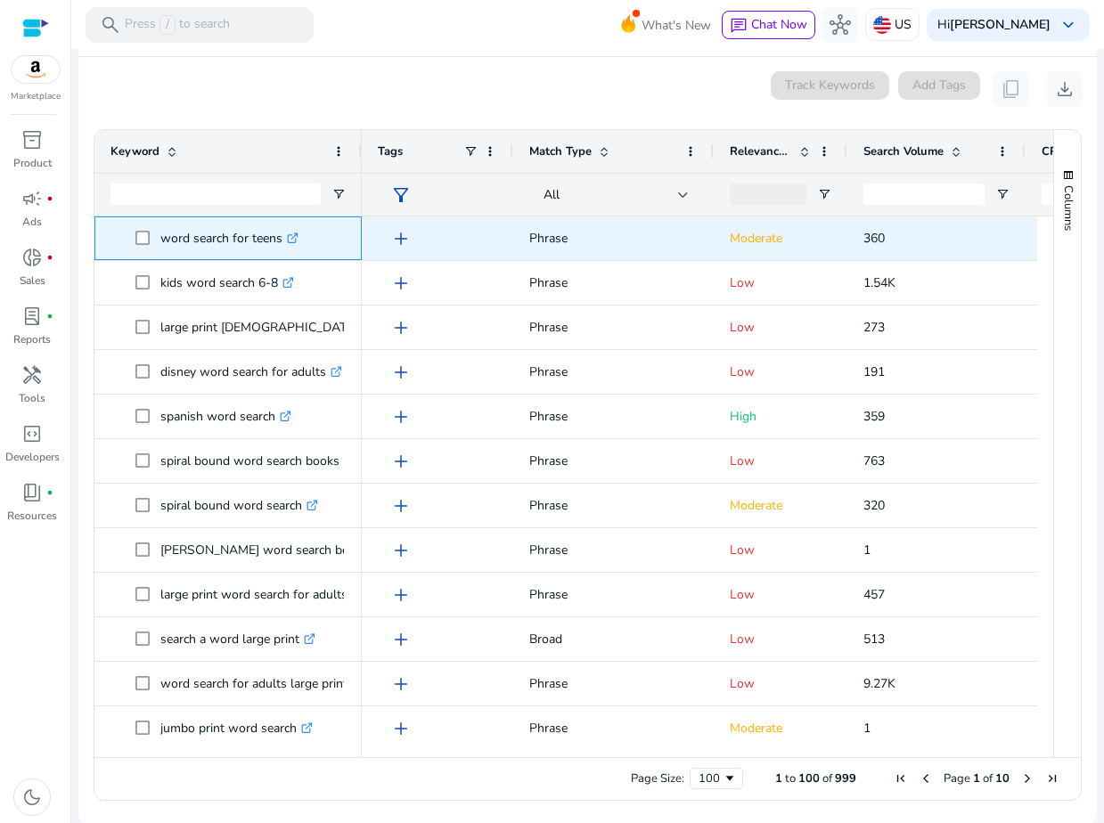
click at [189, 245] on p "word search for teens .st0{fill:#2c8af8}" at bounding box center [229, 238] width 138 height 37
copy p "word search for teens"
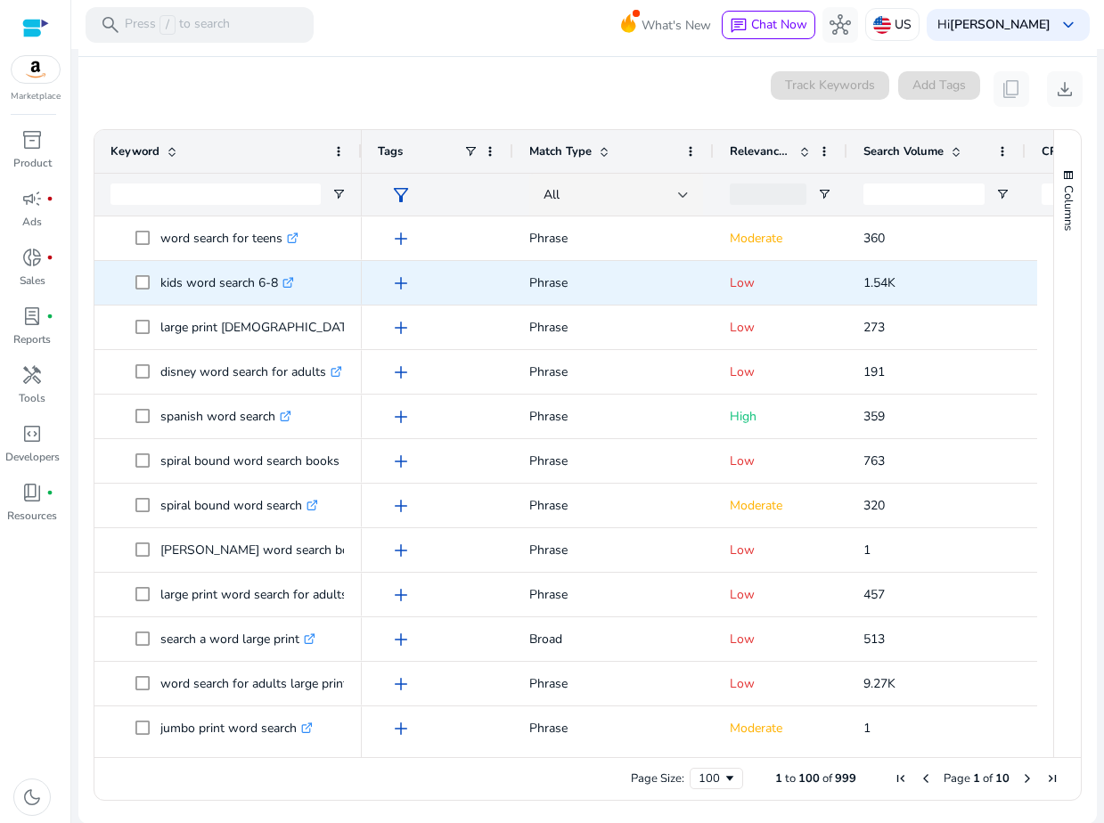
click at [197, 282] on p "kids word search 6-8 .st0{fill:#2c8af8}" at bounding box center [227, 283] width 134 height 37
copy p "kids word search 6-8"
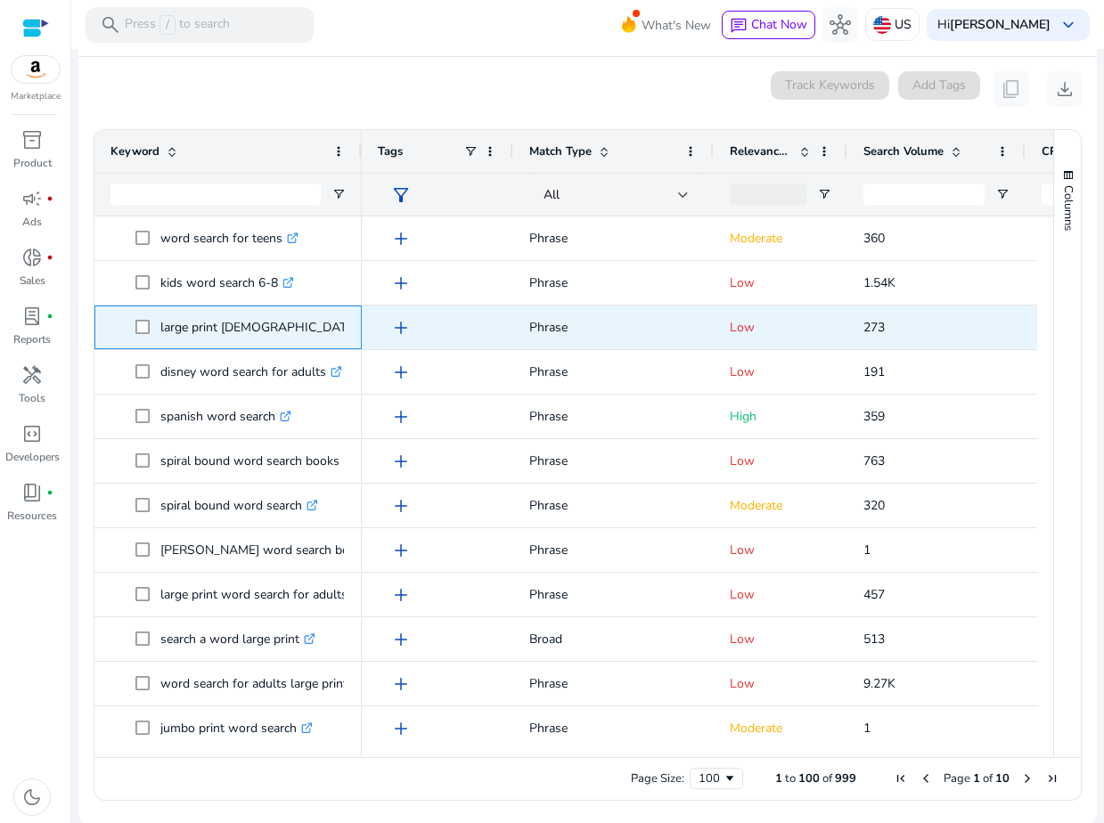
click at [216, 328] on p "large print bible word search .st0{fill:#2c8af8}" at bounding box center [303, 327] width 286 height 37
copy p "large print [DEMOGRAPHIC_DATA] word search"
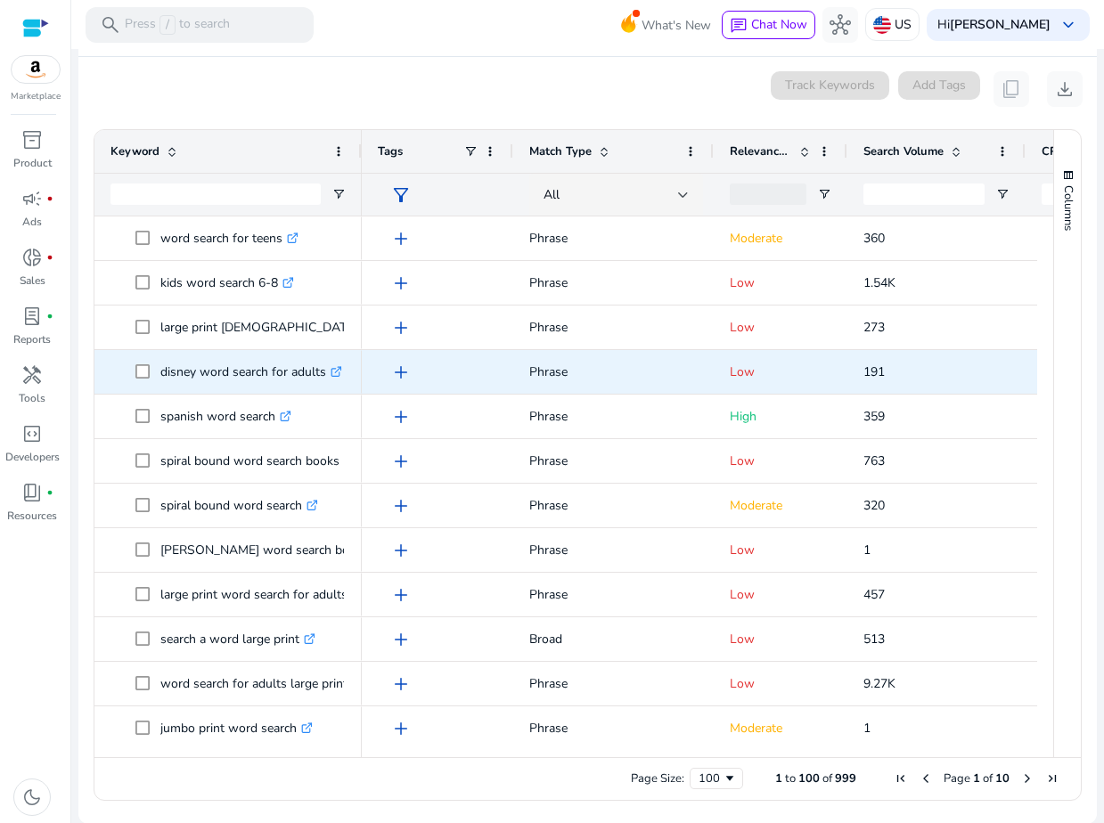
click at [200, 378] on p "disney word search for adults .st0{fill:#2c8af8}" at bounding box center [251, 372] width 182 height 37
copy p "disney word search for adults"
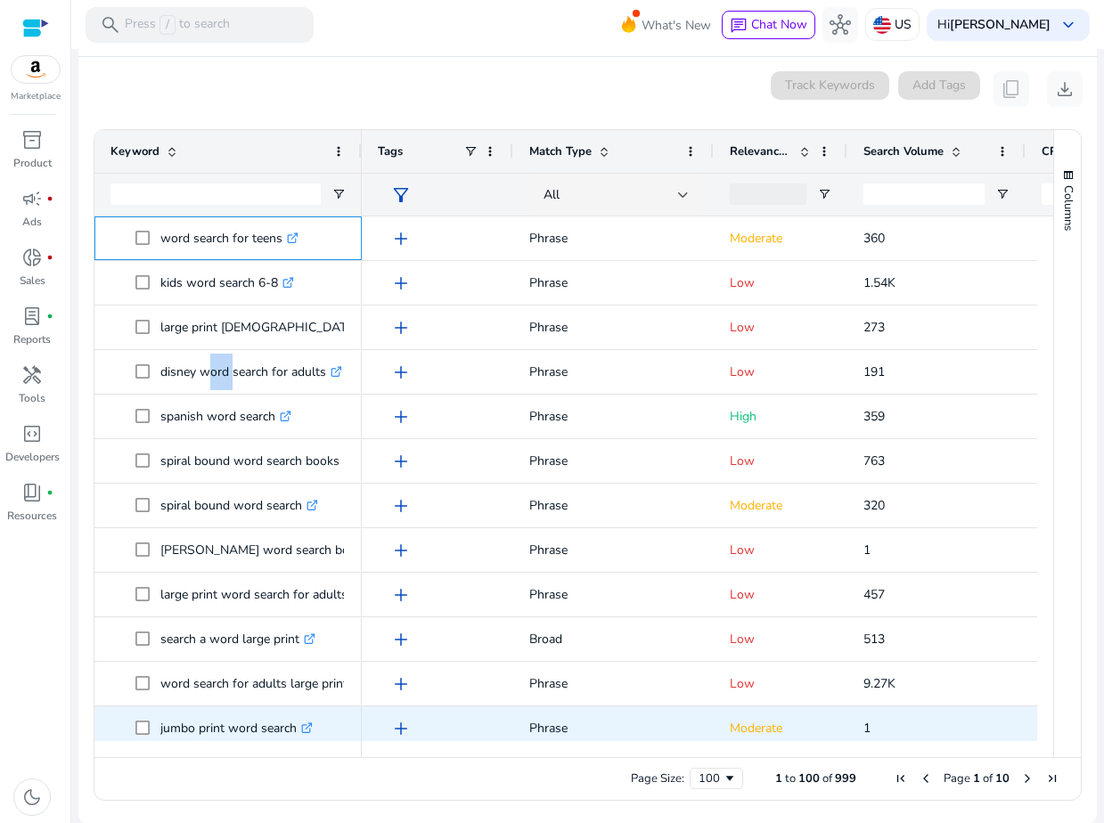
drag, startPoint x: 158, startPoint y: 236, endPoint x: 300, endPoint y: 722, distance: 506.8
copy div "word search for teens .st0{fill:#2c8af8} kids word search 6-8 .st0{fill:#2c8af8…"
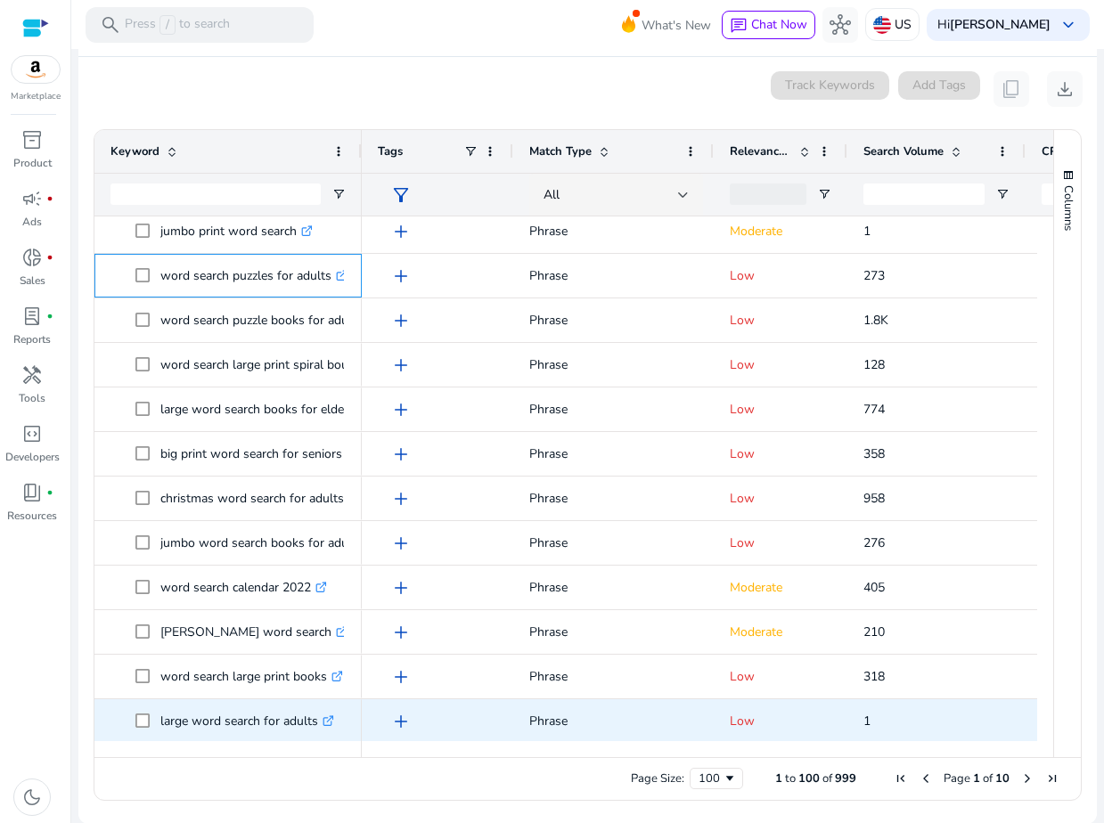
drag, startPoint x: 159, startPoint y: 273, endPoint x: 316, endPoint y: 716, distance: 470.0
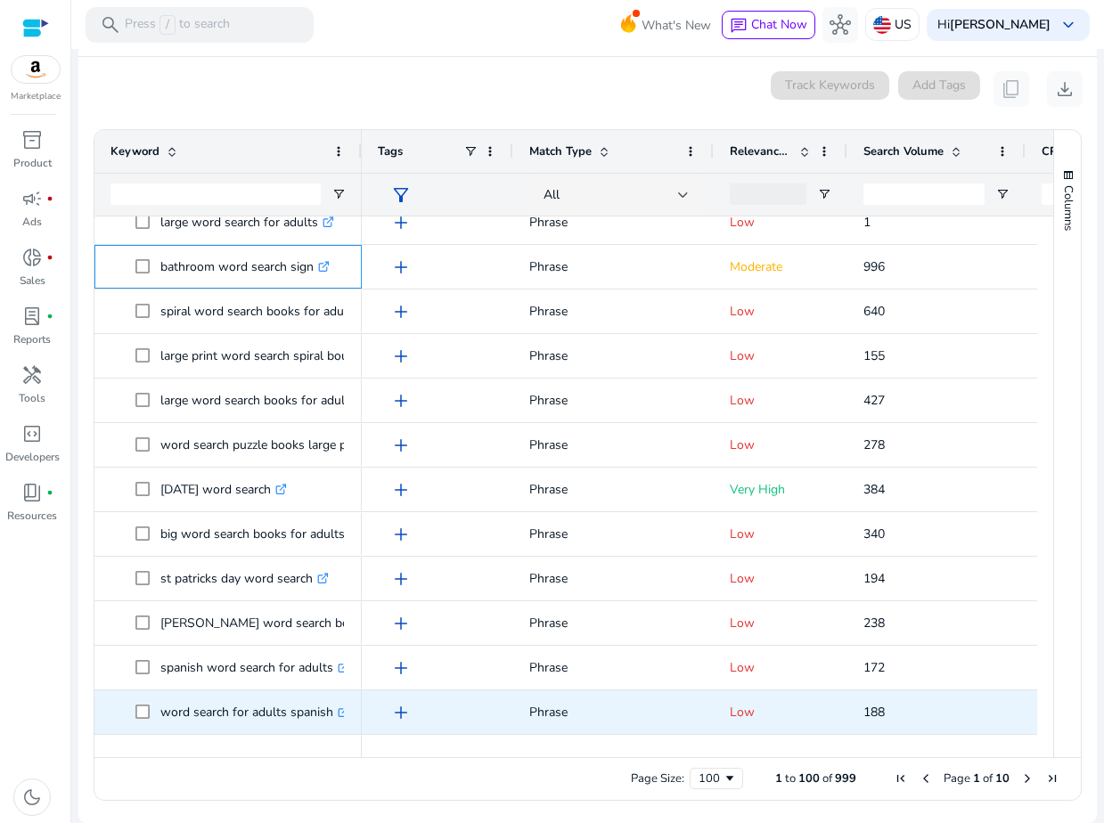
drag, startPoint x: 159, startPoint y: 262, endPoint x: 331, endPoint y: 717, distance: 486.6
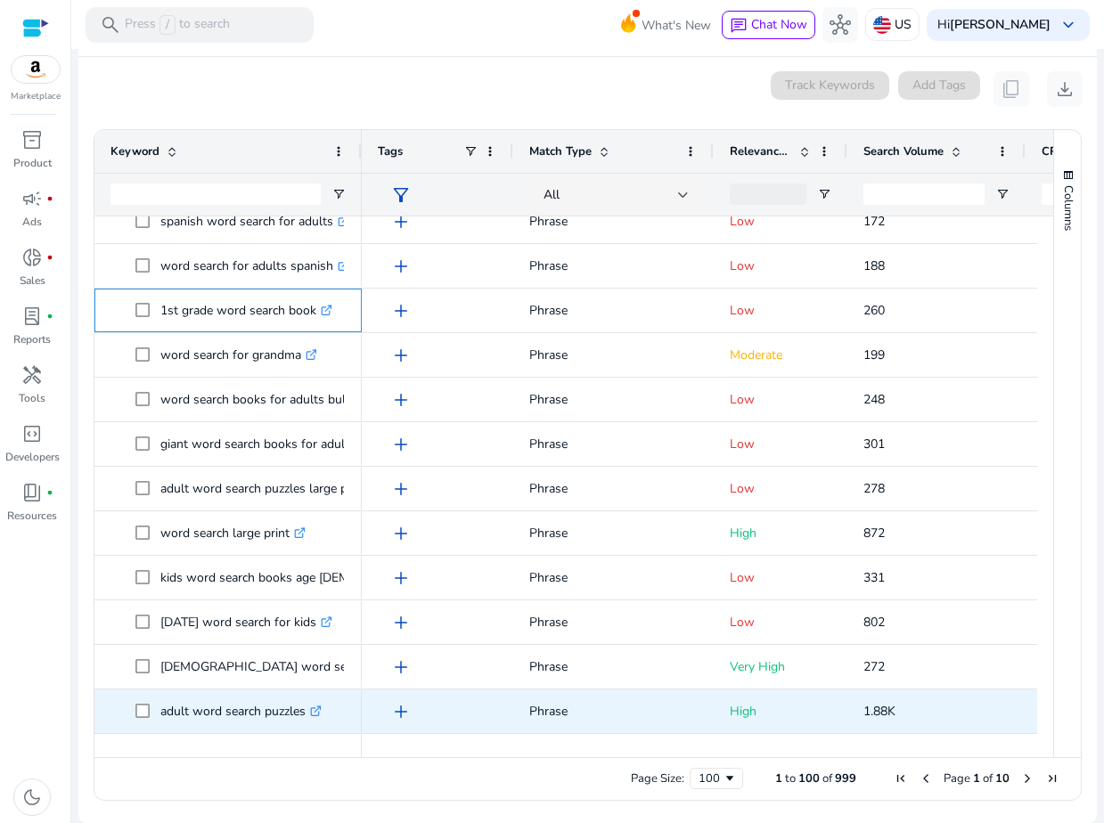
drag, startPoint x: 159, startPoint y: 309, endPoint x: 305, endPoint y: 697, distance: 413.8
drag, startPoint x: 159, startPoint y: 308, endPoint x: 306, endPoint y: 712, distance: 429.5
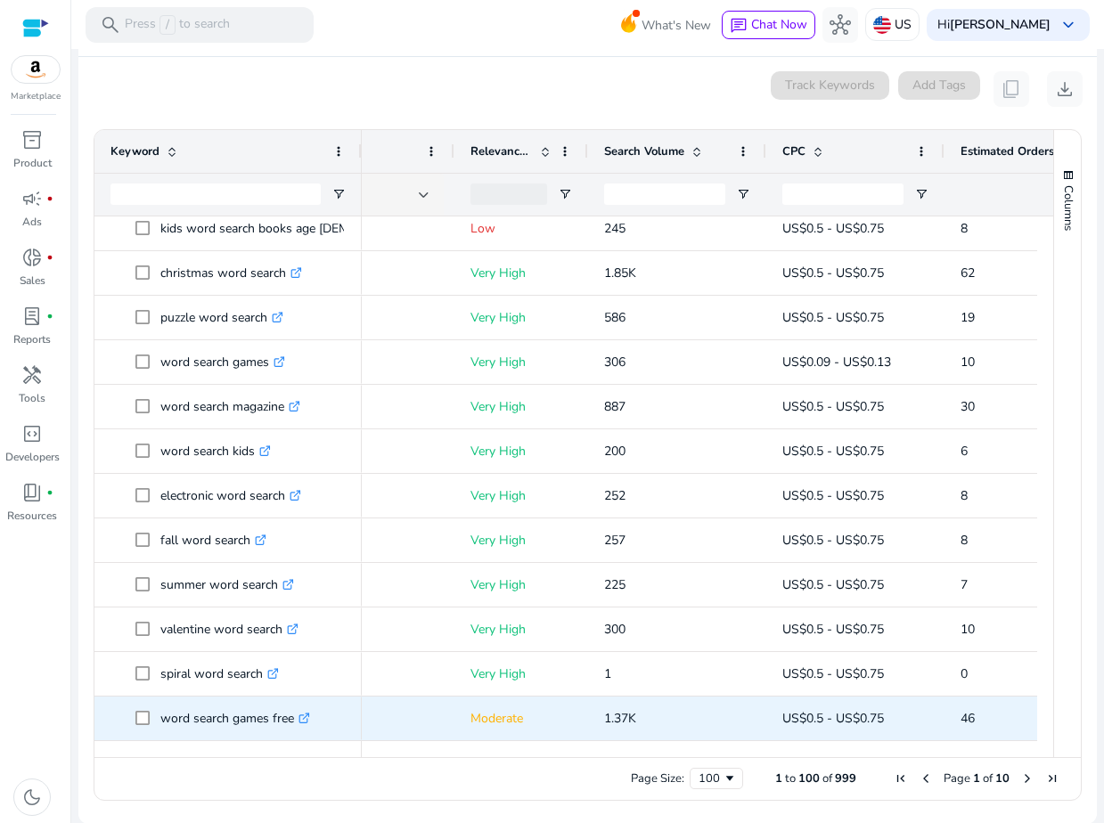
drag, startPoint x: 159, startPoint y: 289, endPoint x: 294, endPoint y: 720, distance: 451.7
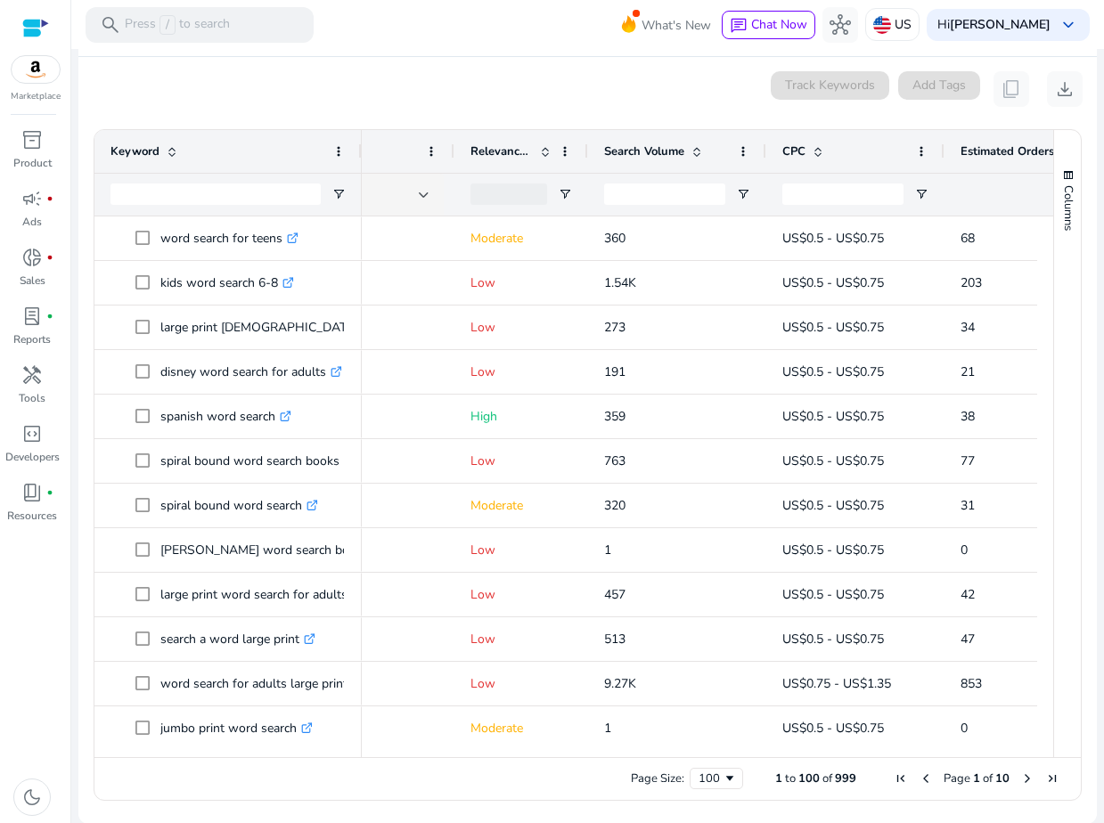
click at [364, 90] on div "0 keyword(s) selected Track Keywords Add Tags content_copy download" at bounding box center [588, 89] width 990 height 36
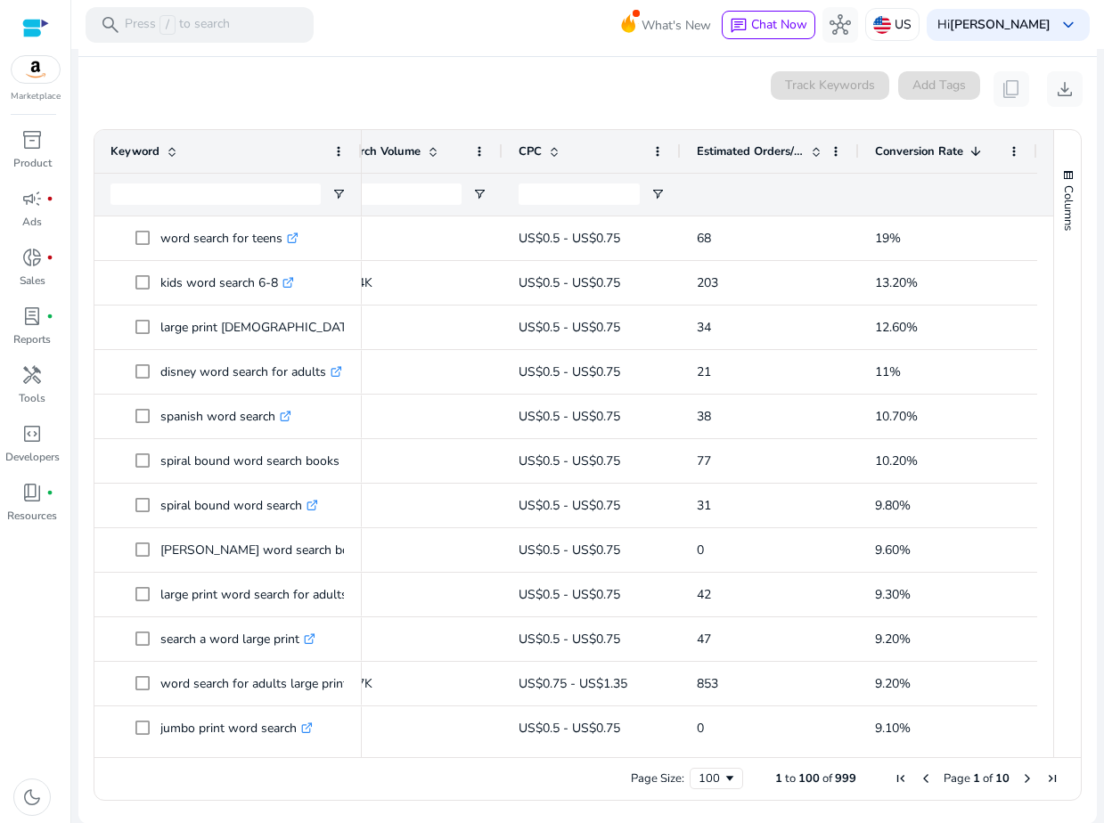
click at [740, 155] on span "Estimated Orders/Month" at bounding box center [750, 151] width 107 height 16
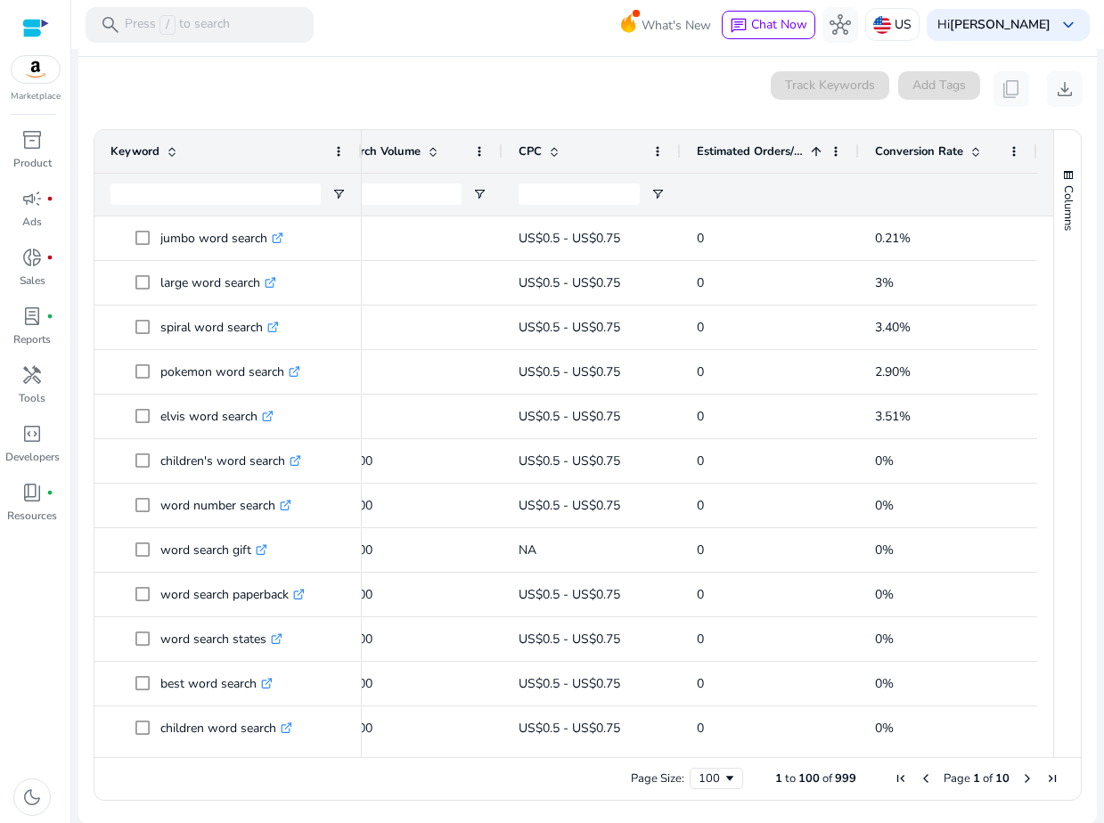
click at [740, 154] on span "Estimated Orders/Month" at bounding box center [750, 151] width 107 height 16
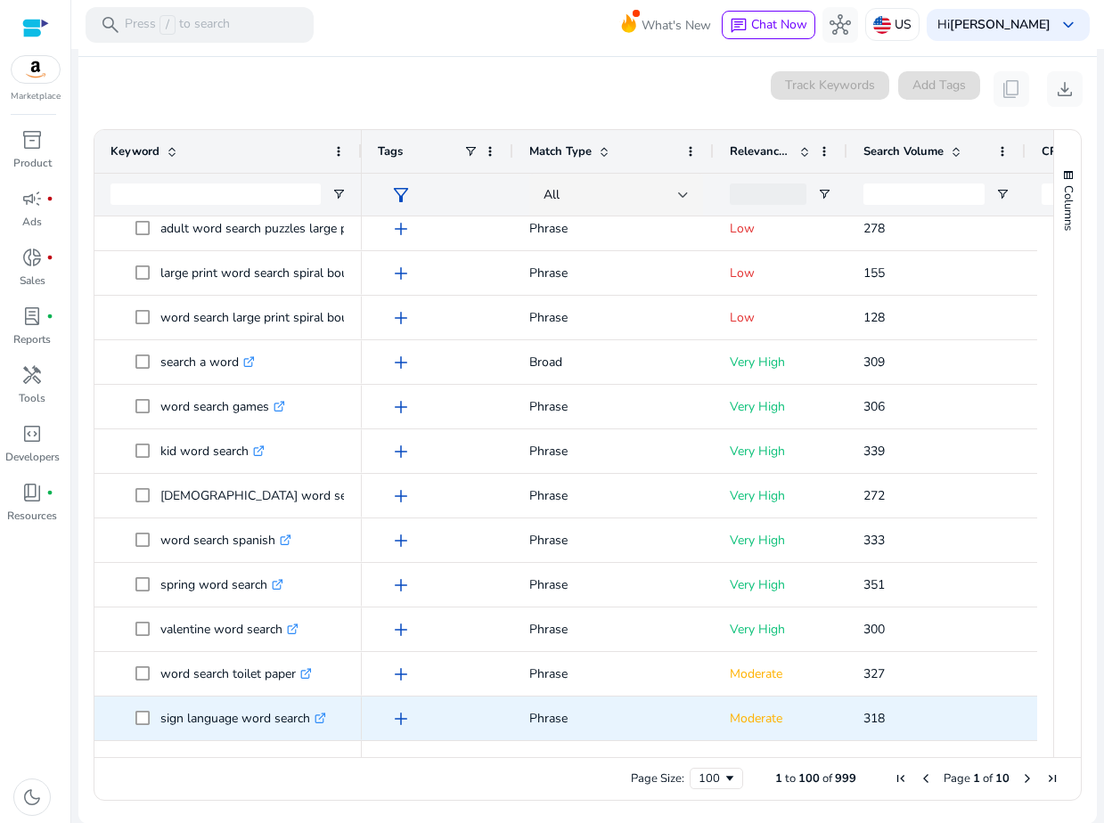
drag, startPoint x: 160, startPoint y: 236, endPoint x: 308, endPoint y: 720, distance: 505.8
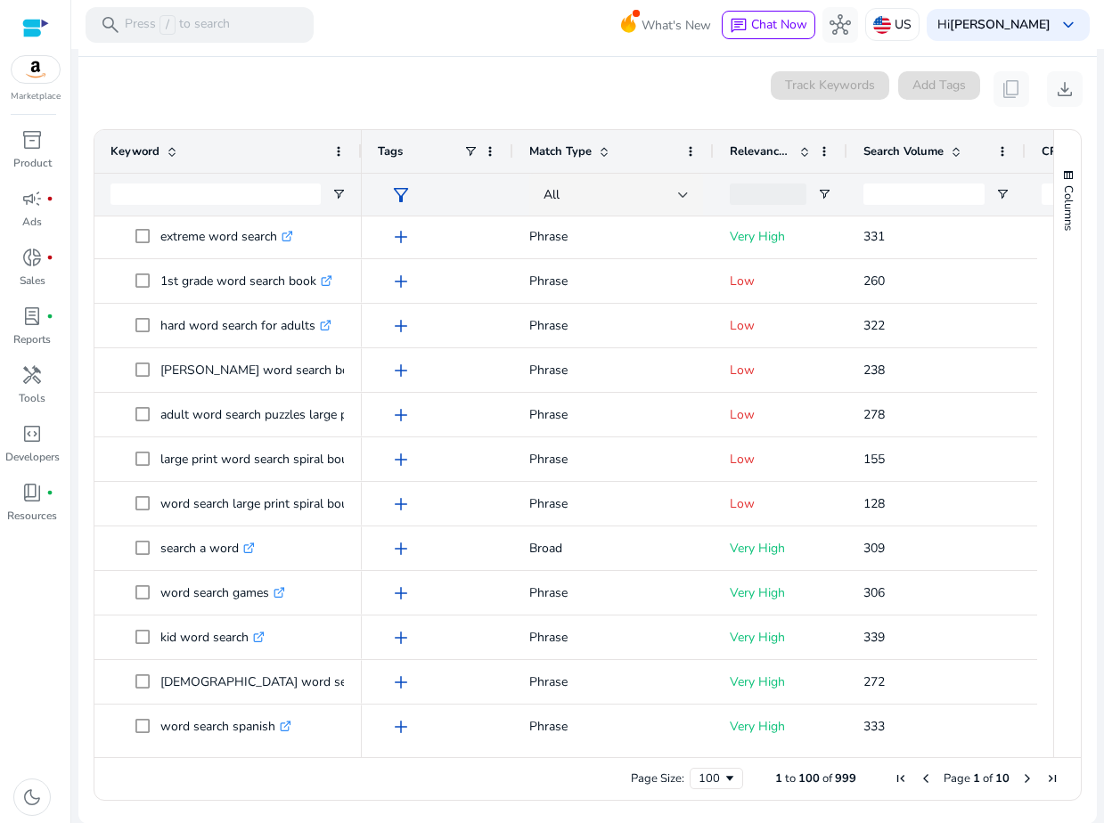
click at [907, 143] on span "Search Volume" at bounding box center [903, 151] width 80 height 16
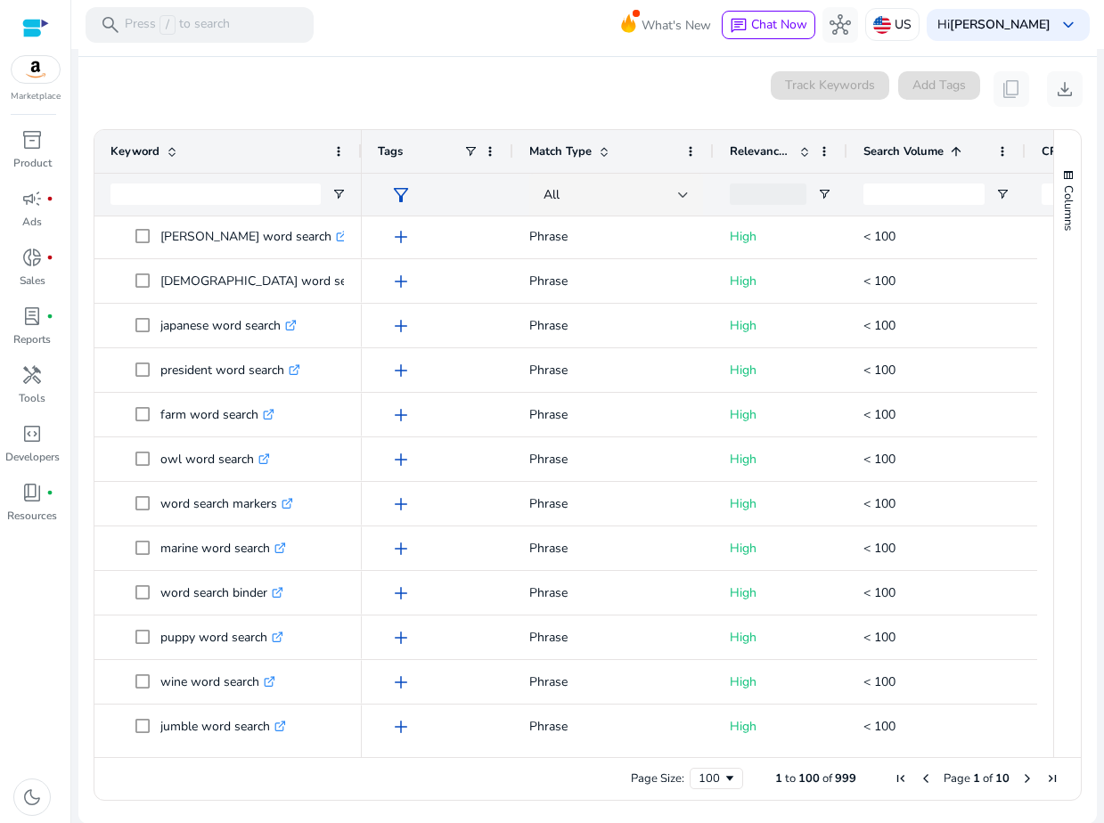
click at [903, 151] on span "Search Volume" at bounding box center [903, 151] width 80 height 16
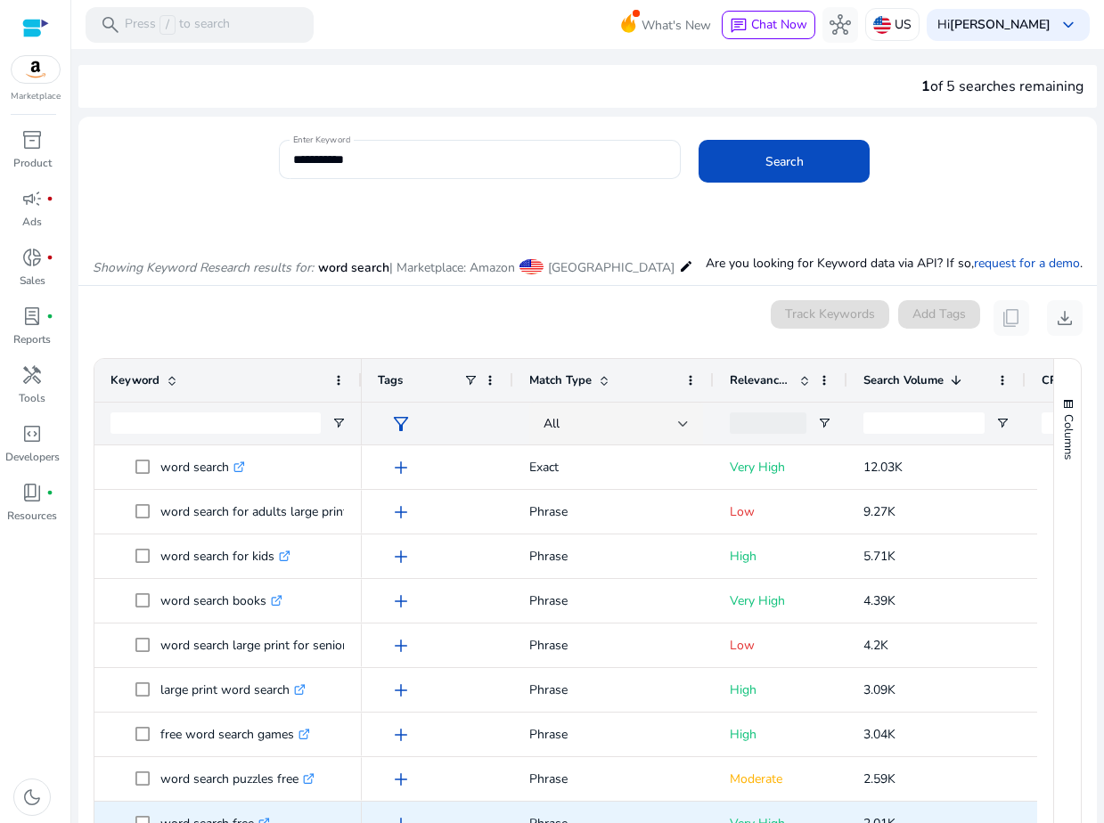
scroll to position [229, 0]
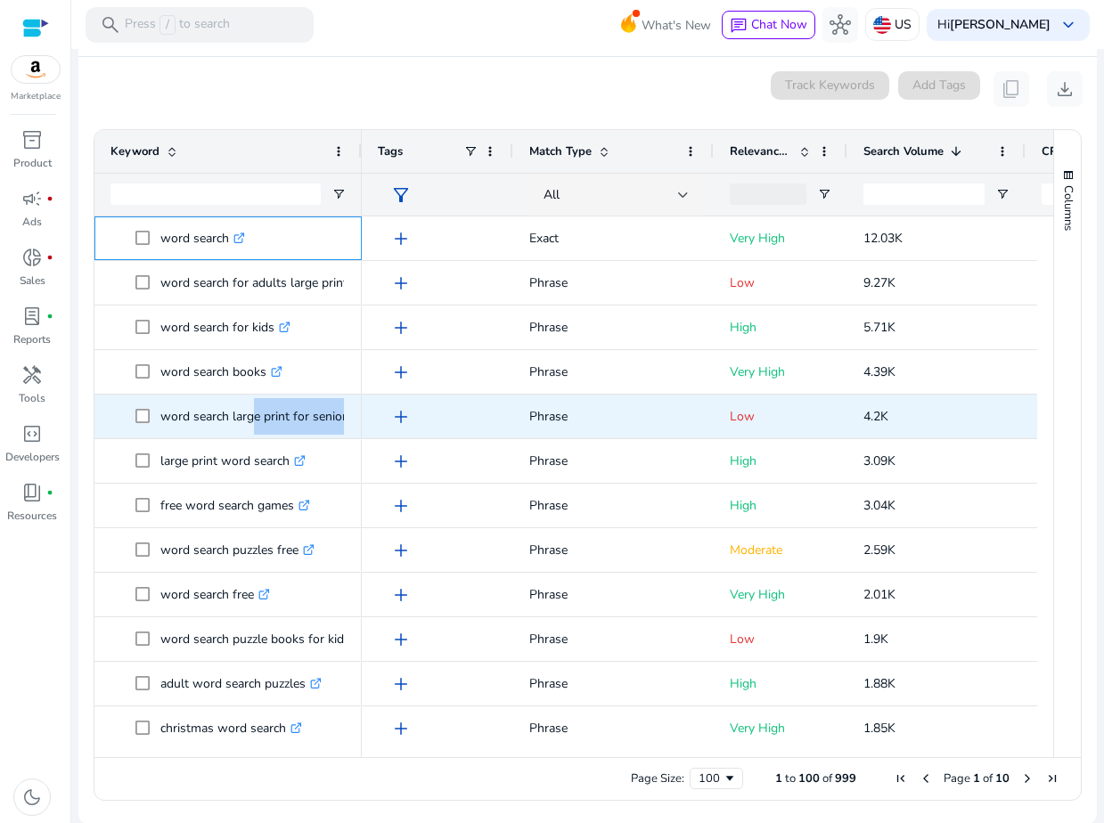
drag, startPoint x: 158, startPoint y: 233, endPoint x: 247, endPoint y: 429, distance: 215.3
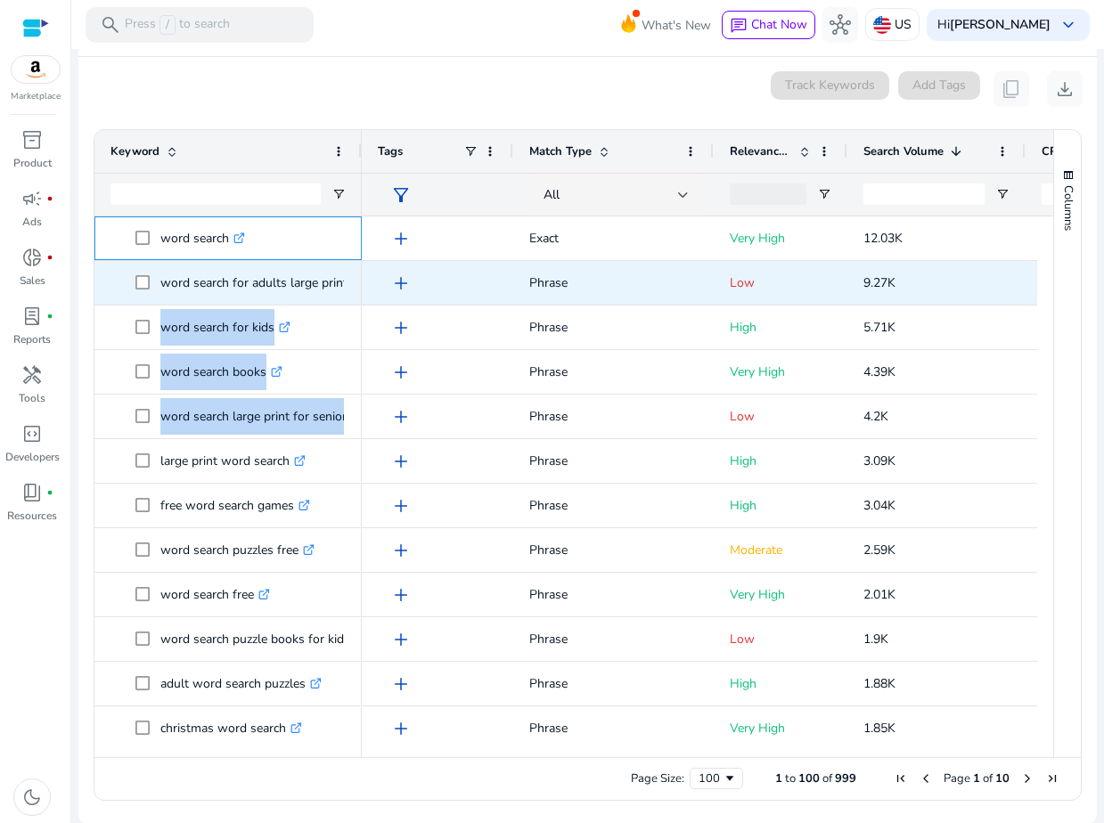
drag, startPoint x: 160, startPoint y: 238, endPoint x: 212, endPoint y: 304, distance: 83.8
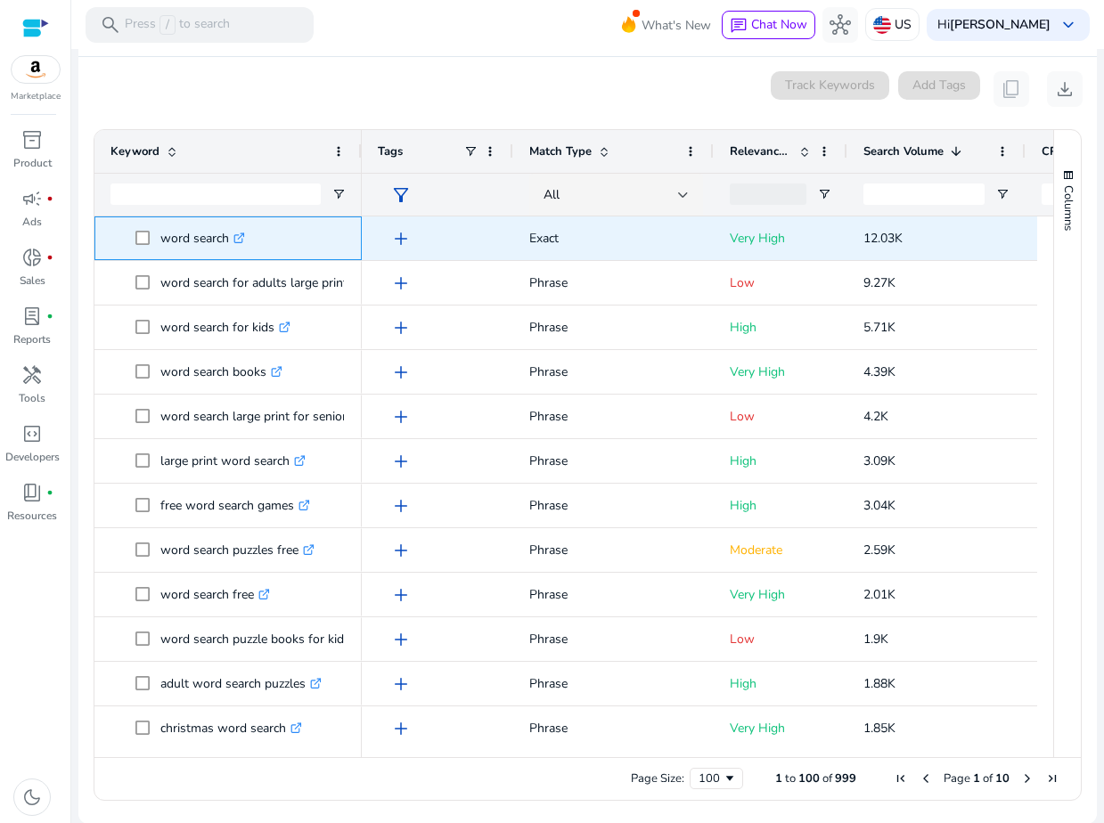
click at [163, 233] on p "word search .st0{fill:#2c8af8}" at bounding box center [202, 238] width 85 height 37
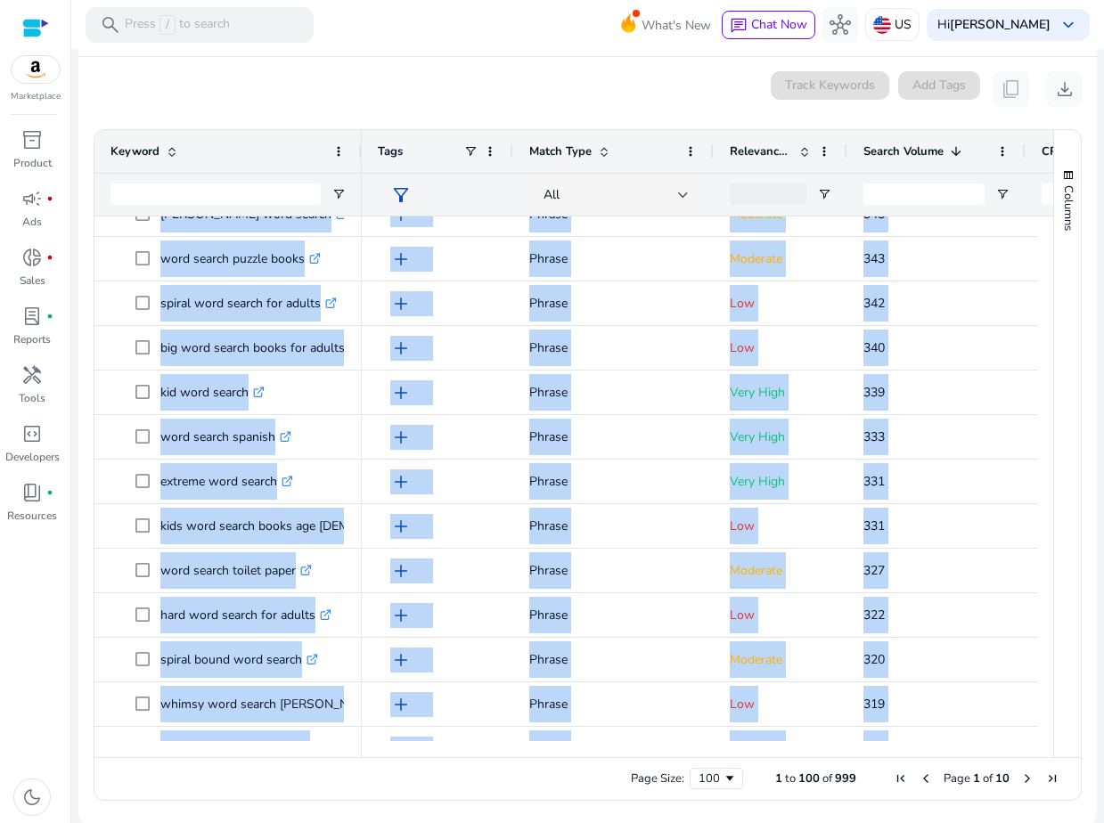
scroll to position [0, 0]
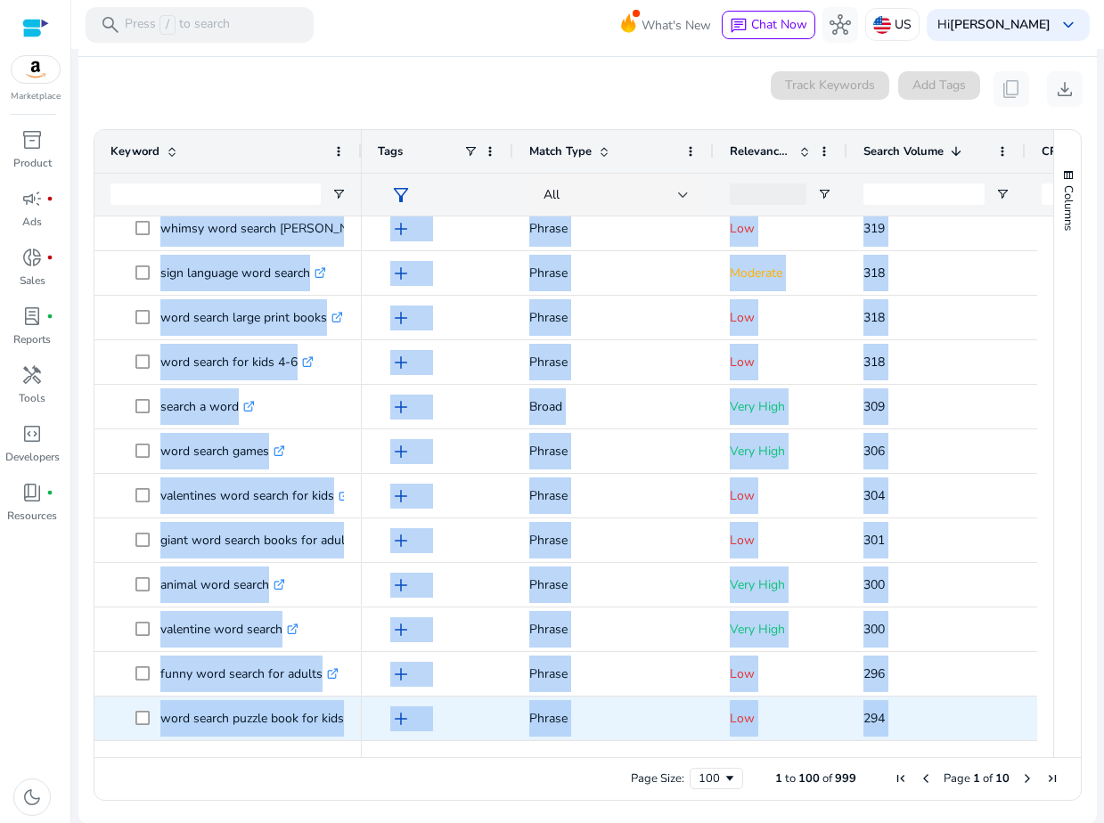
drag, startPoint x: 163, startPoint y: 236, endPoint x: 343, endPoint y: 718, distance: 514.4
copy div "word search .st0{fill:#2c8af8} word search puzzle books .st0{fill:#2c8af8} spir…"
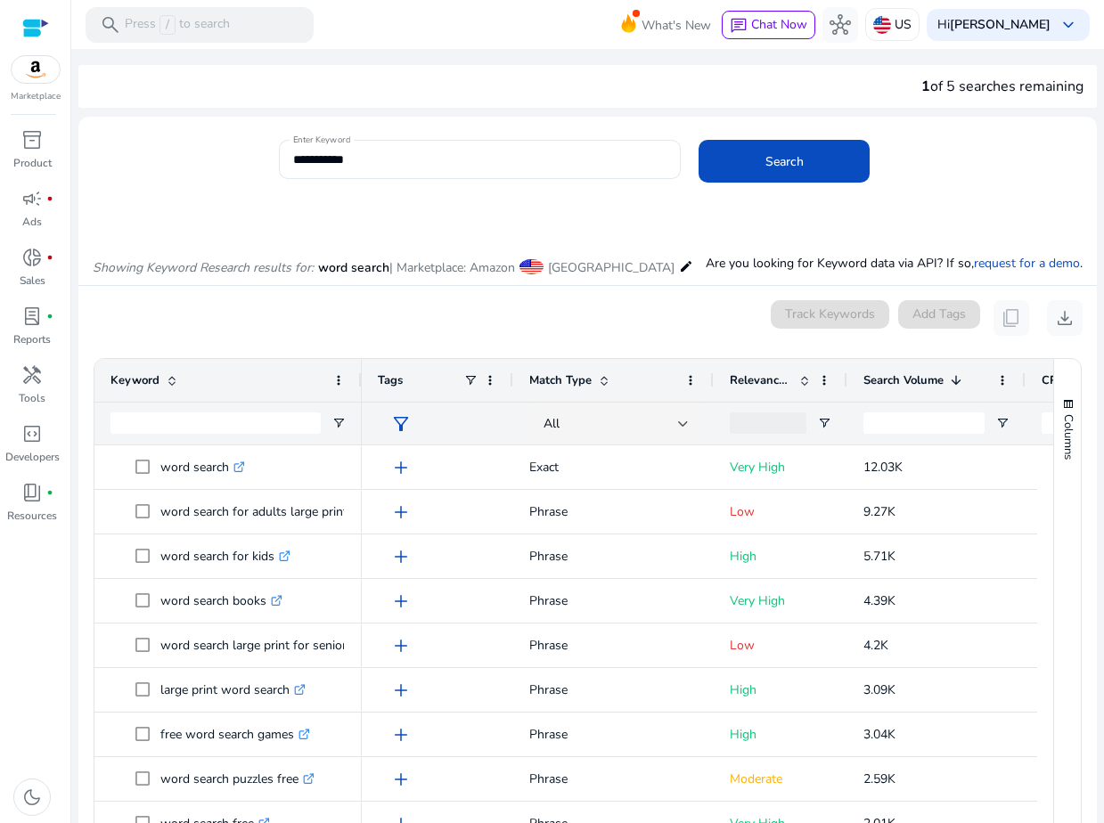
click at [298, 293] on mat-card "0 keyword(s) selected Track Keywords Add Tags content_copy download Press SPACE…" at bounding box center [587, 669] width 1018 height 767
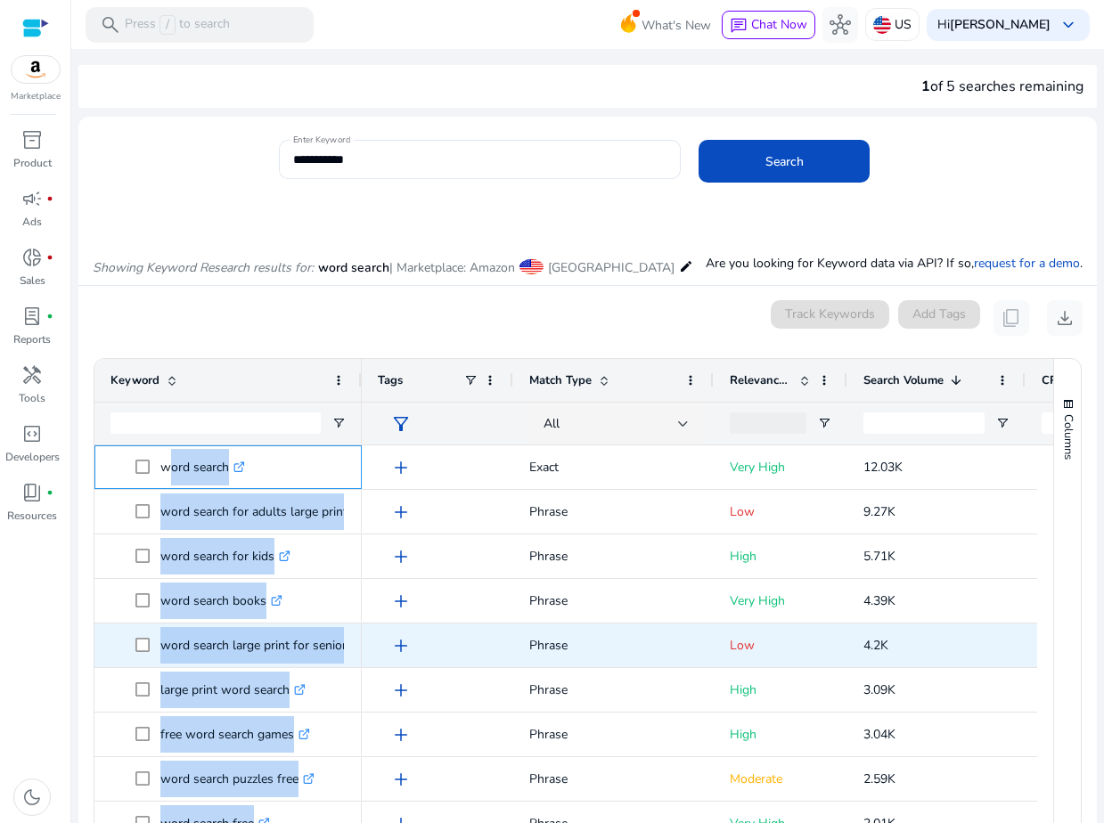
drag, startPoint x: 160, startPoint y: 466, endPoint x: 356, endPoint y: 652, distance: 270.3
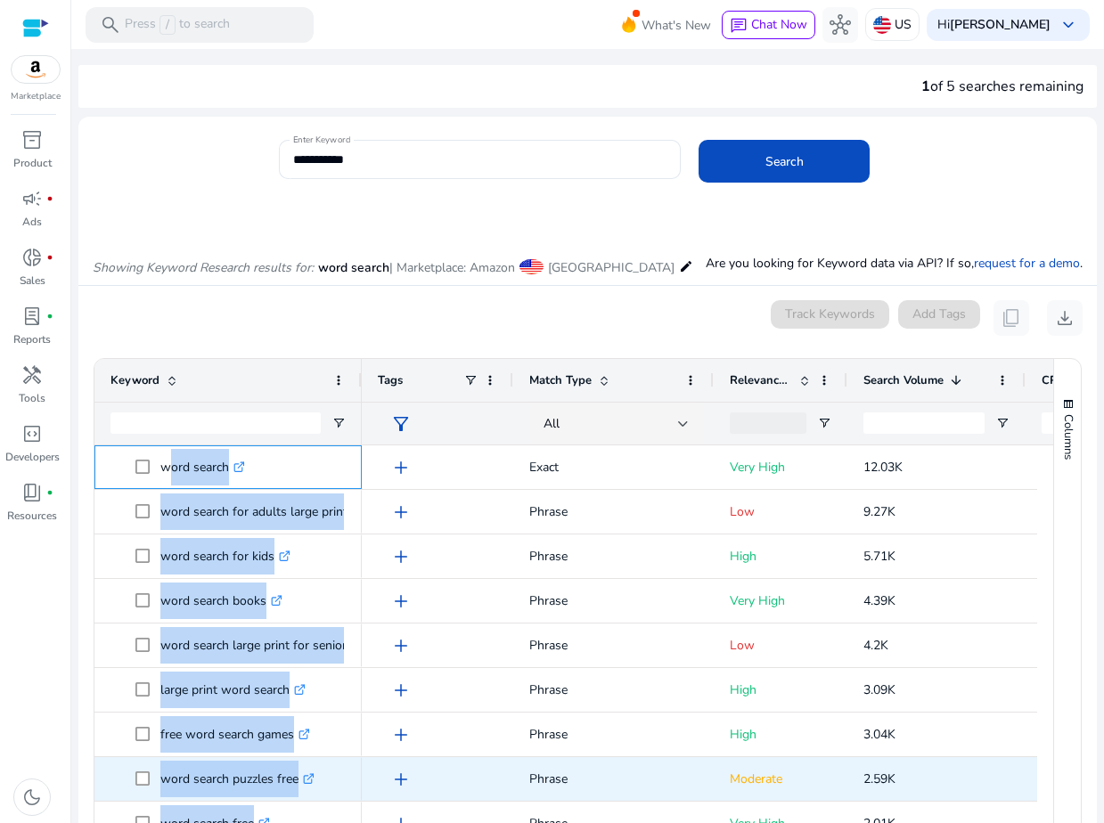
scroll to position [814, 0]
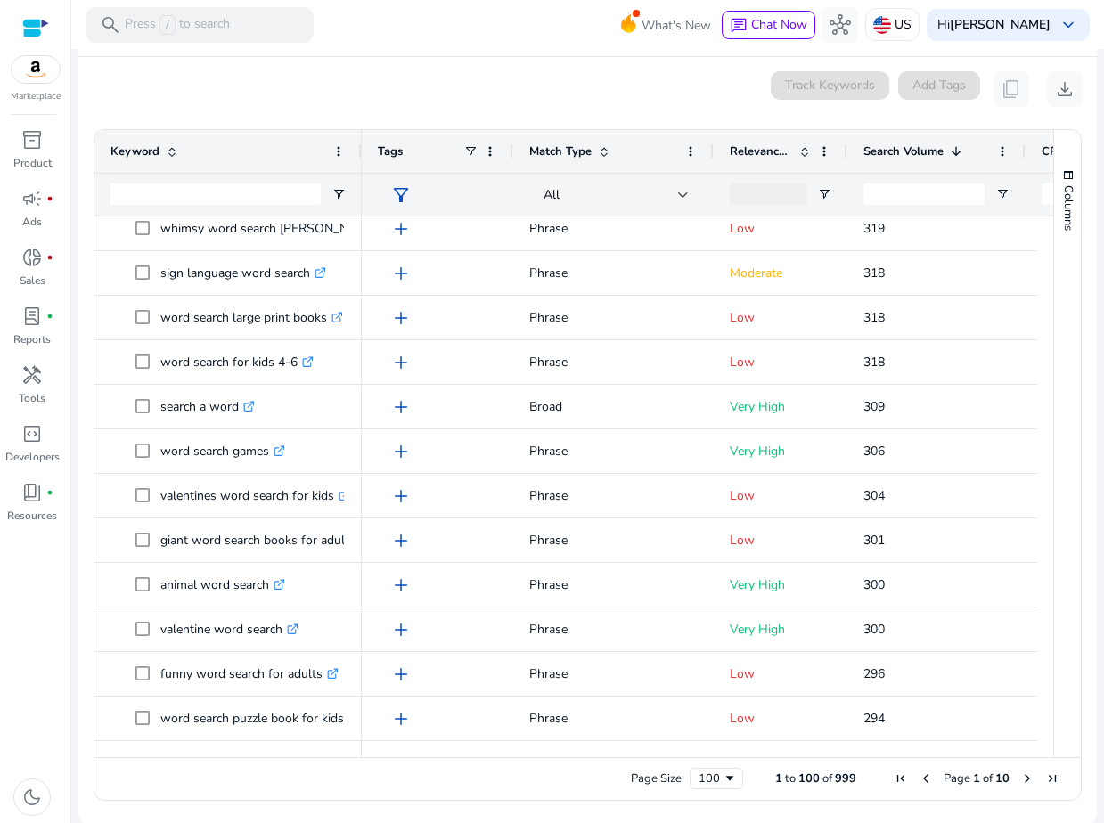
click at [254, 771] on div "Page Size: 100 1 to 100 of 999 Page 1 of 10" at bounding box center [587, 778] width 986 height 43
drag, startPoint x: 74, startPoint y: 105, endPoint x: 80, endPoint y: 139, distance: 34.4
click at [80, 139] on mat-sidenav-content "**********" at bounding box center [587, 411] width 1032 height 823
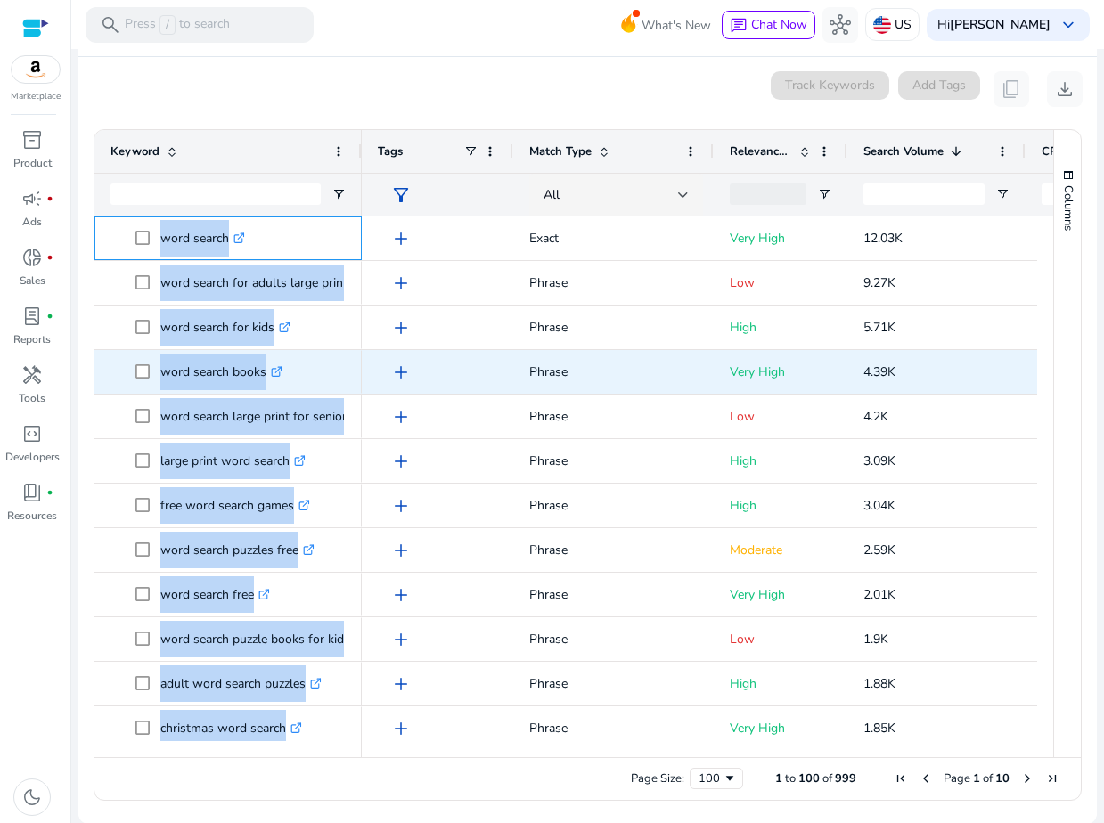
drag, startPoint x: 154, startPoint y: 235, endPoint x: 258, endPoint y: 383, distance: 180.9
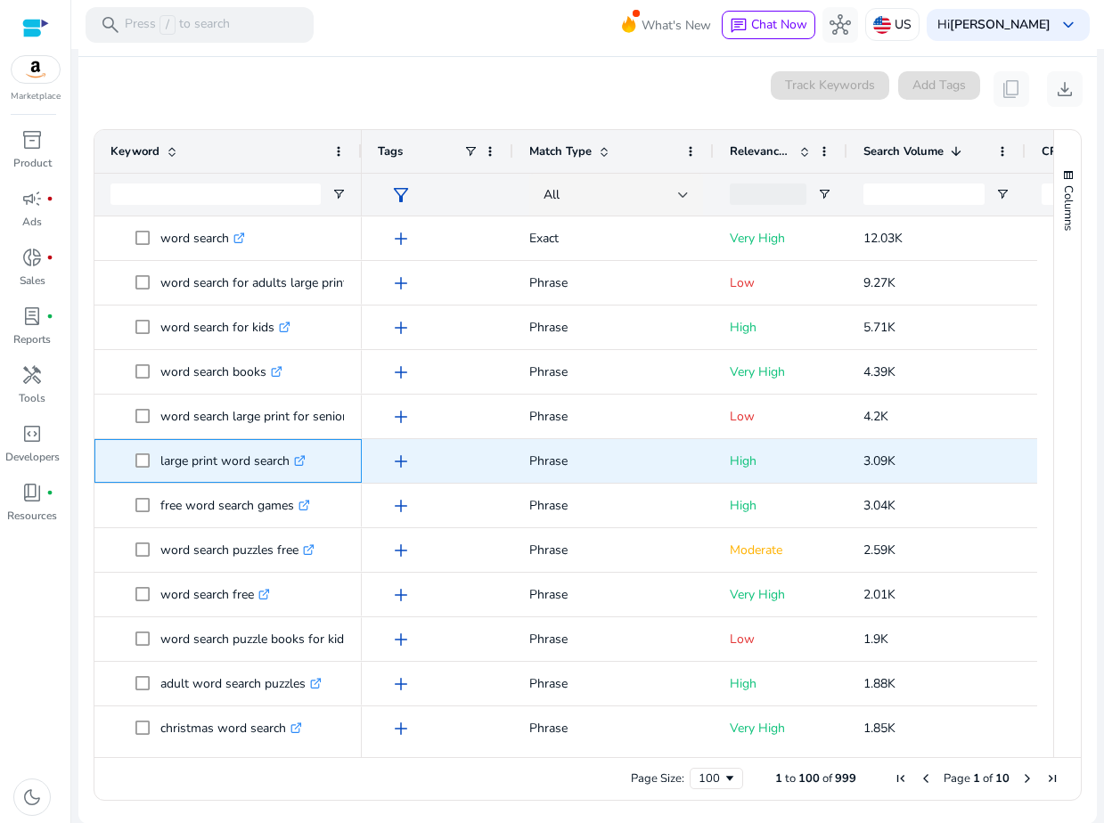
click at [204, 461] on p "large print word search .st0{fill:#2c8af8}" at bounding box center [232, 461] width 145 height 37
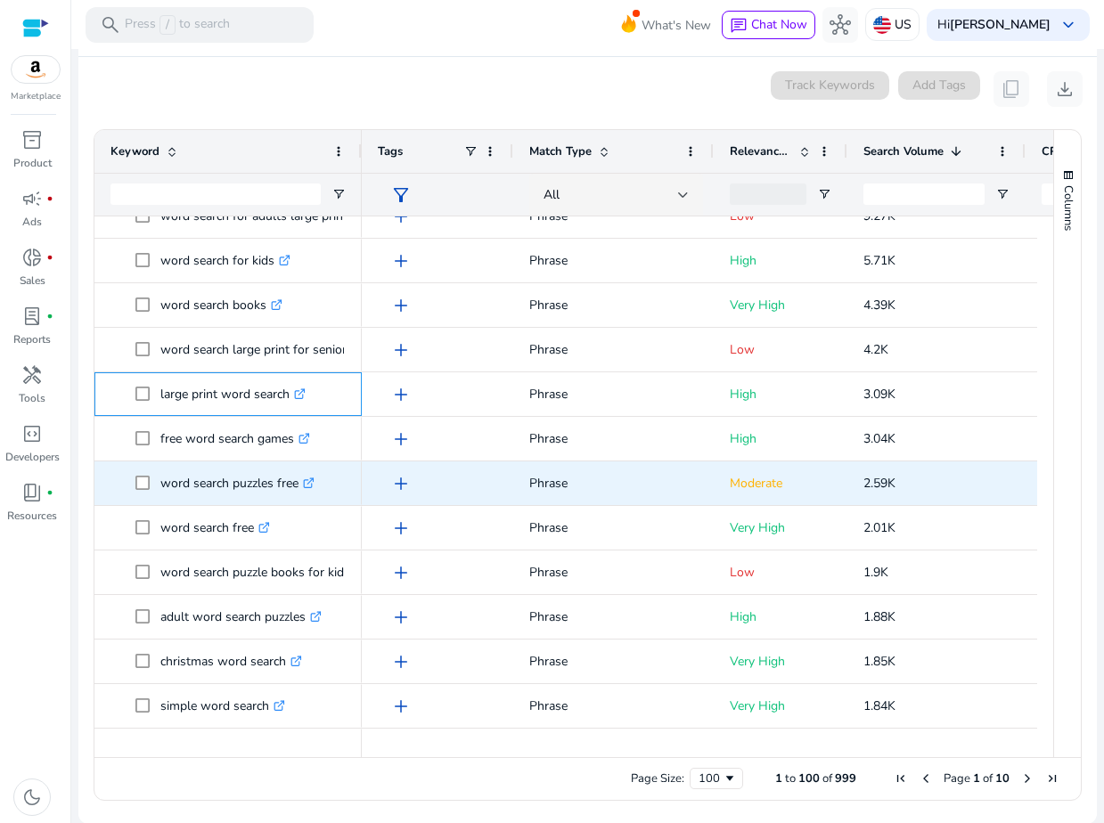
scroll to position [84, 0]
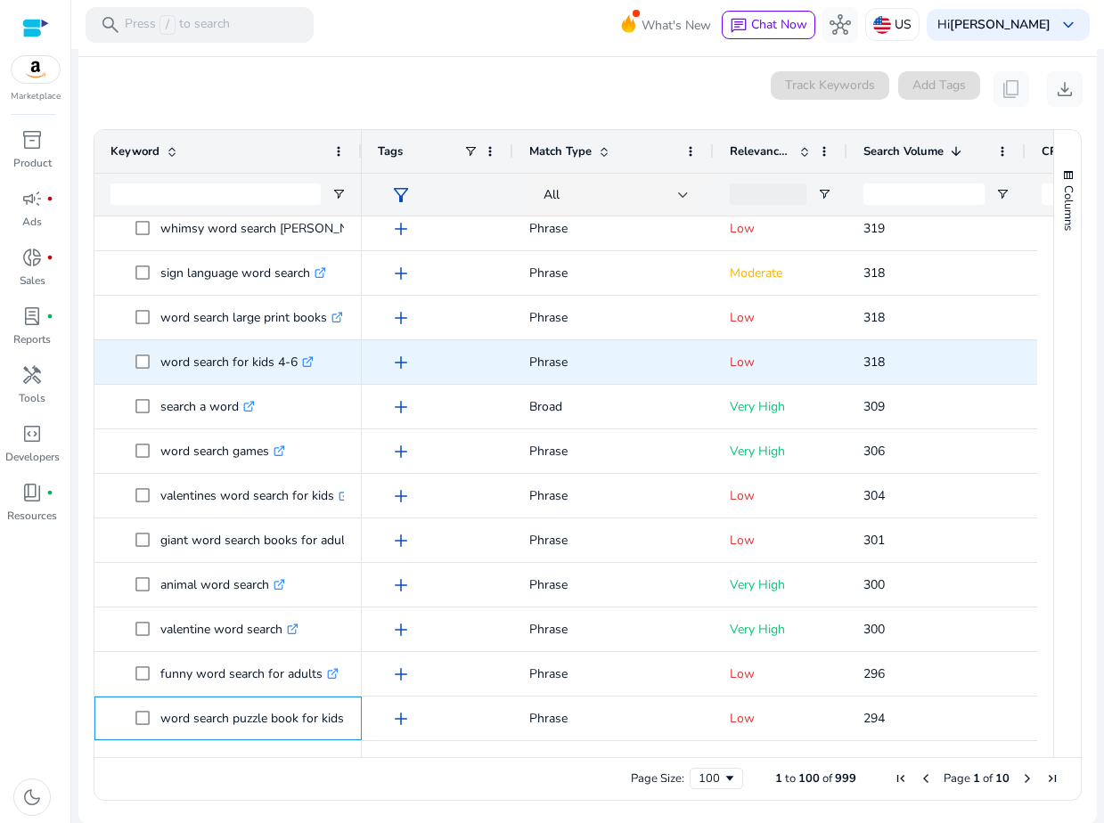
drag, startPoint x: 342, startPoint y: 720, endPoint x: 175, endPoint y: 366, distance: 391.3
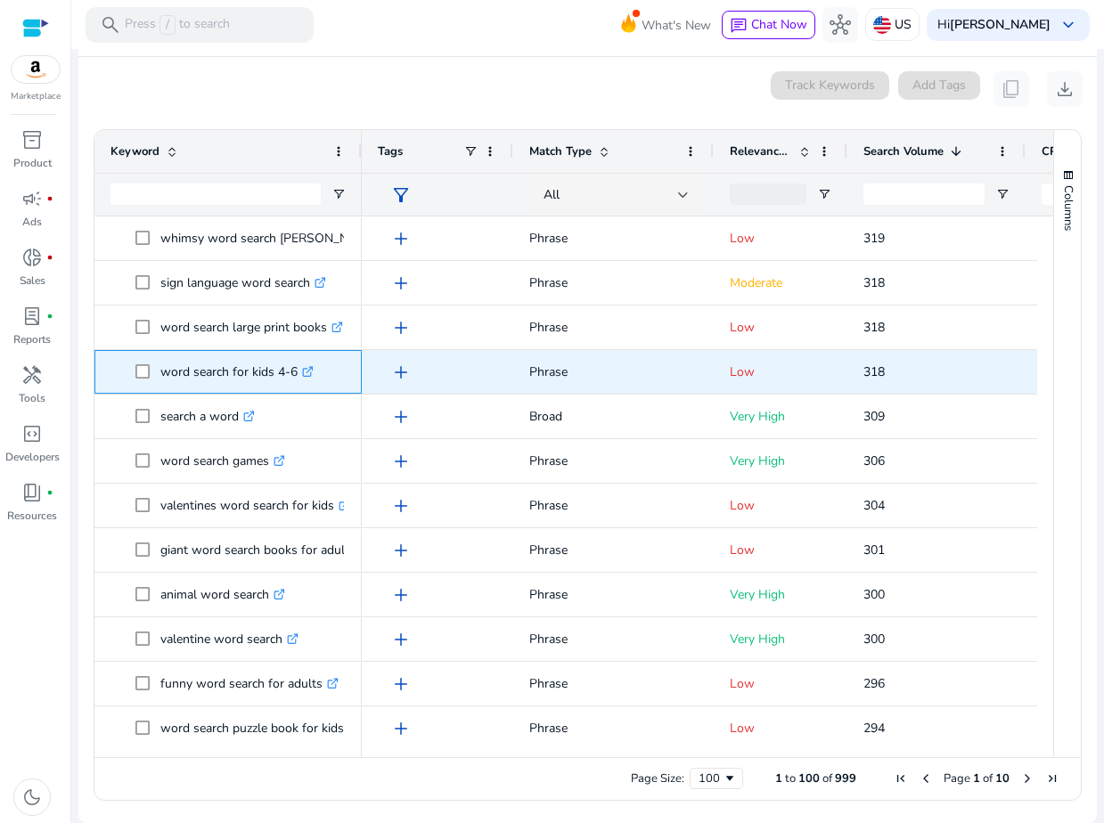
click at [221, 375] on p "word search for kids 4-6 .st0{fill:#2c8af8}" at bounding box center [236, 372] width 153 height 37
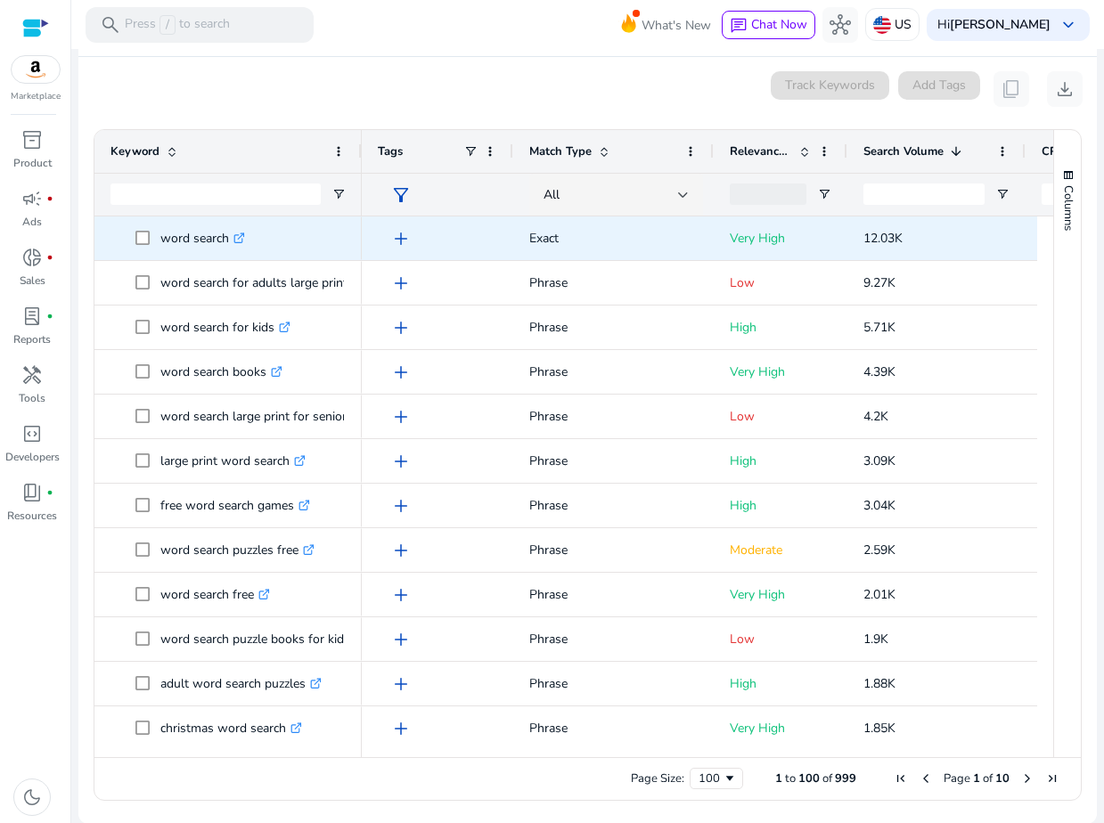
drag, startPoint x: 342, startPoint y: 718, endPoint x: 163, endPoint y: 253, distance: 498.3
copy div ".st0{fill:#2c8af8} simple word search free .st0{fill:#2c8af8} word search games…"
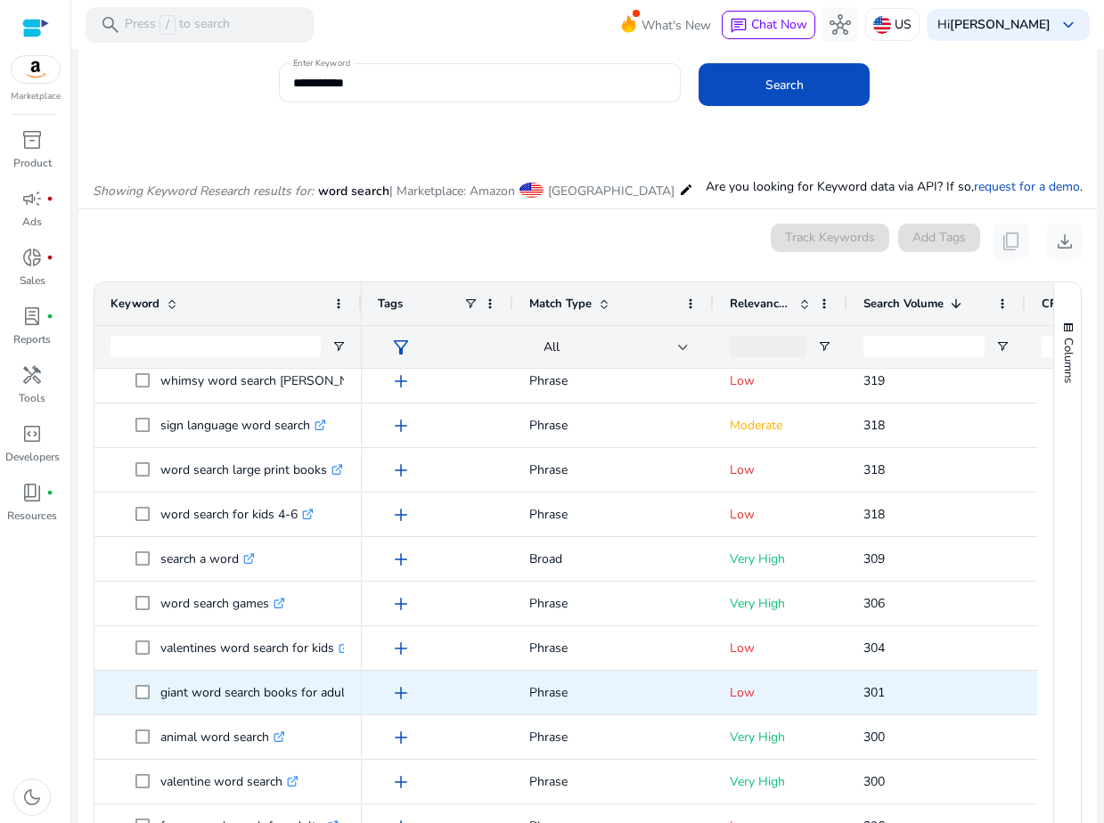
click at [223, 681] on p "giant word search books for adults .st0{fill:#2c8af8}" at bounding box center [265, 692] width 211 height 37
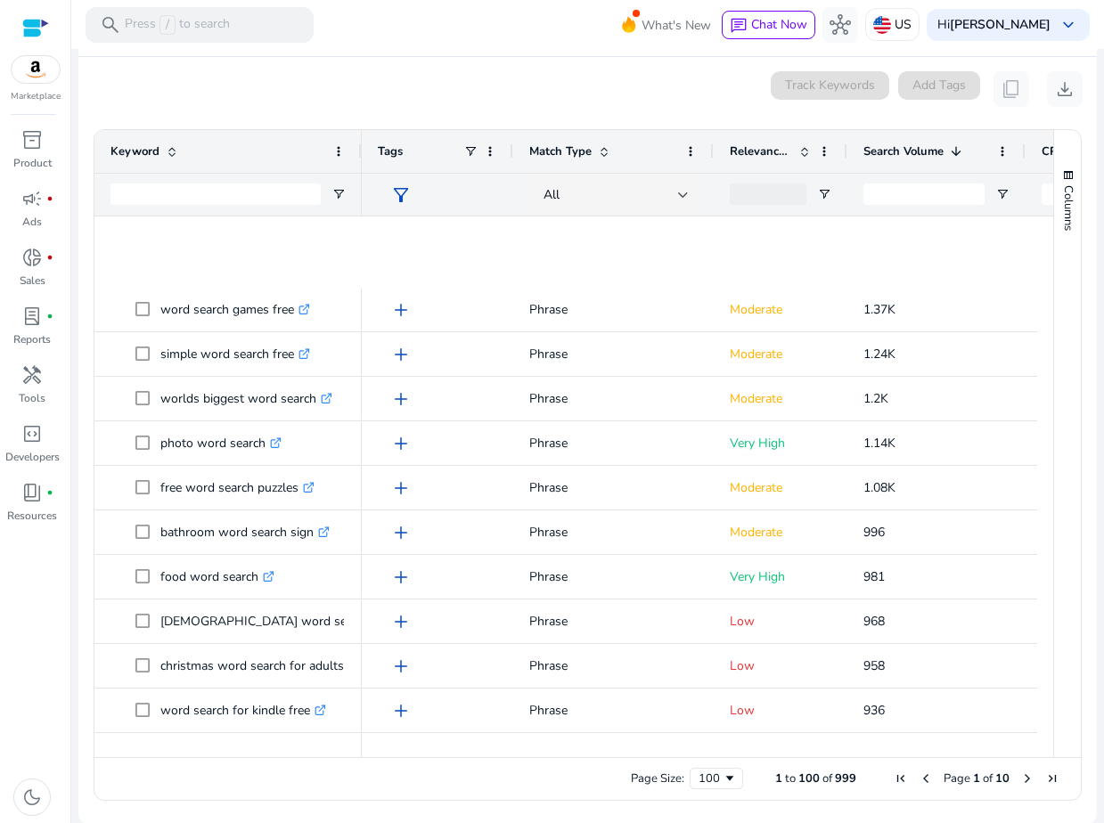
scroll to position [40, 0]
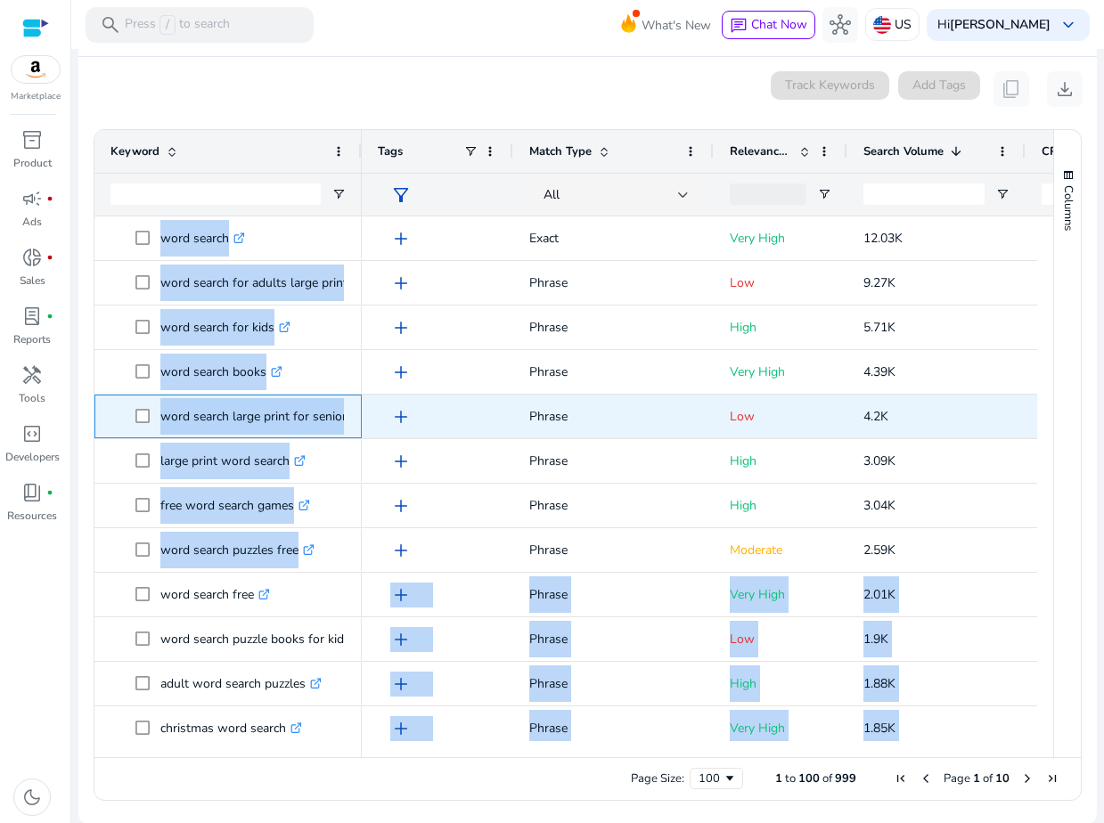
drag, startPoint x: 159, startPoint y: 415, endPoint x: 363, endPoint y: 416, distance: 204.0
click at [363, 416] on div "giant word search books for adults .st0{fill:#2c8af8} simple word search free .…" at bounding box center [565, 478] width 943 height 525
click at [224, 416] on p "word search large print for seniors .st0{fill:#2c8af8}" at bounding box center [264, 416] width 208 height 37
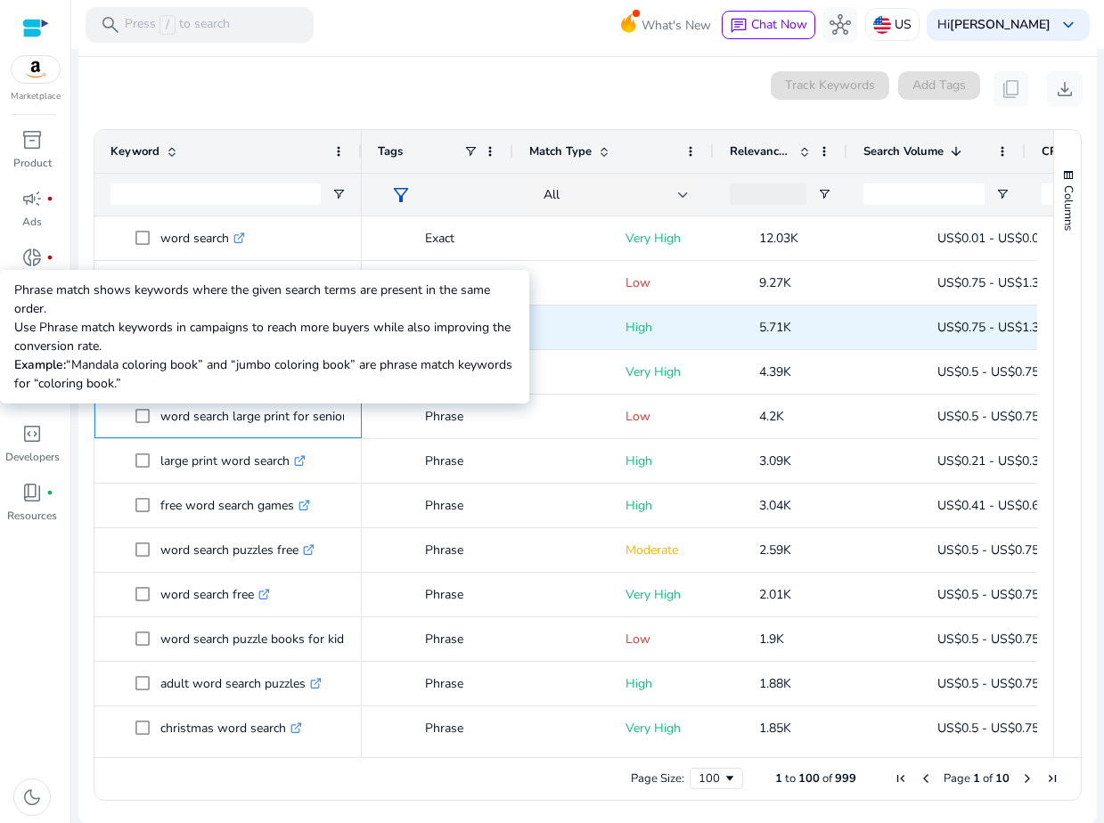
scroll to position [0, 178]
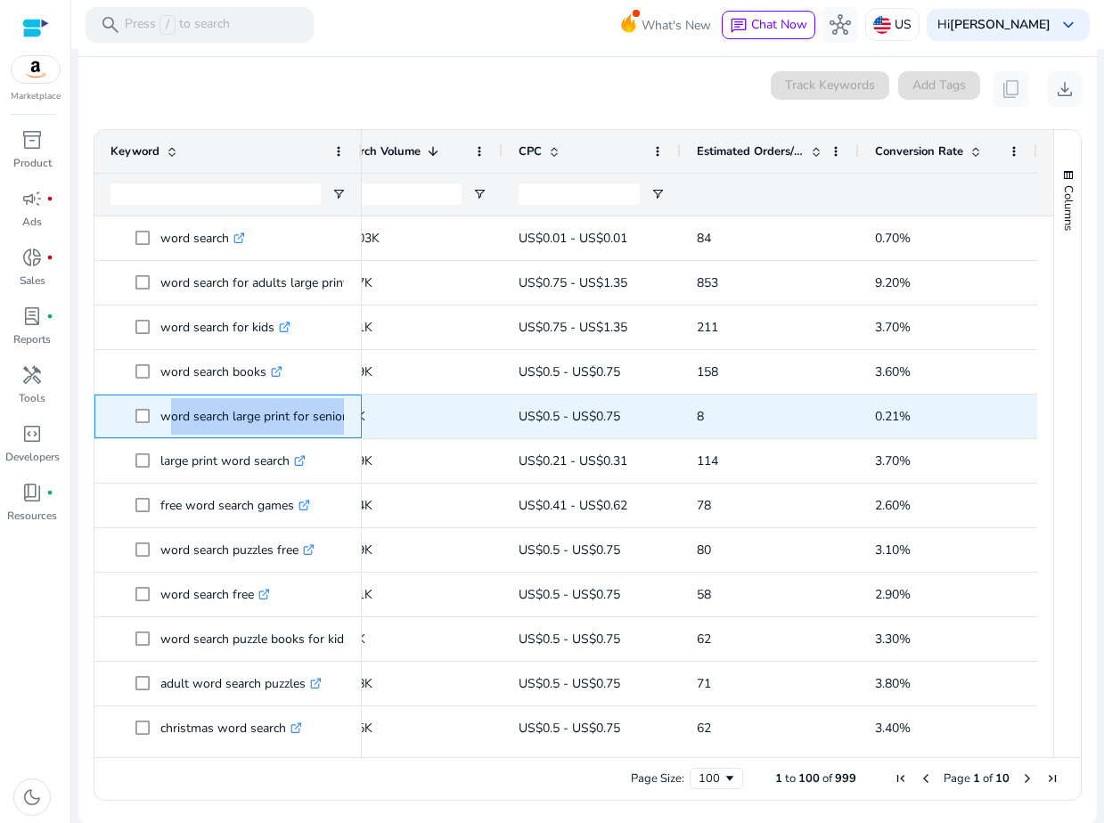
drag, startPoint x: 162, startPoint y: 415, endPoint x: 353, endPoint y: 417, distance: 190.6
click at [353, 417] on div "word search large print for seniors .st0{fill:#2c8af8}" at bounding box center [227, 417] width 267 height 44
copy span "word search large print for seniors .st0{fill:#2c8af8}"
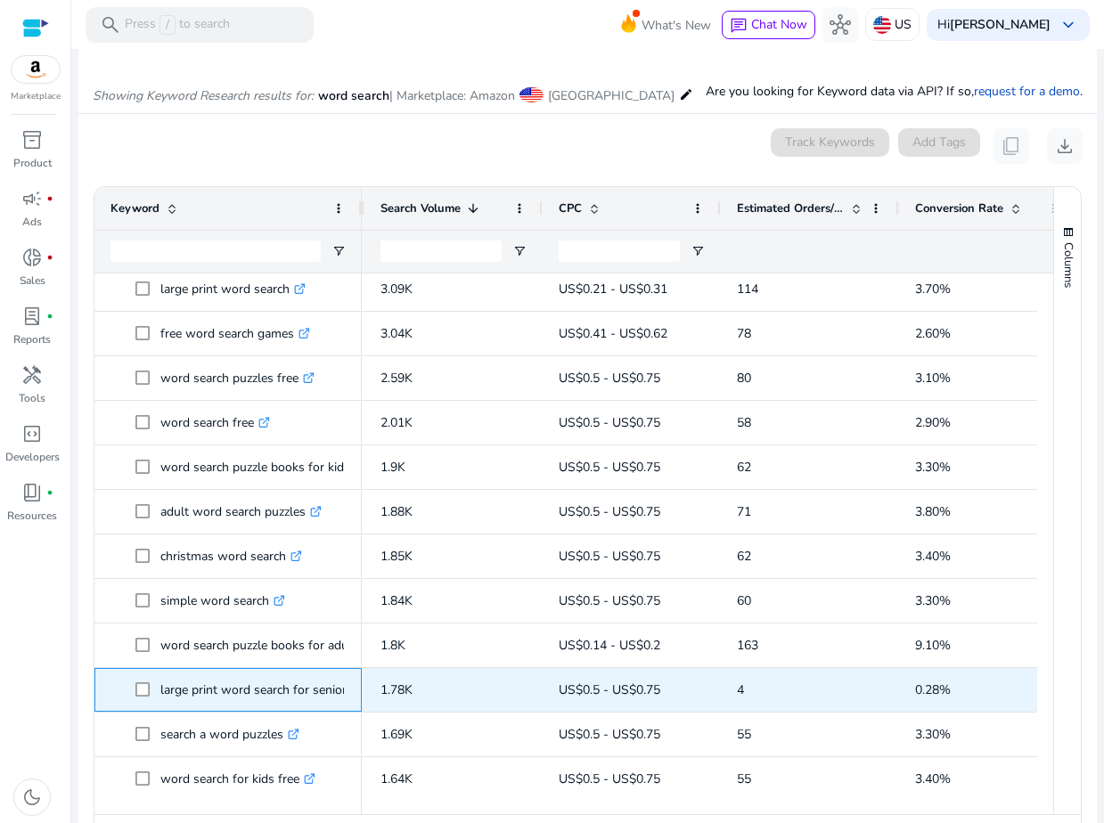
drag, startPoint x: 159, startPoint y: 690, endPoint x: 321, endPoint y: 690, distance: 161.2
click at [321, 690] on p "large print word search for seniors .st0{fill:#2c8af8}" at bounding box center [264, 690] width 208 height 37
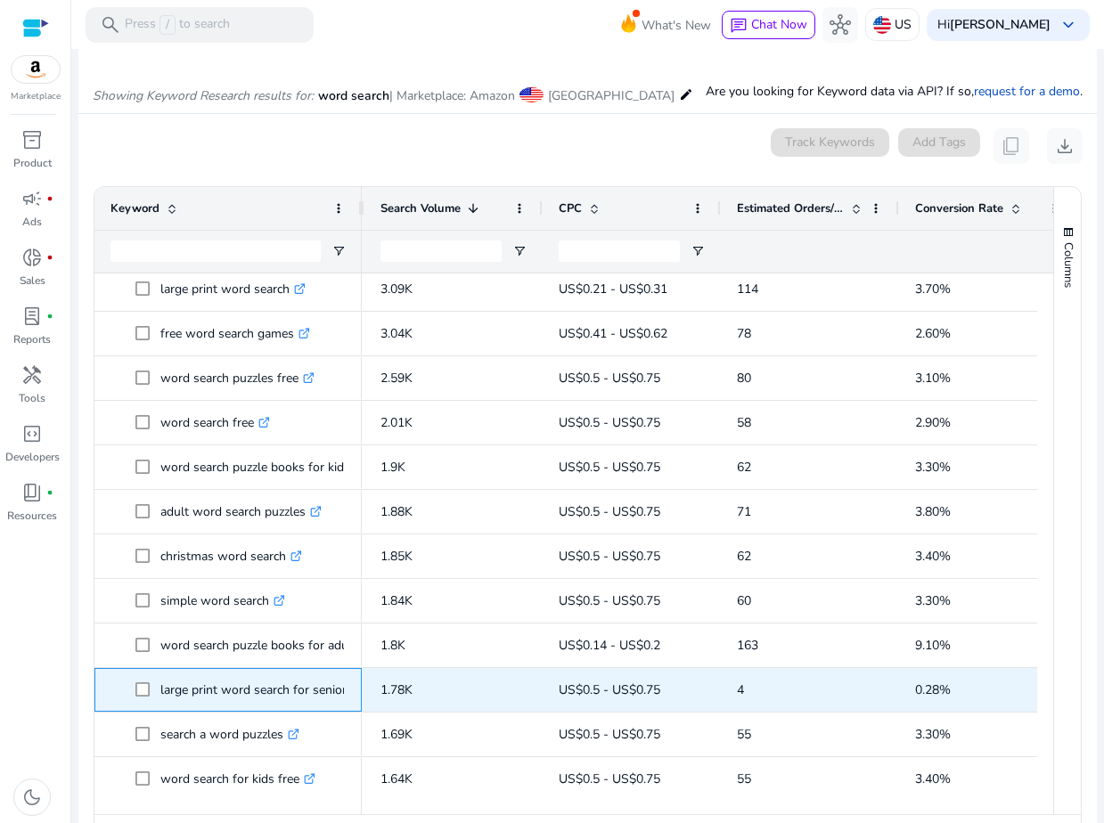
copy p "large print word search for seniors"
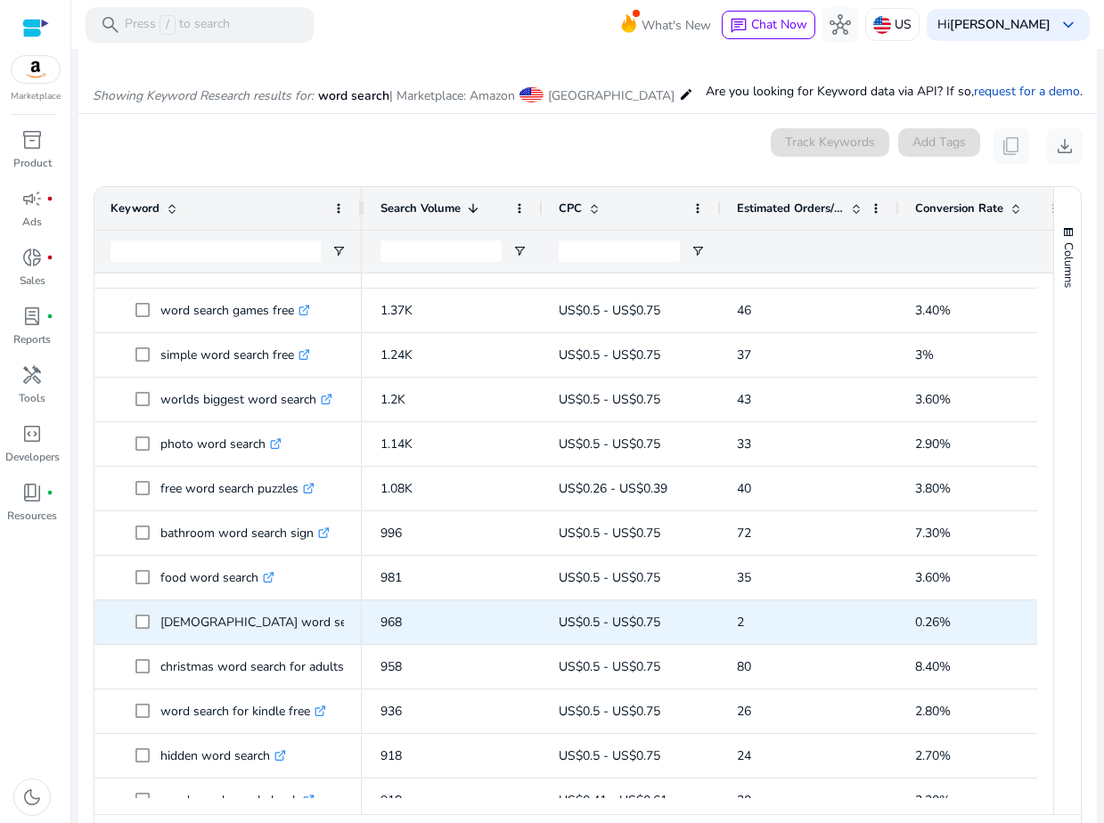
click at [258, 617] on p "bible word search large print .st0{fill:#2c8af8}" at bounding box center [303, 622] width 286 height 37
copy p "[DEMOGRAPHIC_DATA] word search large print"
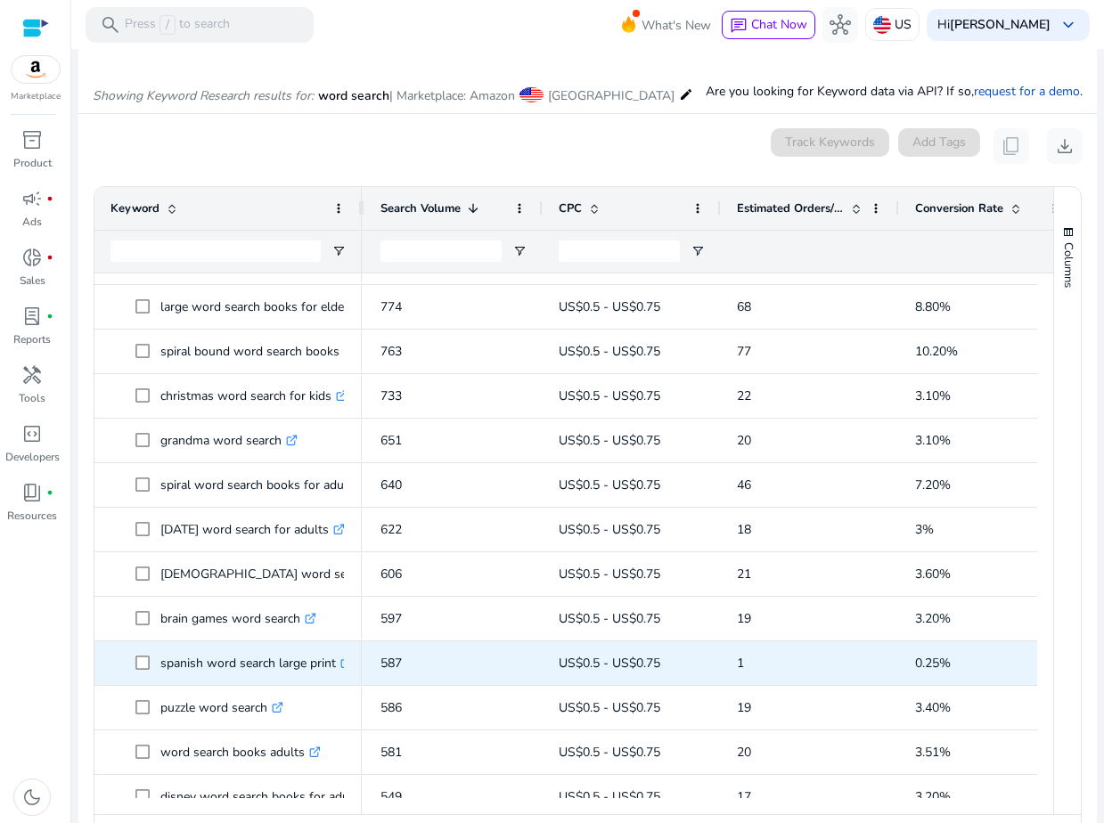
click at [249, 659] on p "spanish word search large print .st0{fill:#2c8af8}" at bounding box center [256, 663] width 192 height 37
copy p "spanish word search large print"
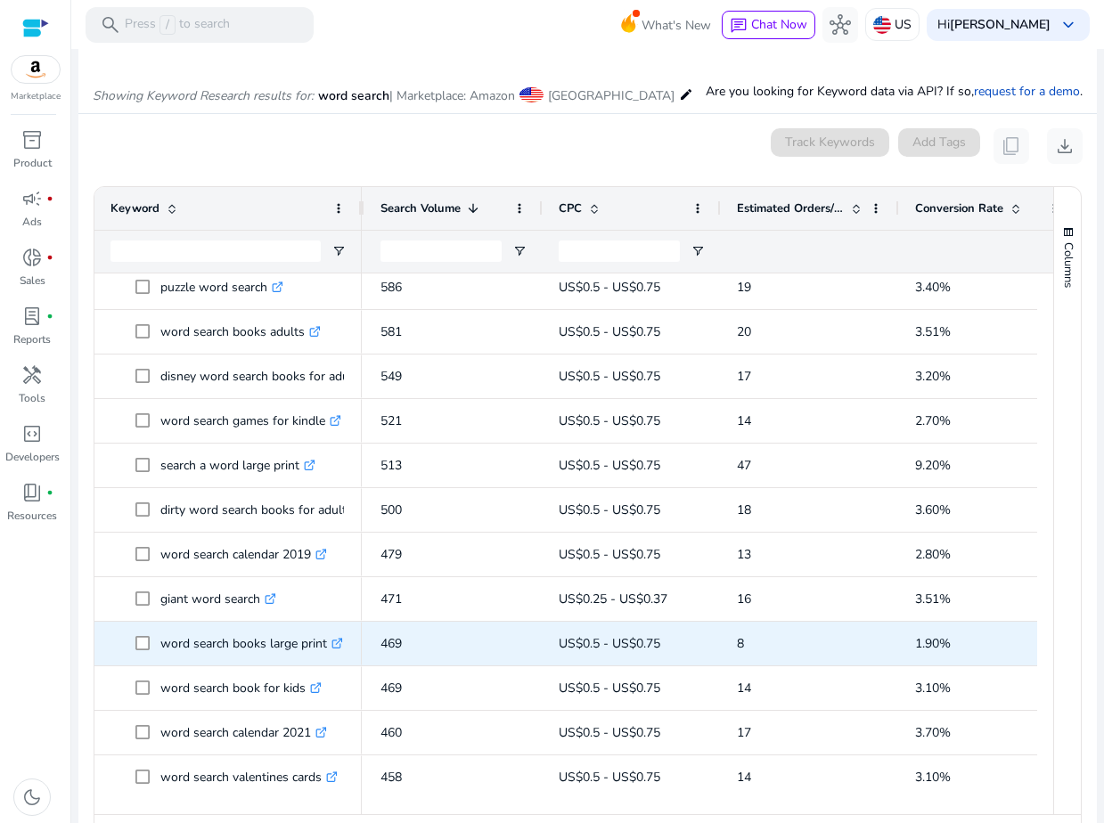
click at [247, 640] on p "word search books large print .st0{fill:#2c8af8}" at bounding box center [251, 643] width 183 height 37
copy p "word search books large print"
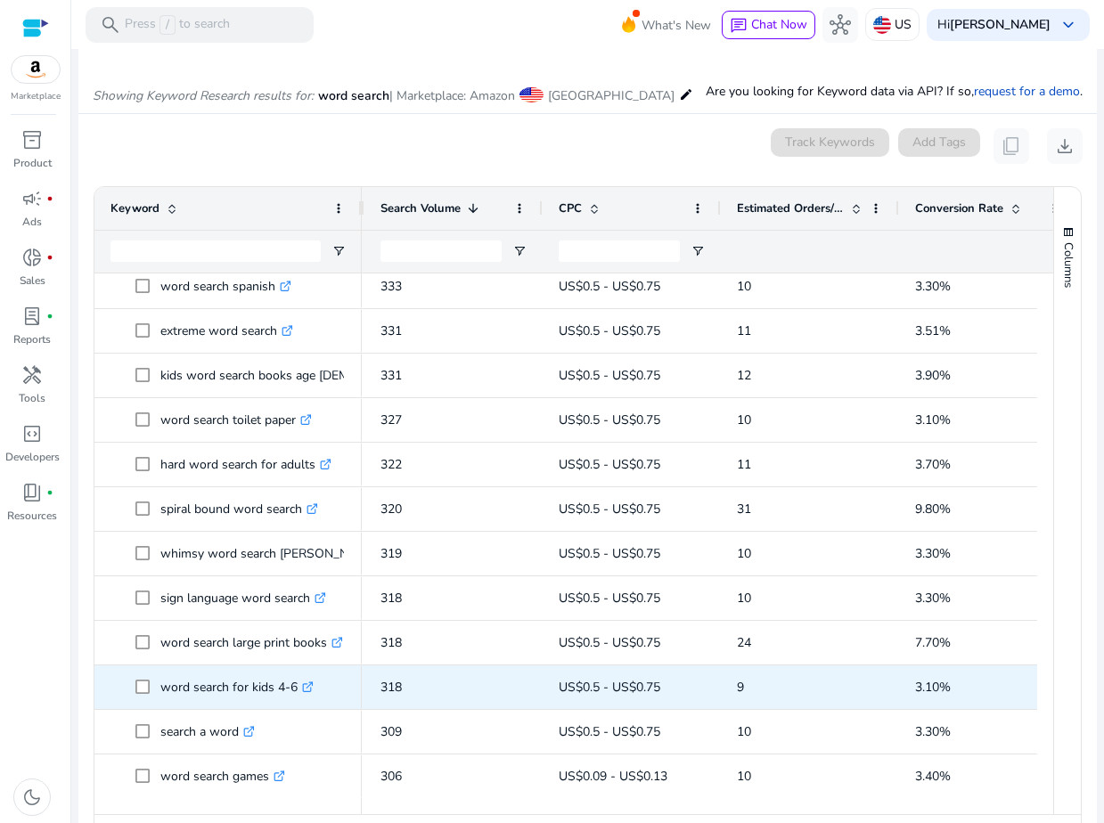
click at [208, 683] on p "word search for kids 4-6 .st0{fill:#2c8af8}" at bounding box center [236, 687] width 153 height 37
copy p "word search for kids 4-6"
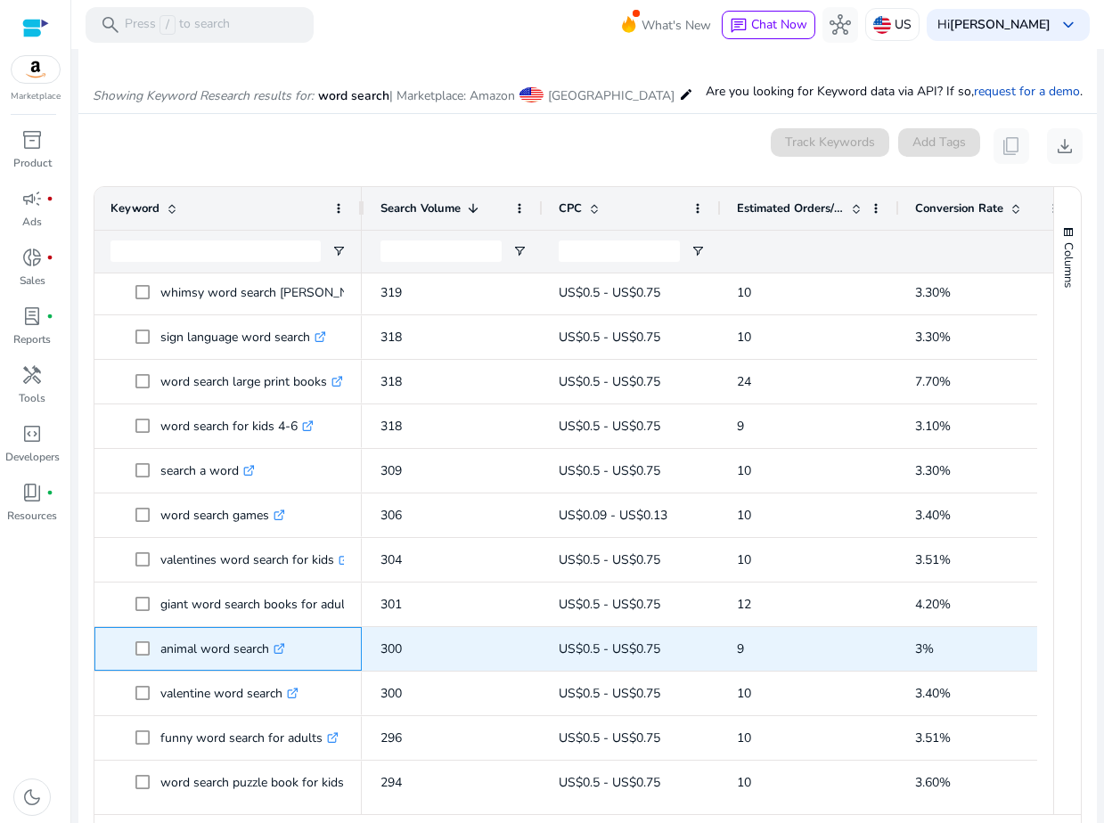
click at [222, 641] on p "animal word search .st0{fill:#2c8af8}" at bounding box center [222, 649] width 125 height 37
copy p "animal word search"
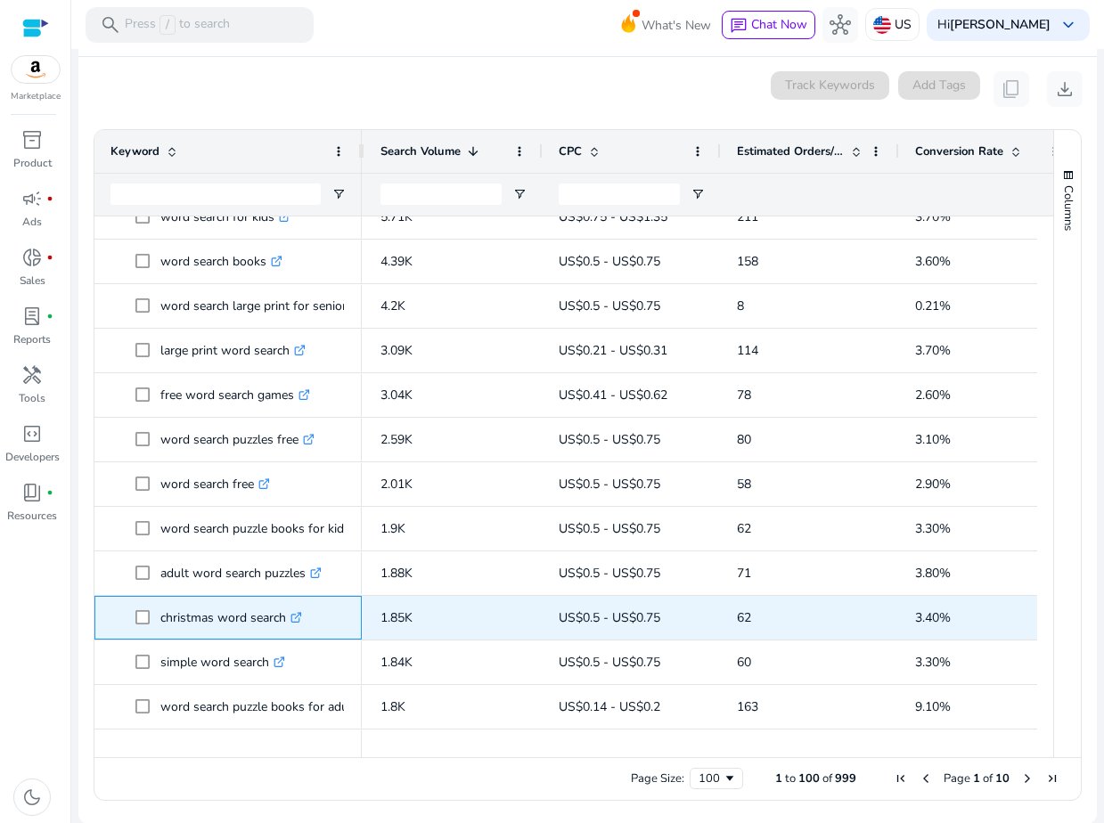
drag, startPoint x: 160, startPoint y: 617, endPoint x: 283, endPoint y: 620, distance: 123.0
click at [283, 620] on p "christmas word search .st0{fill:#2c8af8}" at bounding box center [231, 618] width 142 height 37
copy p "christmas word search"
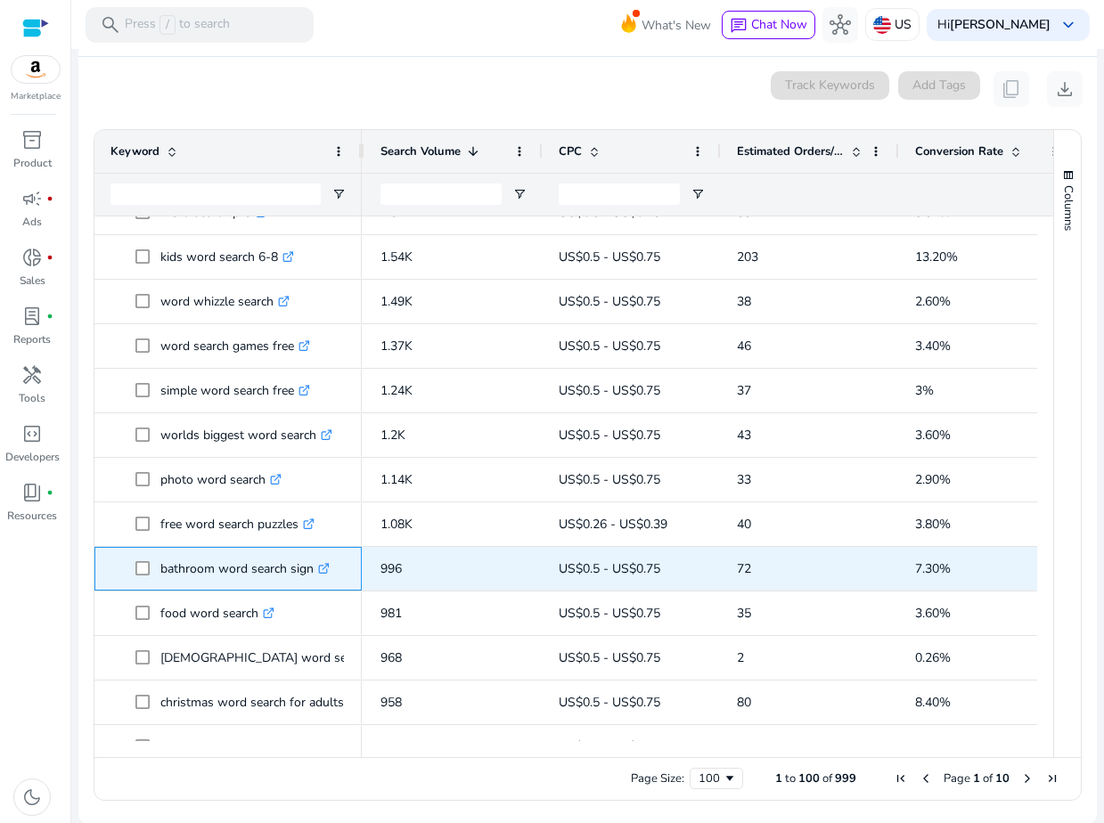
drag, startPoint x: 159, startPoint y: 569, endPoint x: 310, endPoint y: 572, distance: 150.6
click at [310, 572] on span "bathroom word search sign .st0{fill:#2c8af8}" at bounding box center [240, 569] width 210 height 37
copy span "bathroom word search sign"
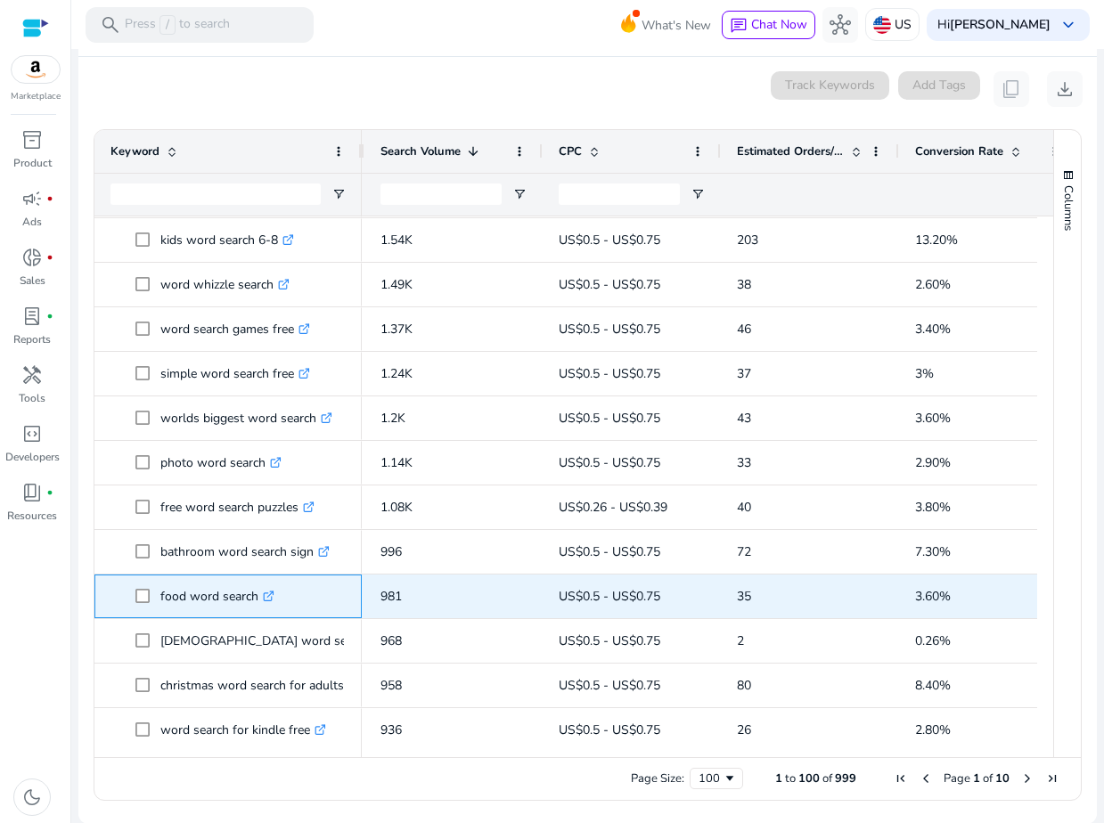
drag, startPoint x: 159, startPoint y: 595, endPoint x: 252, endPoint y: 597, distance: 92.7
click at [252, 597] on p "food word search .st0{fill:#2c8af8}" at bounding box center [217, 596] width 114 height 37
drag, startPoint x: 256, startPoint y: 599, endPoint x: 161, endPoint y: 600, distance: 94.4
click at [161, 600] on p "food word search .st0{fill:#2c8af8}" at bounding box center [217, 596] width 114 height 37
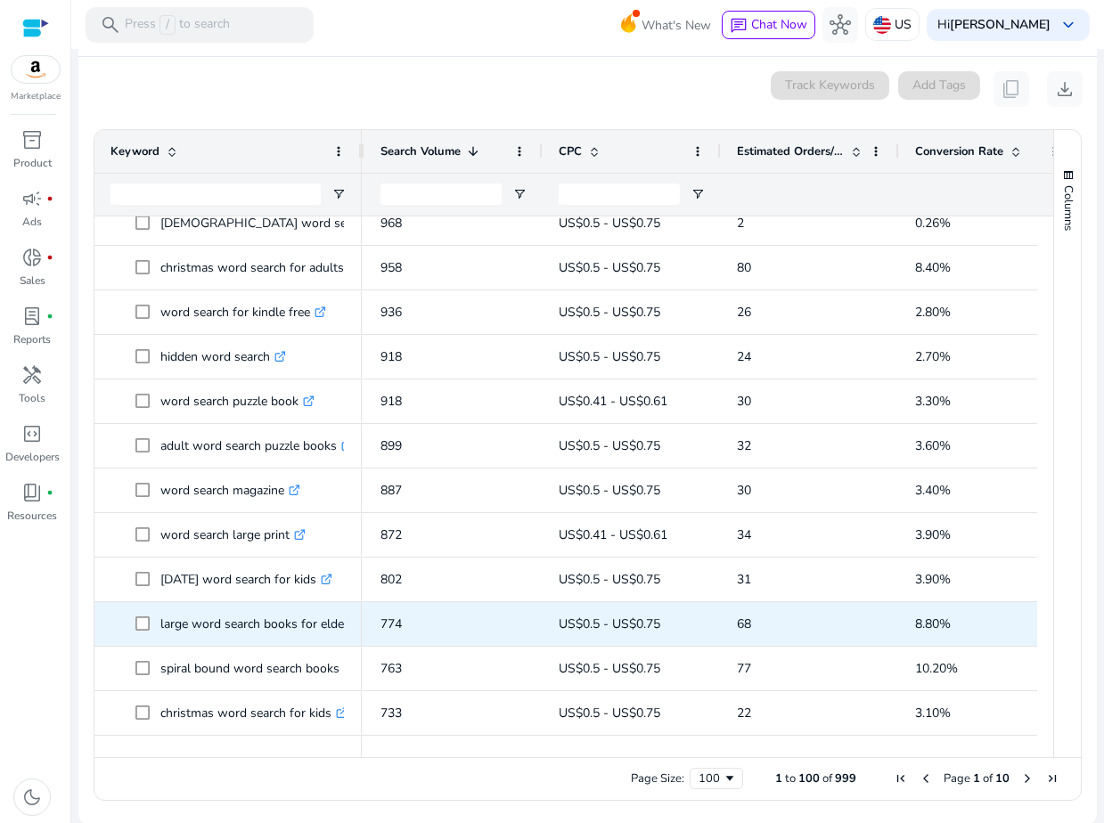
scroll to position [1228, 0]
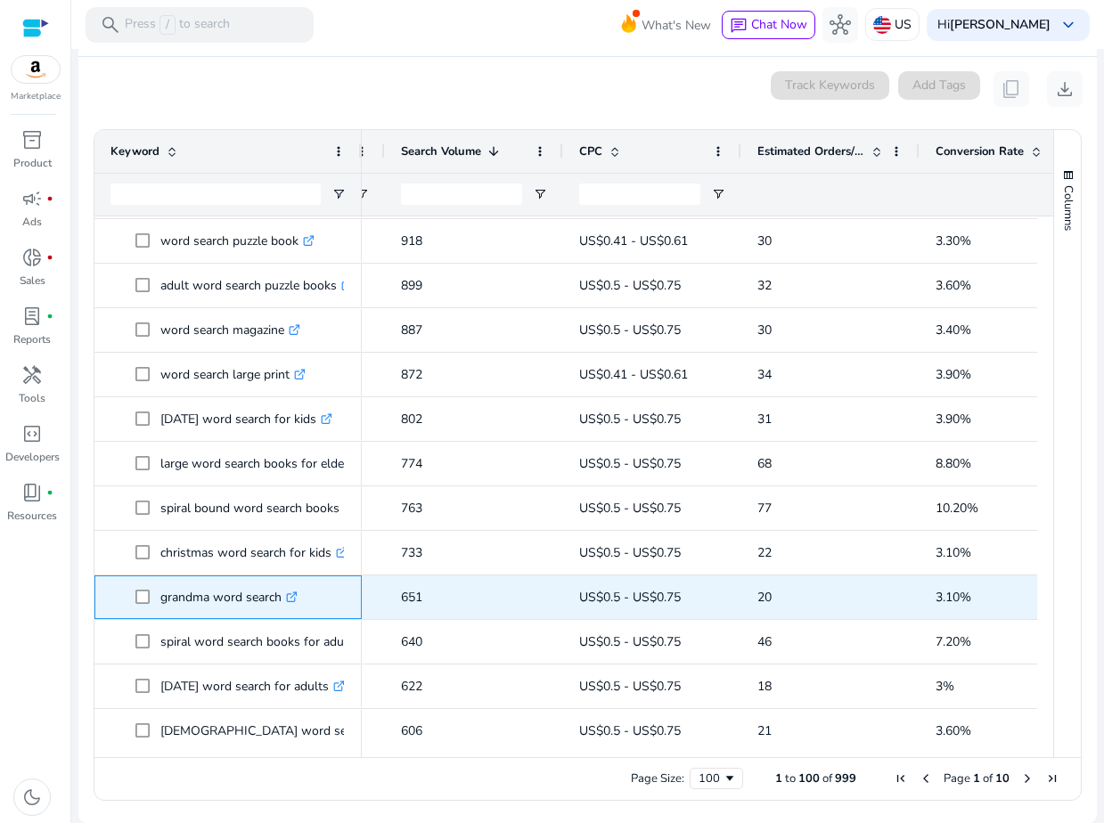
drag, startPoint x: 160, startPoint y: 595, endPoint x: 282, endPoint y: 602, distance: 122.3
click at [283, 602] on p "grandma word search .st0{fill:#2c8af8}" at bounding box center [228, 597] width 137 height 37
copy p "grandma word search"
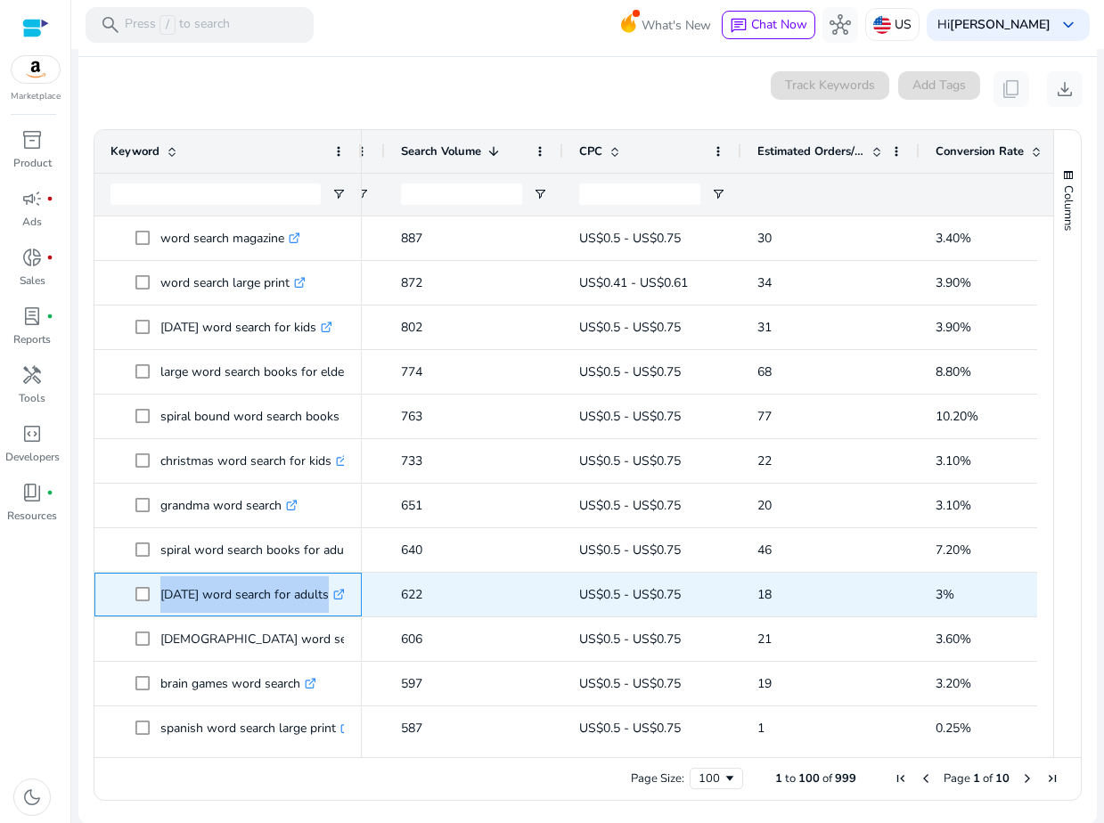
drag, startPoint x: 159, startPoint y: 594, endPoint x: 353, endPoint y: 597, distance: 194.2
click at [353, 597] on div "[DATE] word search for adults .st0{fill:#2c8af8}" at bounding box center [227, 595] width 267 height 44
copy span "[DATE] word search for adults .st0{fill:#2c8af8}"
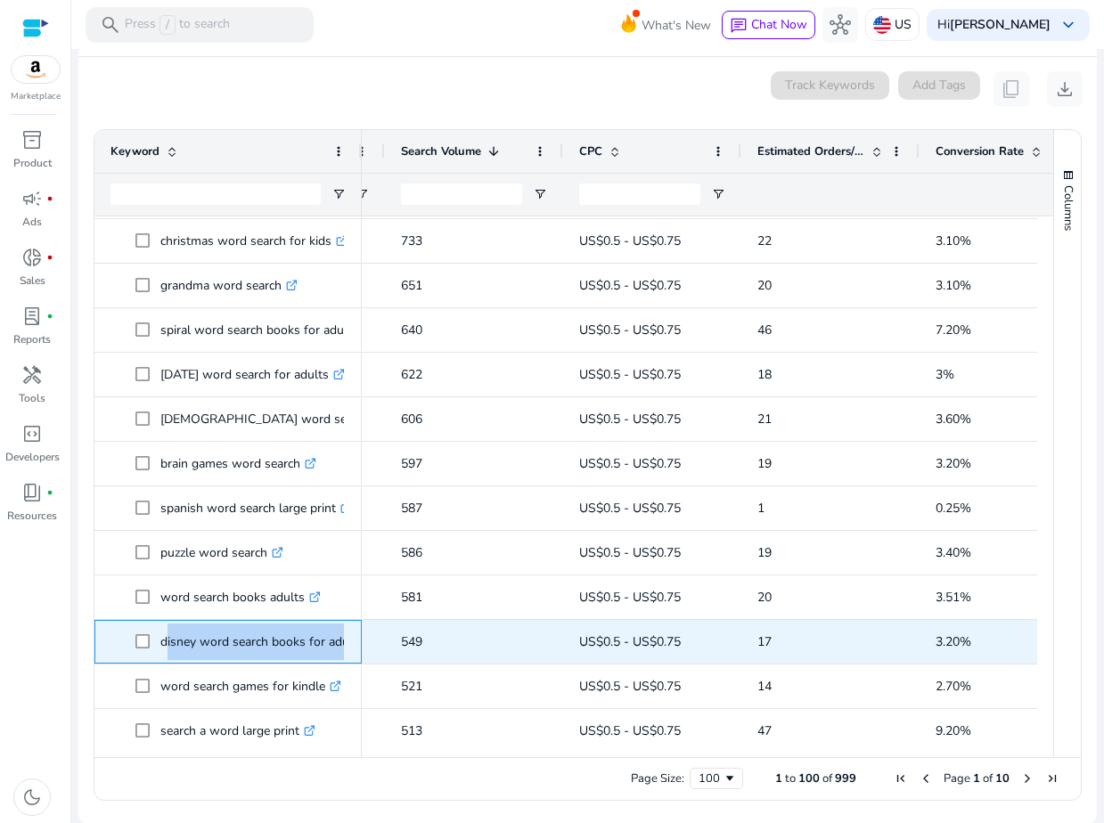
drag, startPoint x: 161, startPoint y: 640, endPoint x: 350, endPoint y: 644, distance: 188.9
click at [350, 644] on div "disney word search books for adults .st0{fill:#2c8af8}" at bounding box center [227, 642] width 267 height 44
copy span "disney word search books for adults .st0{fill:#2c8af8}"
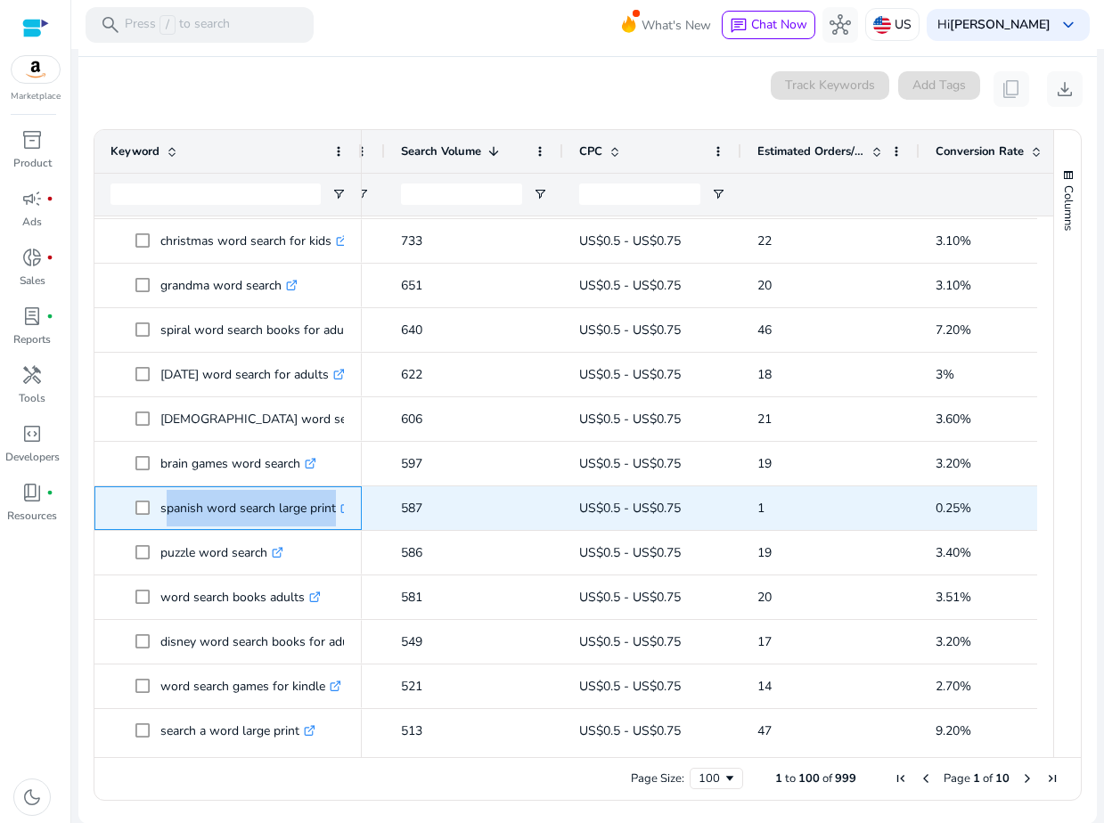
drag, startPoint x: 160, startPoint y: 507, endPoint x: 347, endPoint y: 510, distance: 186.2
click at [347, 510] on div "spanish word search large print .st0{fill:#2c8af8}" at bounding box center [227, 508] width 267 height 44
copy span "spanish word search large print .st0{fill:#2c8af8}"
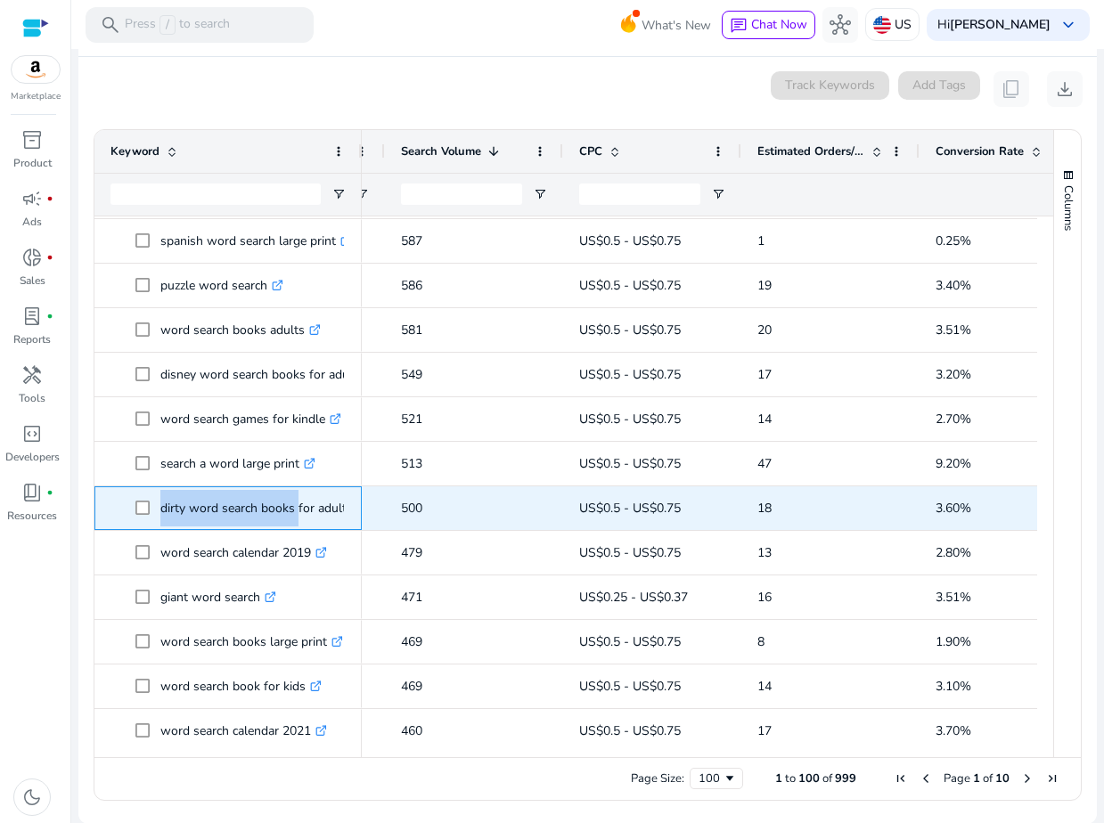
drag, startPoint x: 158, startPoint y: 506, endPoint x: 293, endPoint y: 509, distance: 135.4
click at [293, 509] on span "dirty word search books for adults .st0{fill:#2c8af8}" at bounding box center [240, 508] width 210 height 37
copy span "dirty word search books"
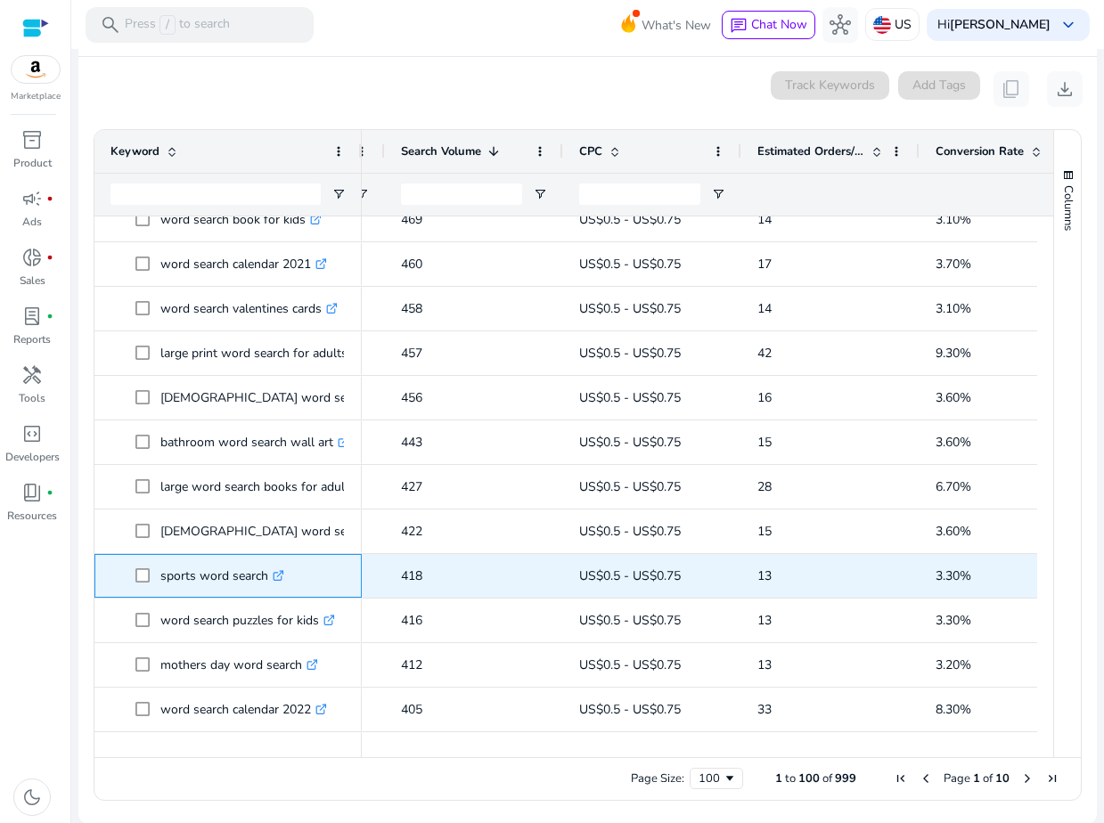
drag, startPoint x: 161, startPoint y: 576, endPoint x: 267, endPoint y: 576, distance: 106.0
click at [267, 576] on p "sports word search .st0{fill:#2c8af8}" at bounding box center [222, 576] width 124 height 37
copy p "sports word search"
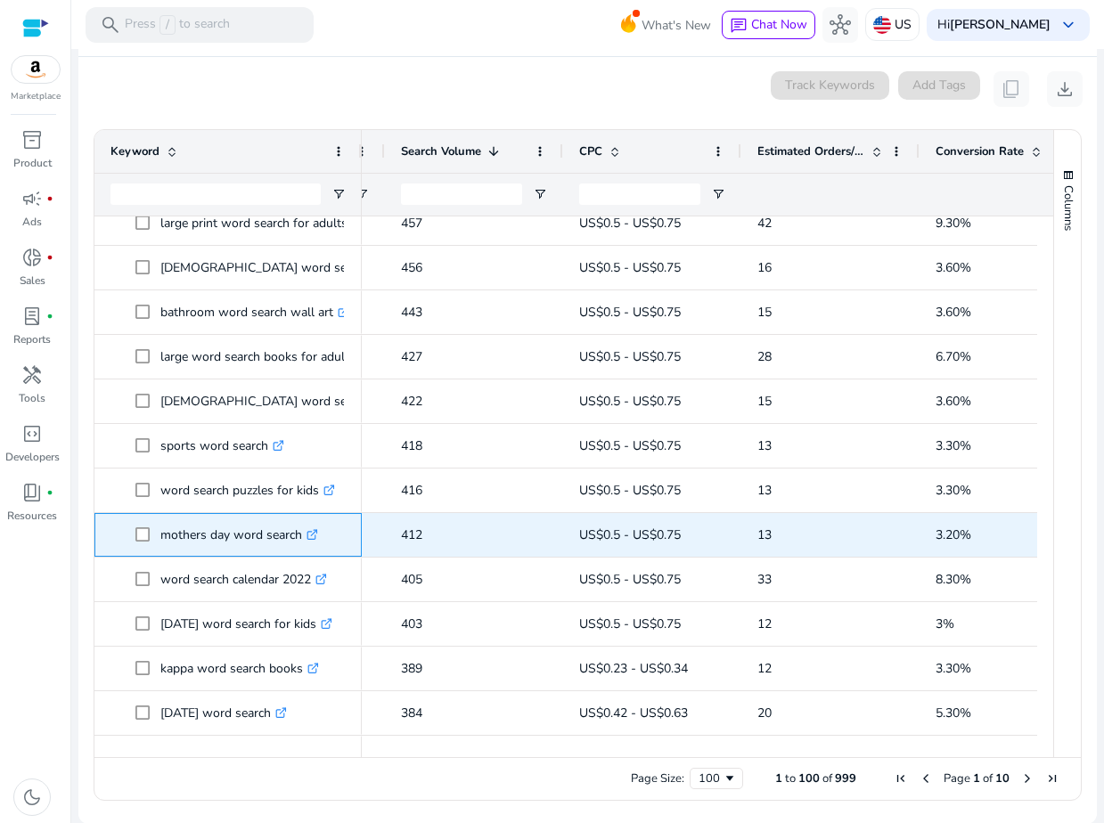
drag, startPoint x: 161, startPoint y: 536, endPoint x: 300, endPoint y: 538, distance: 139.0
click at [300, 538] on p "mothers day word search .st0{fill:#2c8af8}" at bounding box center [239, 535] width 158 height 37
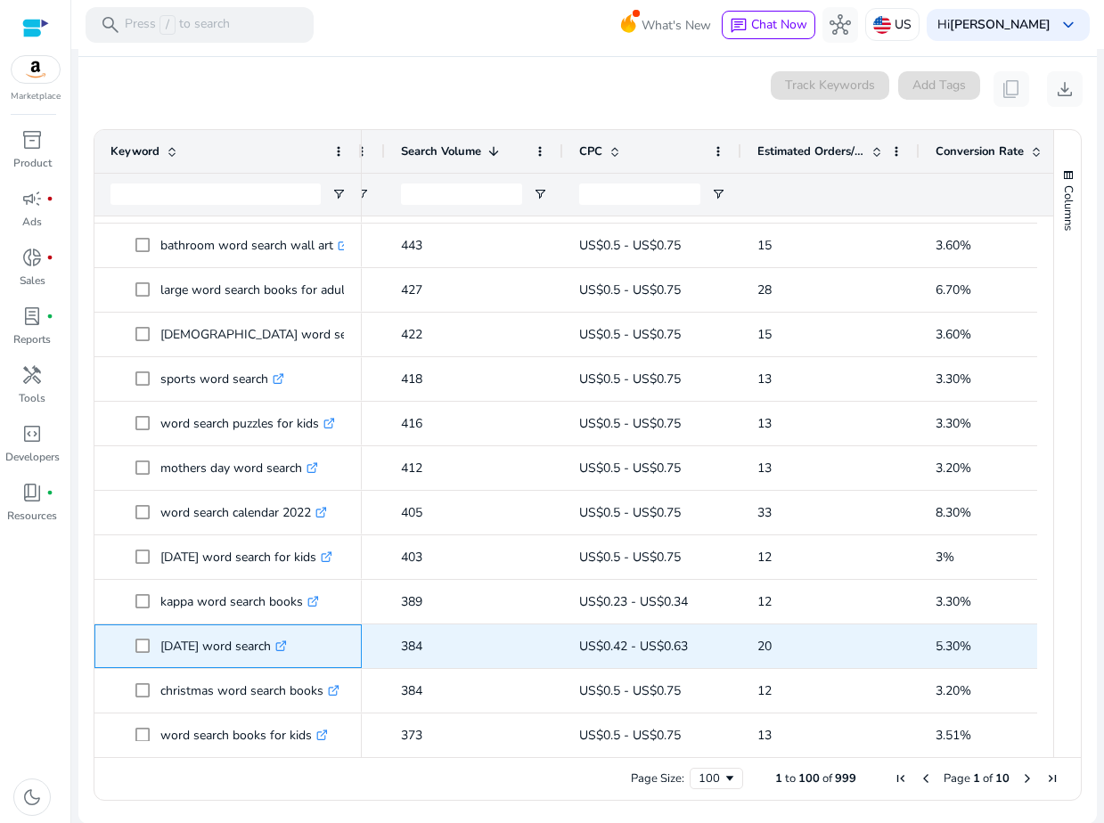
drag, startPoint x: 159, startPoint y: 644, endPoint x: 301, endPoint y: 649, distance: 142.6
click at [301, 649] on span "[DATE] word search .st0{fill:#2c8af8}" at bounding box center [240, 646] width 210 height 37
copy span "[DATE] word search"
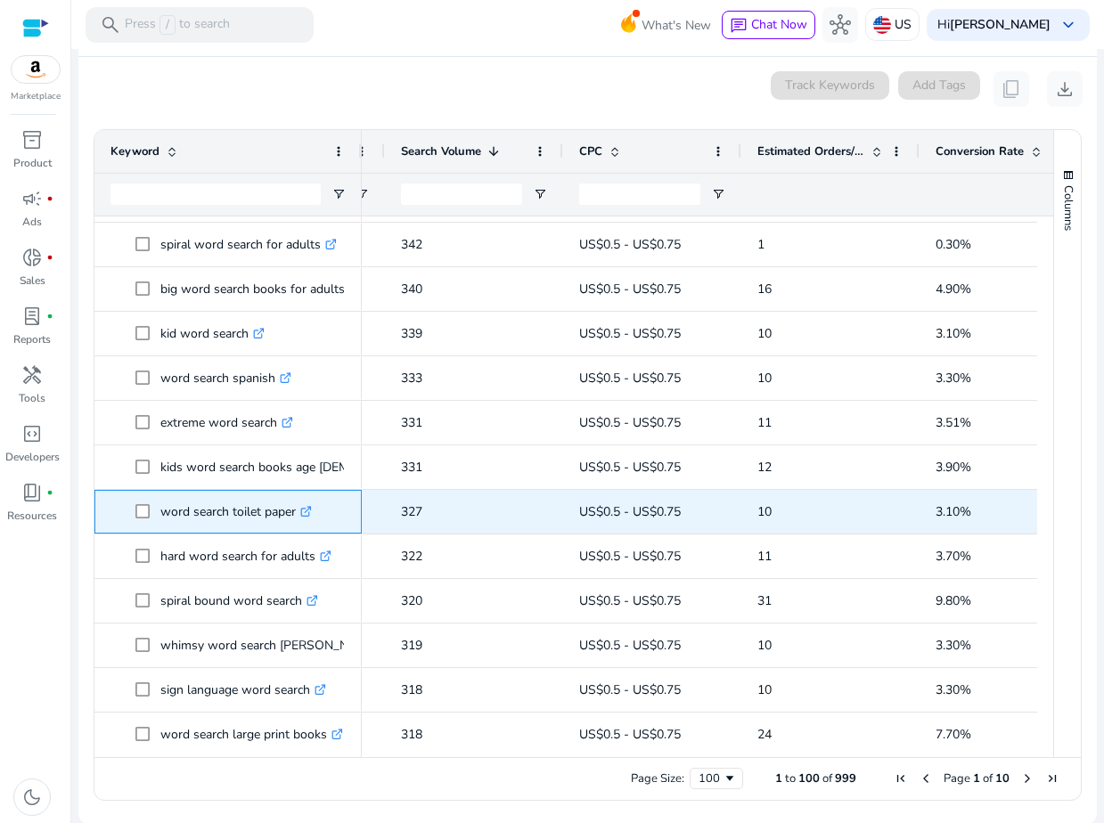
drag, startPoint x: 164, startPoint y: 510, endPoint x: 297, endPoint y: 517, distance: 132.9
click at [297, 517] on p "word search toilet paper .st0{fill:#2c8af8}" at bounding box center [235, 512] width 151 height 37
copy p "word search toilet paper"
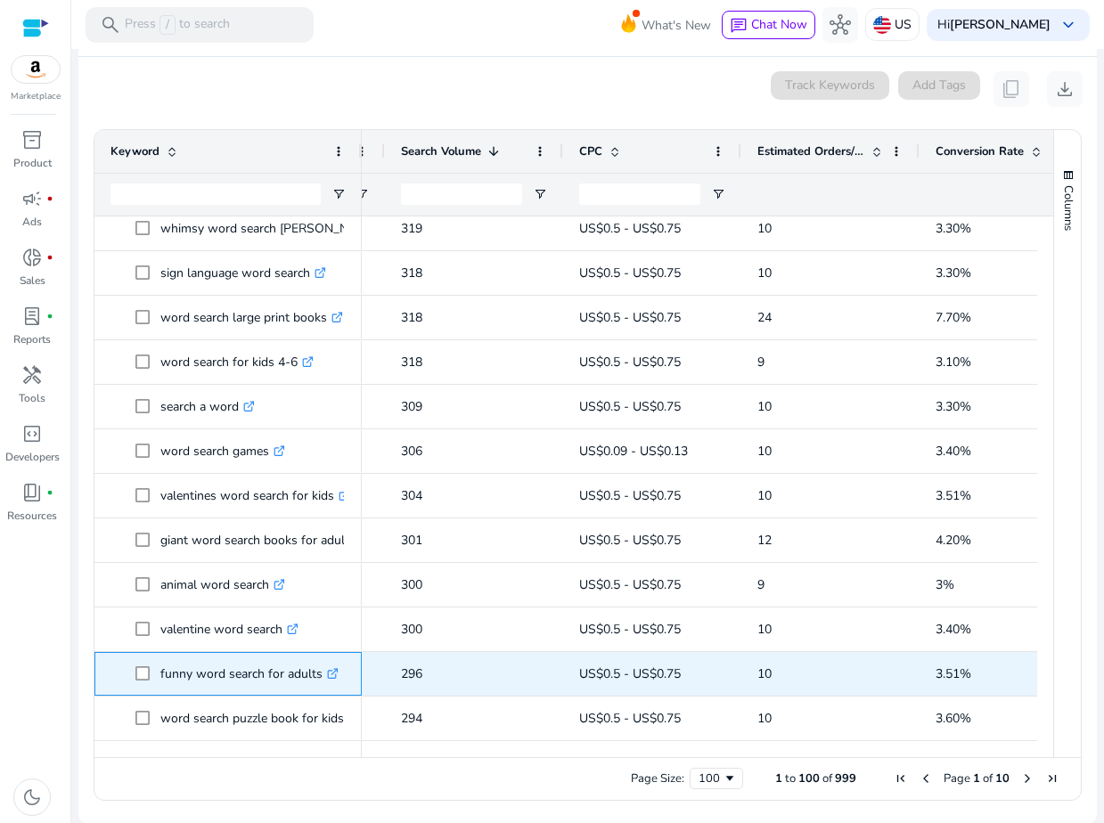
drag, startPoint x: 160, startPoint y: 670, endPoint x: 321, endPoint y: 678, distance: 160.6
click at [321, 678] on p "funny word search for adults .st0{fill:#2c8af8}" at bounding box center [249, 674] width 178 height 37
copy p "funny word search for adults"
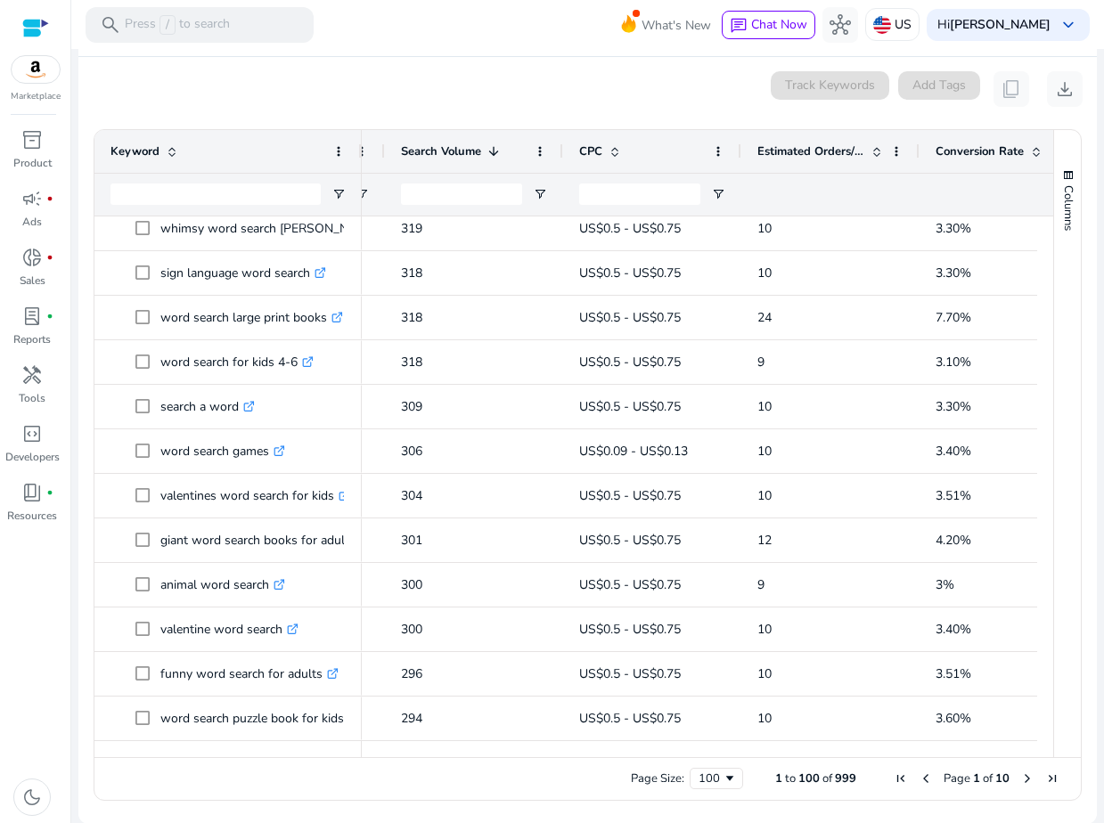
click at [1021, 778] on span "Next Page" at bounding box center [1027, 778] width 14 height 14
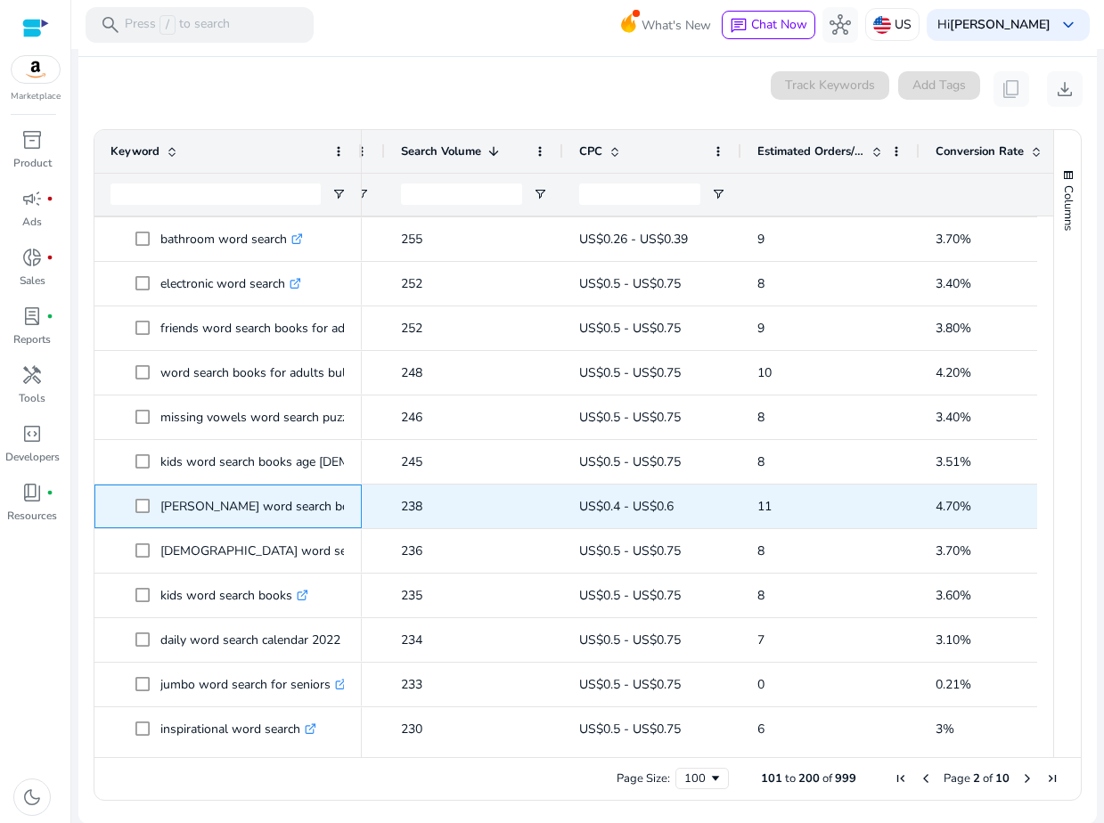
drag, startPoint x: 161, startPoint y: 505, endPoint x: 330, endPoint y: 514, distance: 169.5
click at [330, 514] on p "[PERSON_NAME] word search book .st0{fill:#2c8af8}" at bounding box center [269, 506] width 218 height 37
copy p "[PERSON_NAME] word search book"
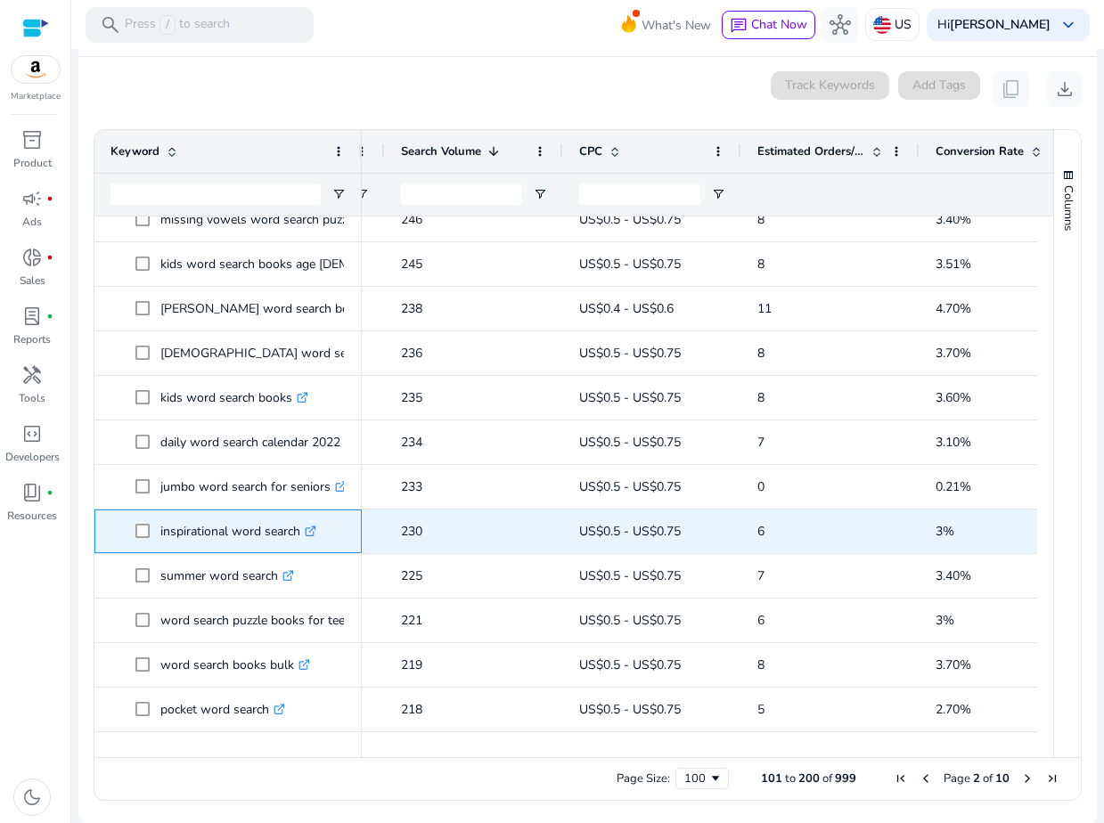
drag, startPoint x: 159, startPoint y: 532, endPoint x: 300, endPoint y: 537, distance: 141.7
click at [300, 537] on span "inspirational word search .st0{fill:#2c8af8}" at bounding box center [240, 531] width 210 height 37
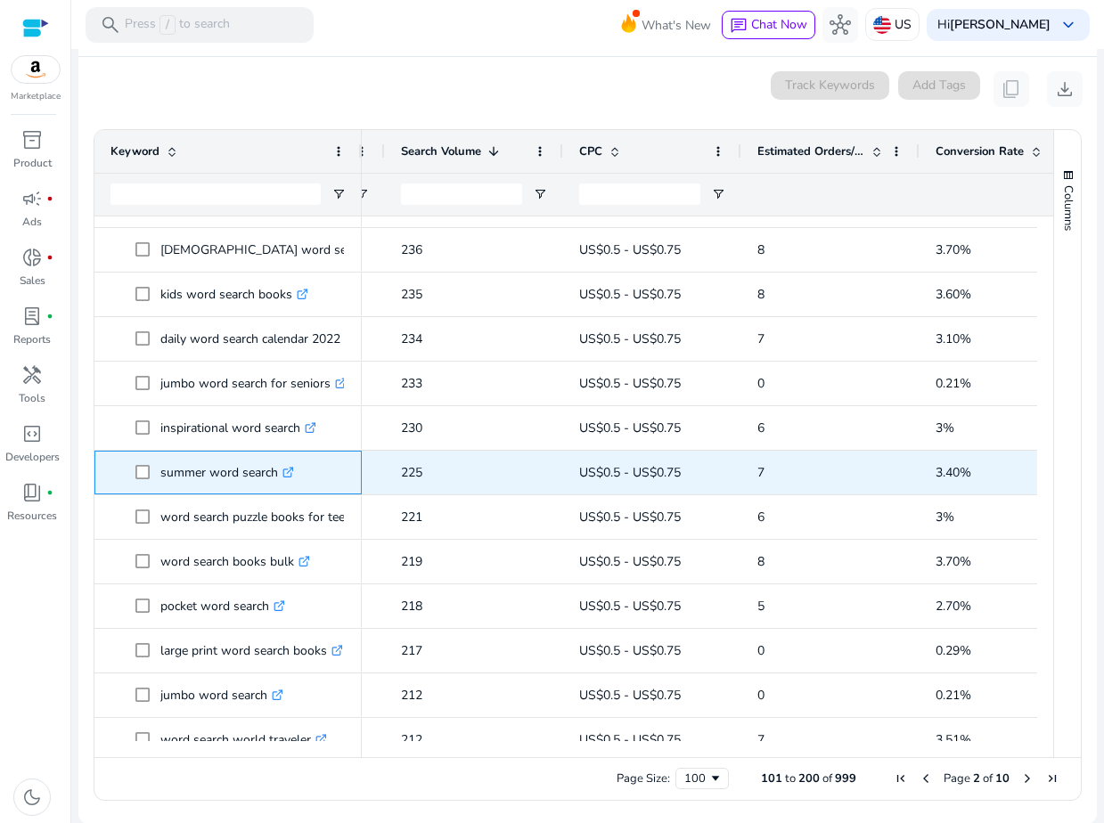
drag, startPoint x: 160, startPoint y: 472, endPoint x: 275, endPoint y: 477, distance: 115.0
click at [275, 477] on p "summer word search .st0{fill:#2c8af8}" at bounding box center [227, 472] width 134 height 37
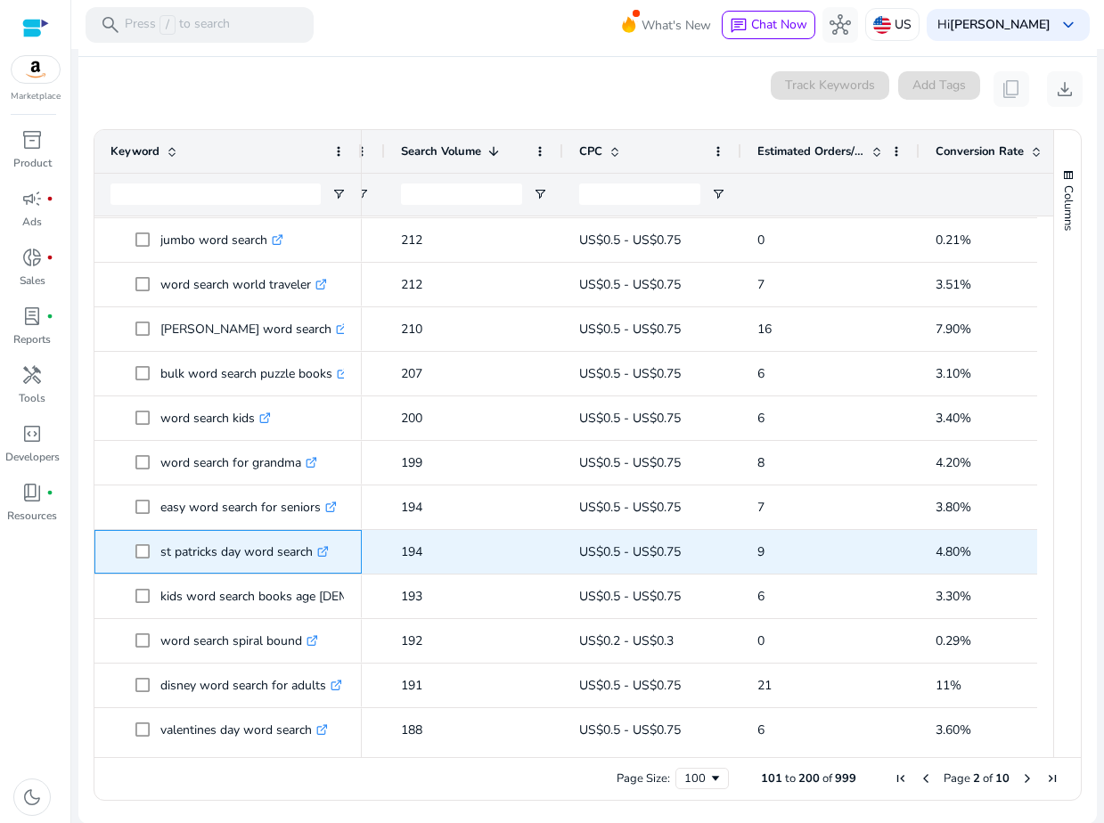
drag, startPoint x: 157, startPoint y: 552, endPoint x: 312, endPoint y: 553, distance: 155.0
click at [312, 553] on span "st patricks day word search .st0{fill:#2c8af8}" at bounding box center [240, 552] width 210 height 37
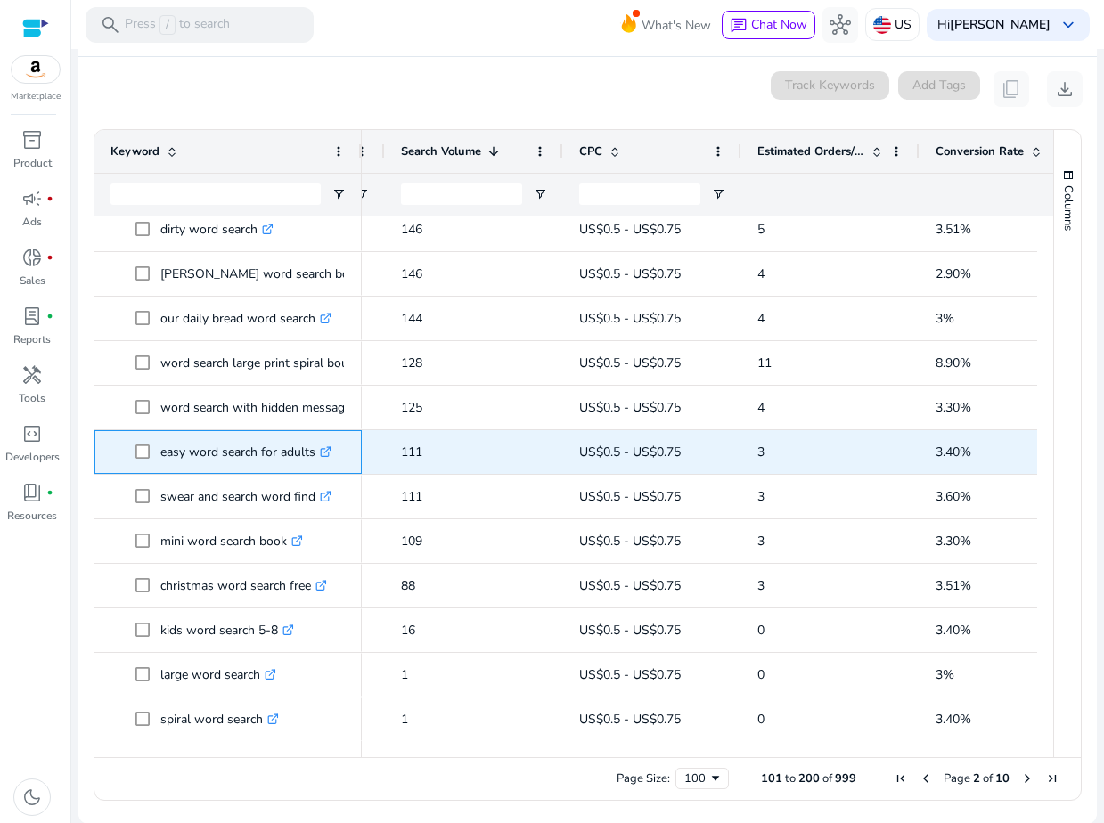
drag, startPoint x: 162, startPoint y: 451, endPoint x: 313, endPoint y: 454, distance: 150.6
click at [313, 454] on p "easy word search for adults .st0{fill:#2c8af8}" at bounding box center [245, 452] width 171 height 37
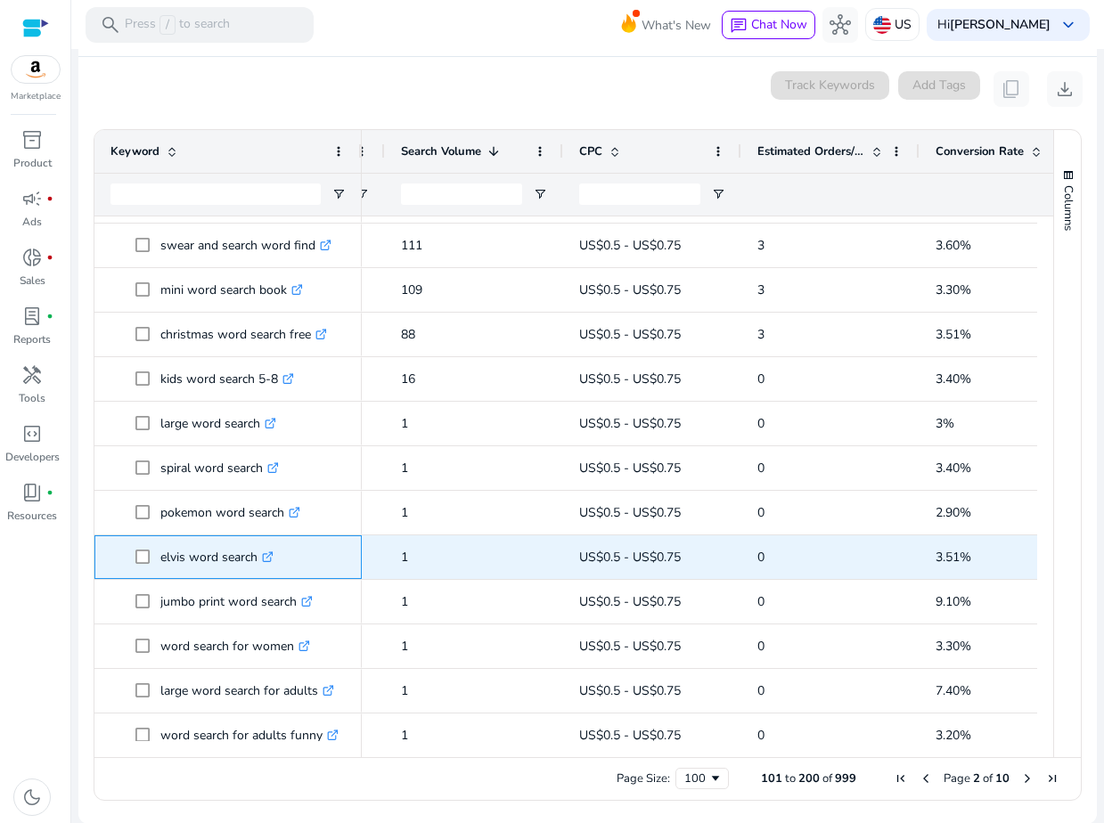
drag, startPoint x: 159, startPoint y: 556, endPoint x: 255, endPoint y: 560, distance: 96.3
click at [255, 560] on span "elvis word search .st0{fill:#2c8af8}" at bounding box center [240, 557] width 210 height 37
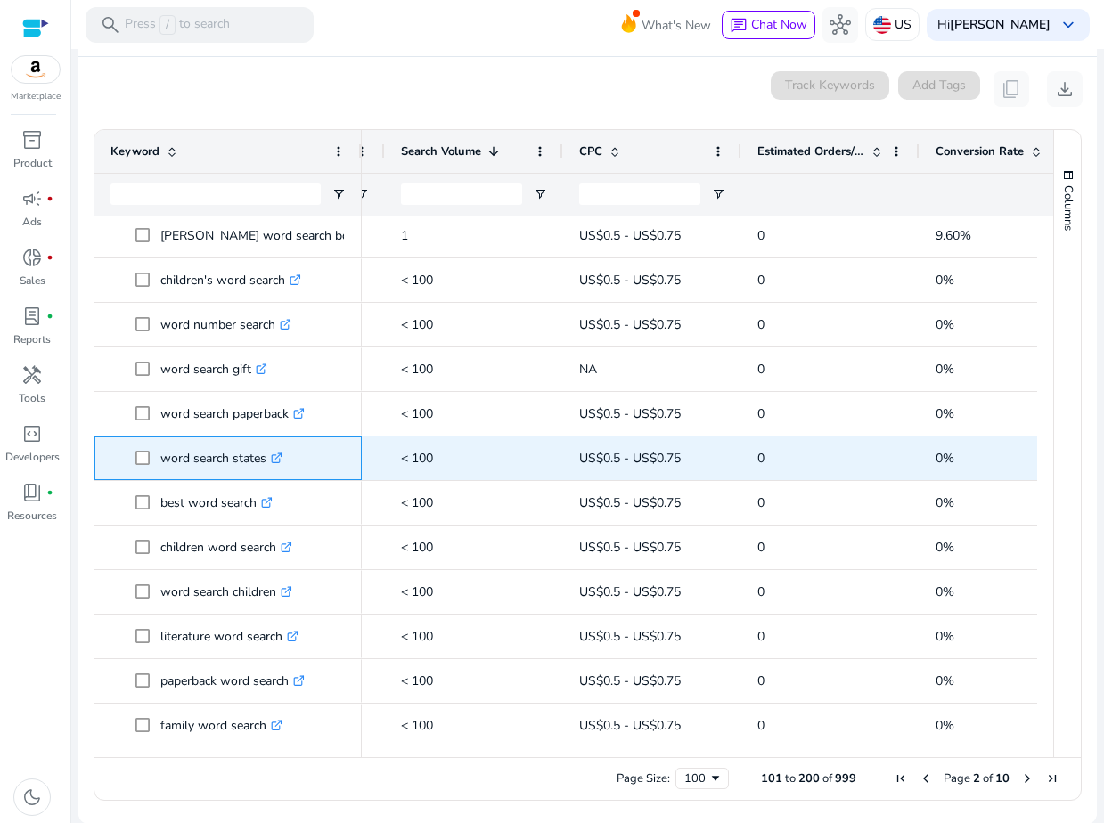
drag, startPoint x: 160, startPoint y: 457, endPoint x: 265, endPoint y: 461, distance: 104.3
click at [265, 461] on p "word search states .st0{fill:#2c8af8}" at bounding box center [221, 458] width 122 height 37
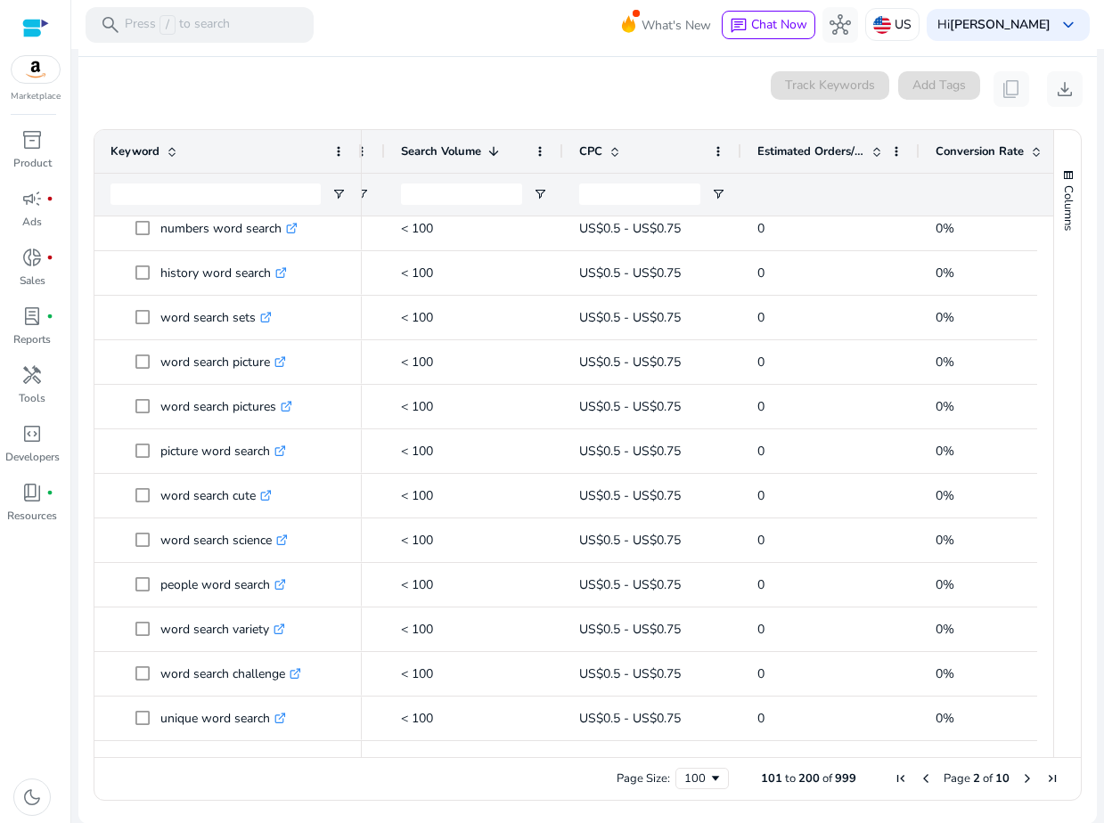
click at [1024, 779] on span "Next Page" at bounding box center [1027, 778] width 14 height 14
